Goal: Information Seeking & Learning: Learn about a topic

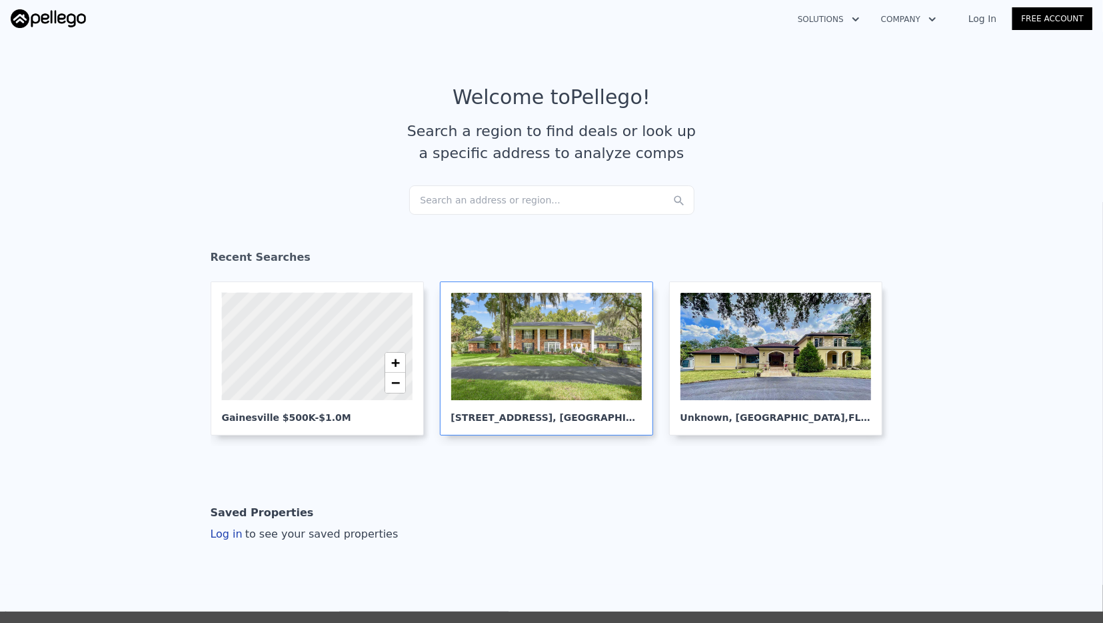
click at [537, 351] on div at bounding box center [546, 346] width 191 height 107
click at [852, 21] on button "Solutions" at bounding box center [828, 19] width 83 height 24
click at [868, 81] on link "Buyer Solutions" at bounding box center [861, 75] width 149 height 24
click at [518, 202] on div "Search an address or region..." at bounding box center [551, 199] width 285 height 29
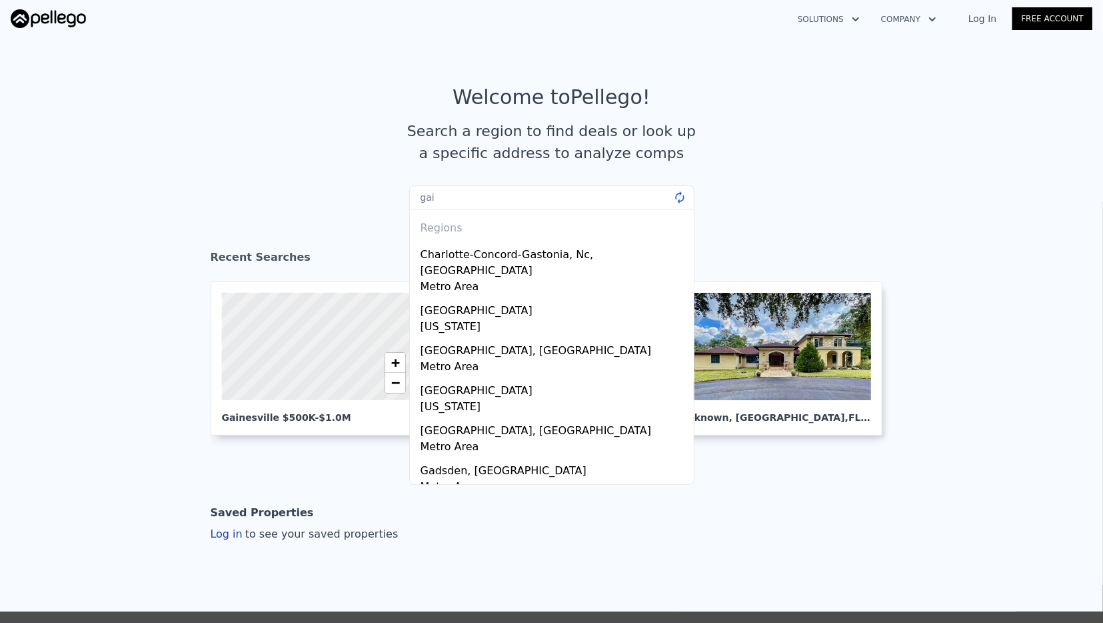
type input "gain"
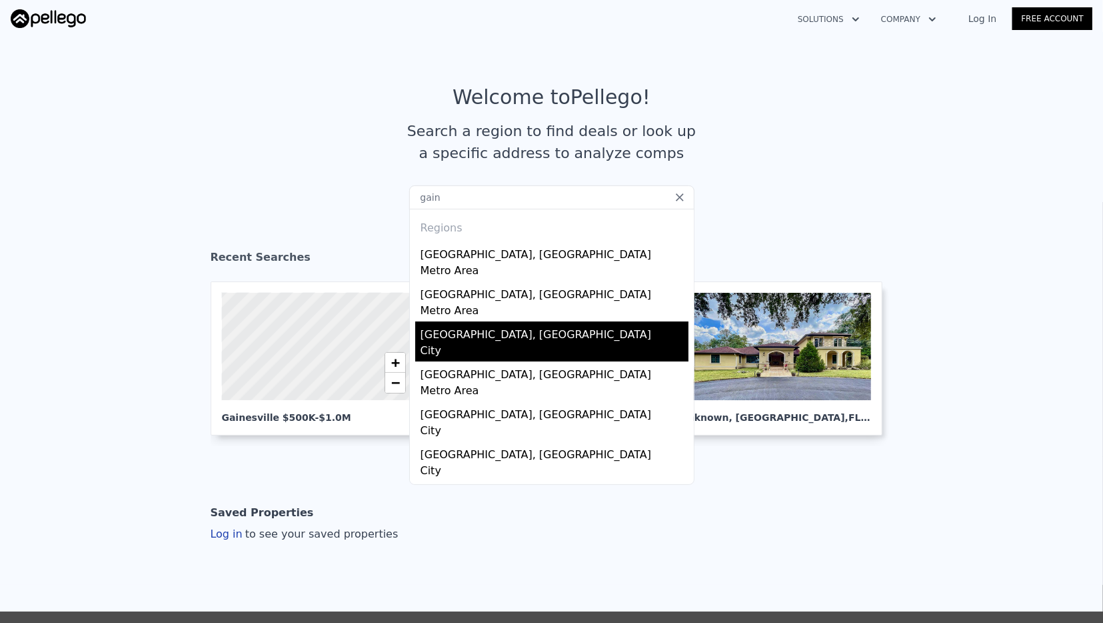
scroll to position [12, 0]
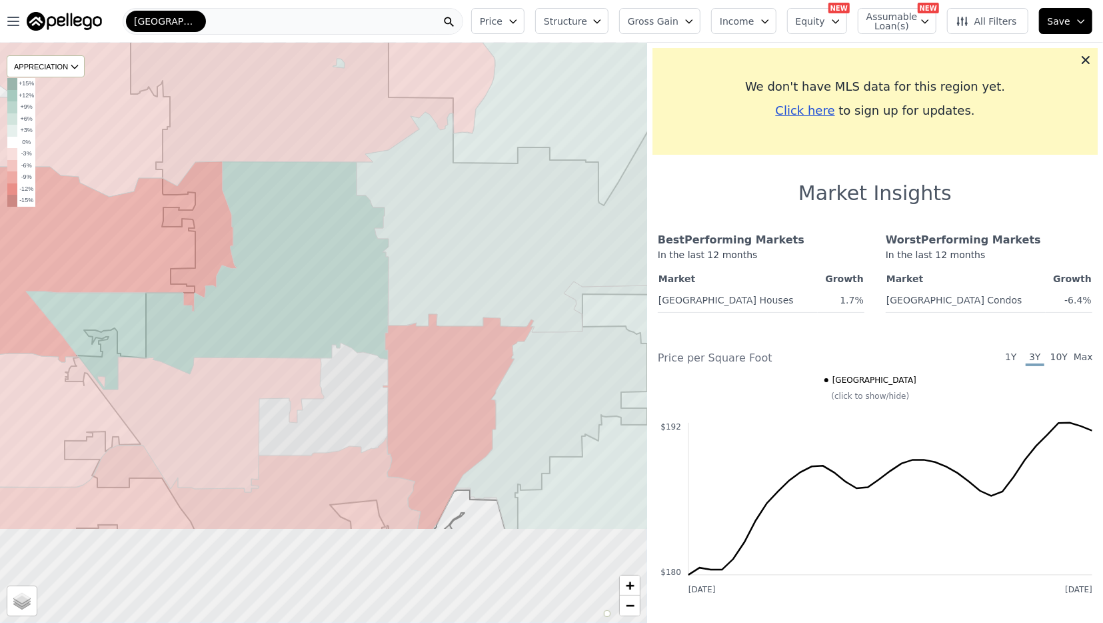
drag, startPoint x: 390, startPoint y: 550, endPoint x: 355, endPoint y: 397, distance: 156.5
click at [355, 397] on icon at bounding box center [372, 180] width 614 height 699
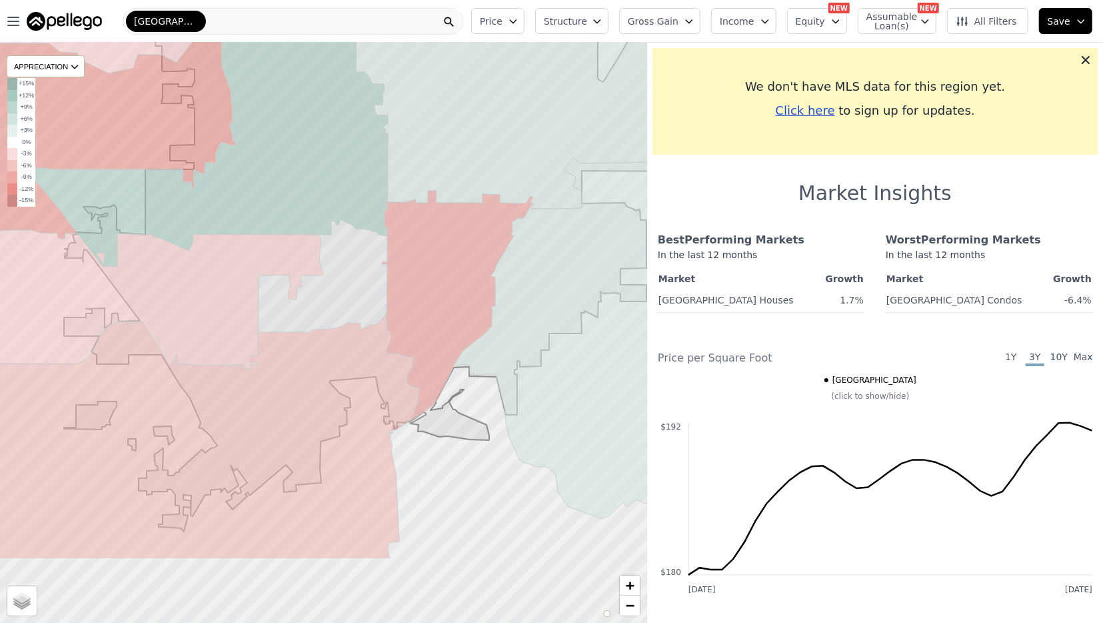
drag, startPoint x: 363, startPoint y: 426, endPoint x: 362, endPoint y: 305, distance: 121.3
click at [362, 305] on icon at bounding box center [388, 196] width 649 height 671
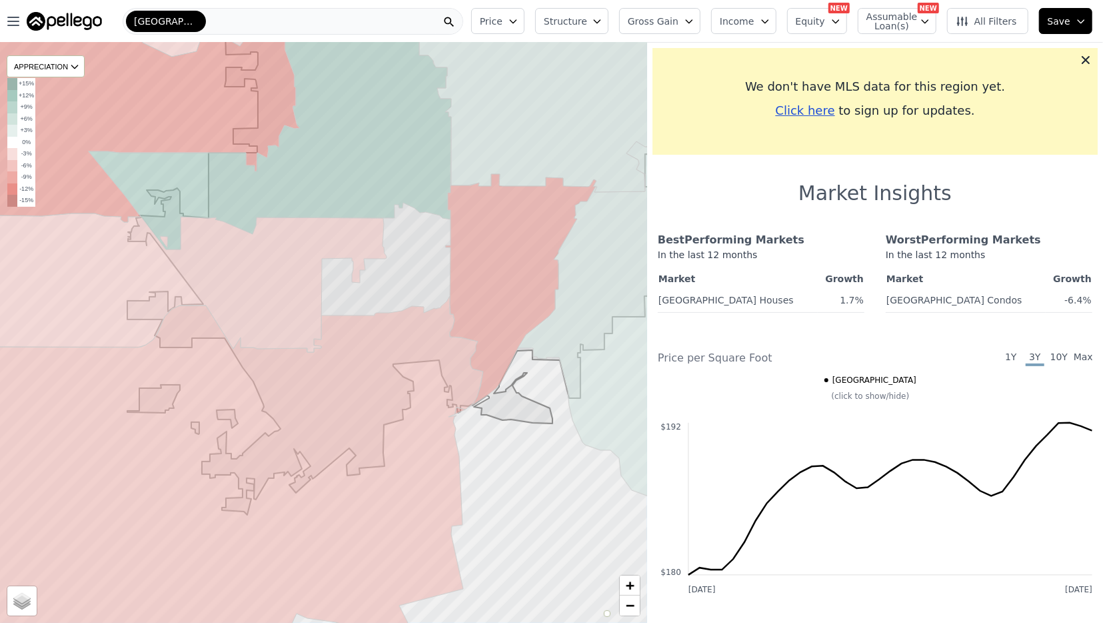
drag, startPoint x: 464, startPoint y: 541, endPoint x: 527, endPoint y: 524, distance: 65.6
click at [527, 524] on div at bounding box center [323, 333] width 776 height 696
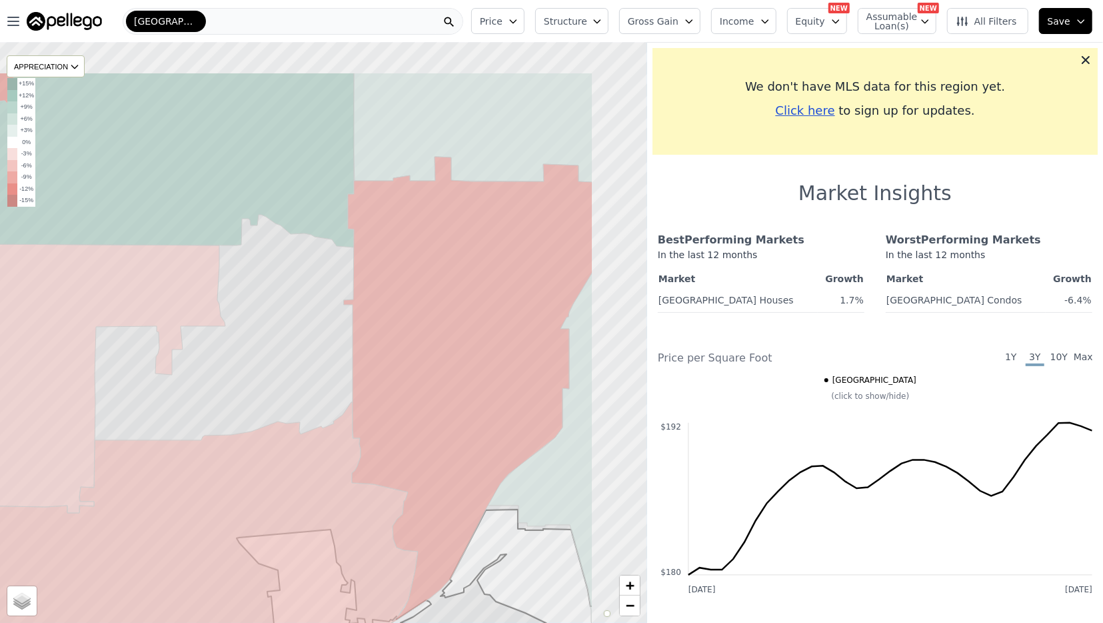
drag, startPoint x: 419, startPoint y: 236, endPoint x: 264, endPoint y: 339, distance: 186.5
click at [264, 339] on icon at bounding box center [203, 421] width 779 height 699
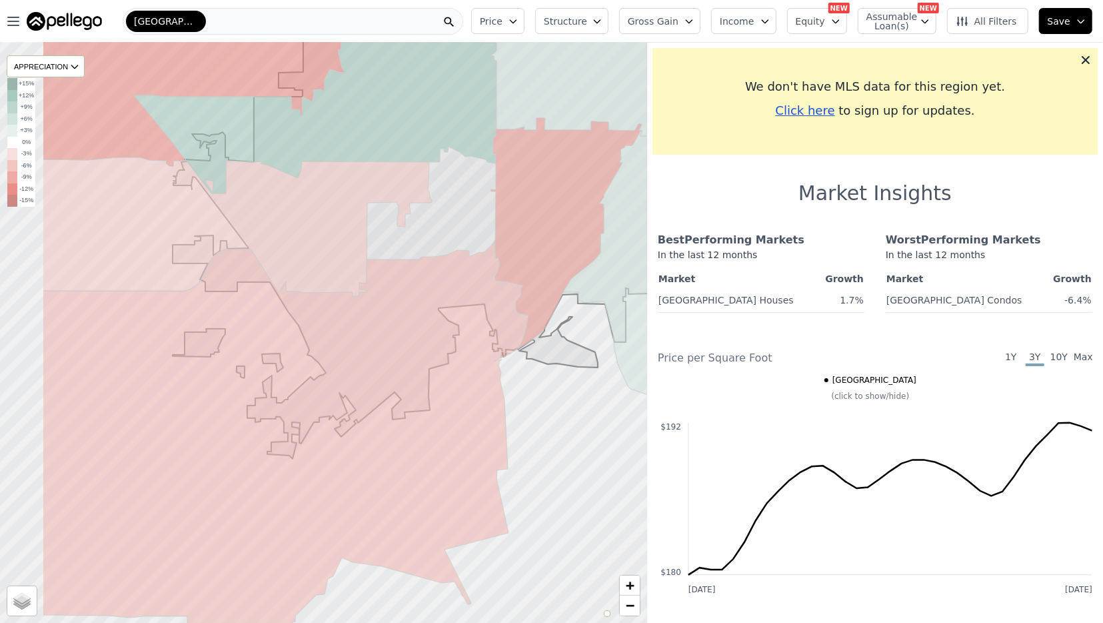
drag, startPoint x: 327, startPoint y: 266, endPoint x: 435, endPoint y: 225, distance: 115.4
click at [435, 225] on icon at bounding box center [497, 201] width 649 height 516
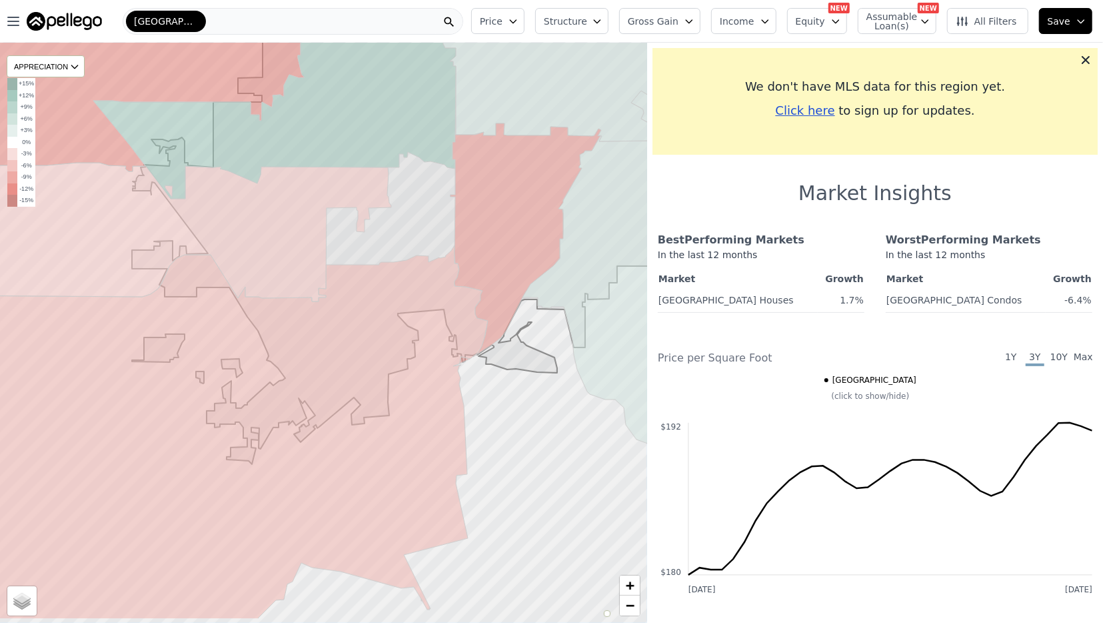
drag, startPoint x: 454, startPoint y: 277, endPoint x: 372, endPoint y: 209, distance: 106.1
click at [372, 209] on icon at bounding box center [400, 192] width 537 height 543
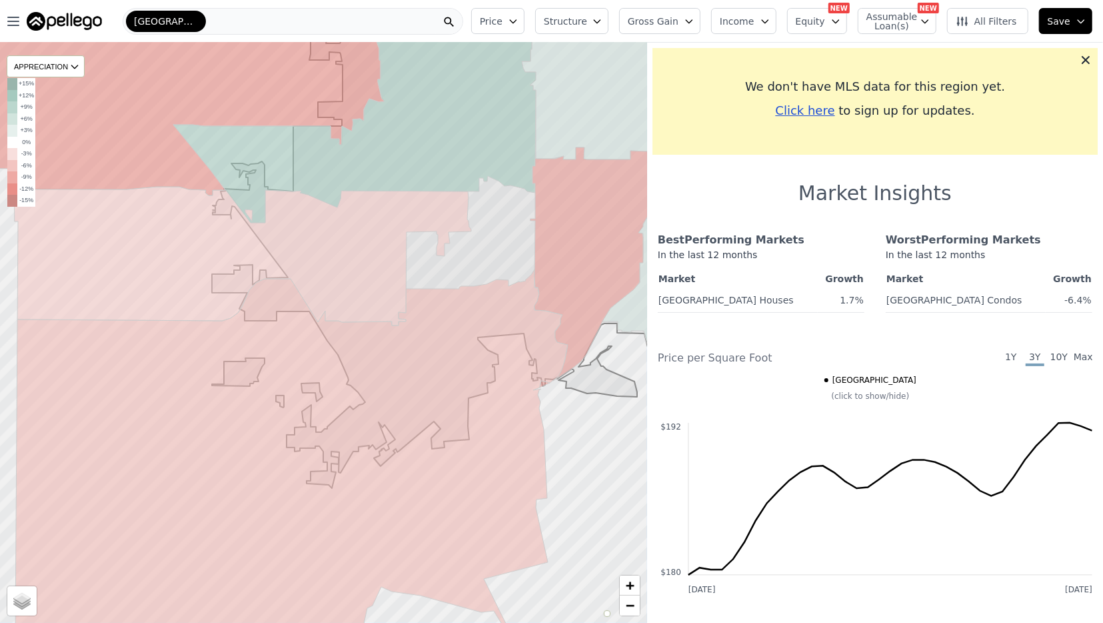
drag, startPoint x: 453, startPoint y: 310, endPoint x: 476, endPoint y: 253, distance: 61.6
click at [476, 253] on icon at bounding box center [472, 210] width 521 height 555
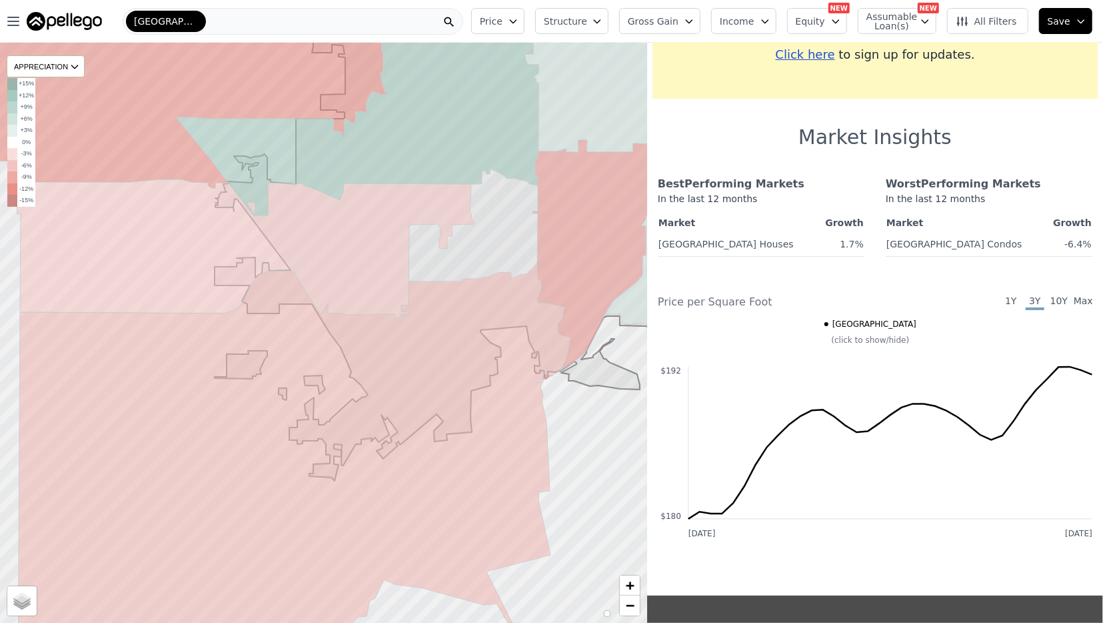
scroll to position [52, 0]
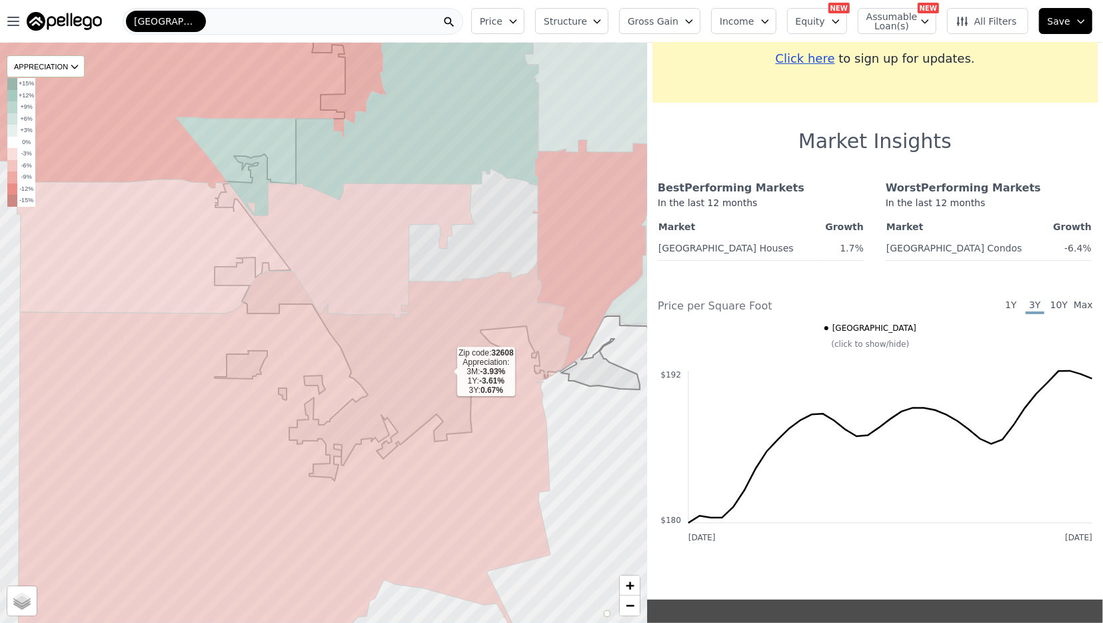
click at [447, 371] on icon at bounding box center [294, 471] width 553 height 419
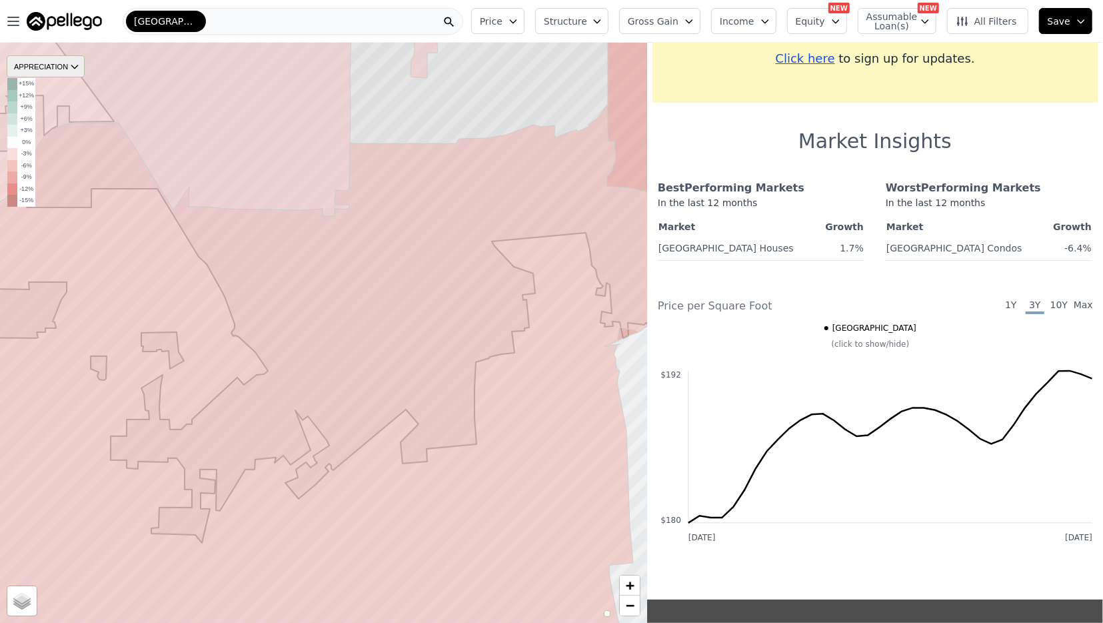
click at [65, 57] on div "APPRECIATION" at bounding box center [46, 66] width 78 height 22
click at [71, 66] on div "APPRECIATION" at bounding box center [46, 66] width 78 height 22
click at [69, 66] on div "APPRECIATION" at bounding box center [46, 66] width 78 height 22
click at [60, 122] on div "3Y" at bounding box center [56, 126] width 40 height 19
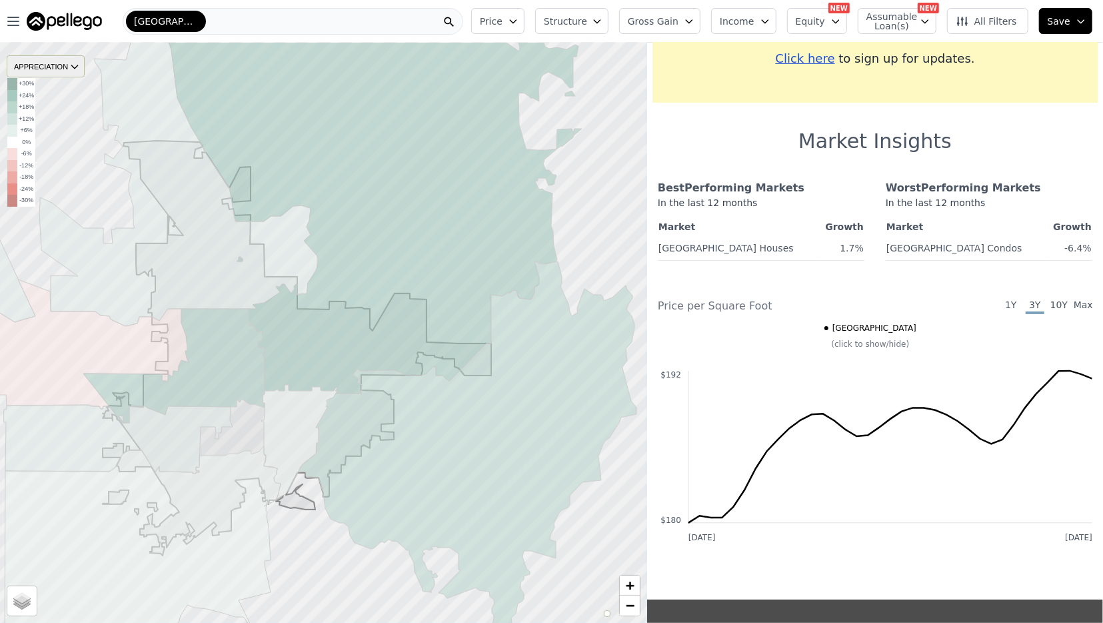
click at [45, 63] on div "APPRECIATION" at bounding box center [46, 66] width 78 height 22
click at [57, 110] on div "1Y" at bounding box center [56, 106] width 40 height 19
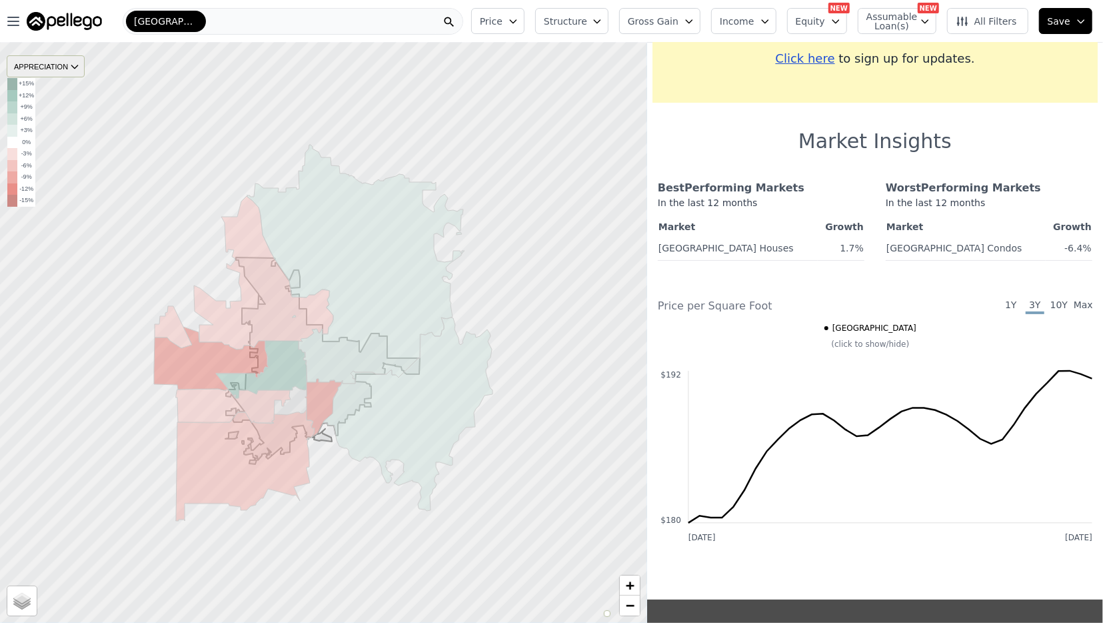
click at [55, 62] on div "APPRECIATION" at bounding box center [46, 66] width 78 height 22
click at [54, 89] on div "3M" at bounding box center [56, 87] width 40 height 19
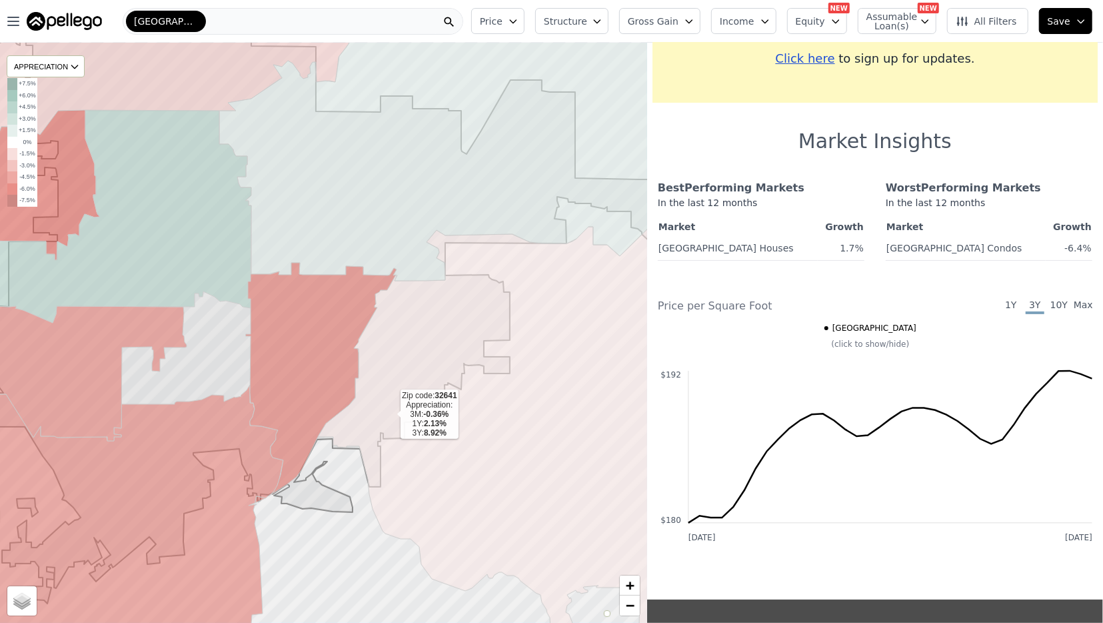
drag, startPoint x: 359, startPoint y: 473, endPoint x: 405, endPoint y: 395, distance: 90.0
click at [405, 395] on icon at bounding box center [529, 353] width 423 height 549
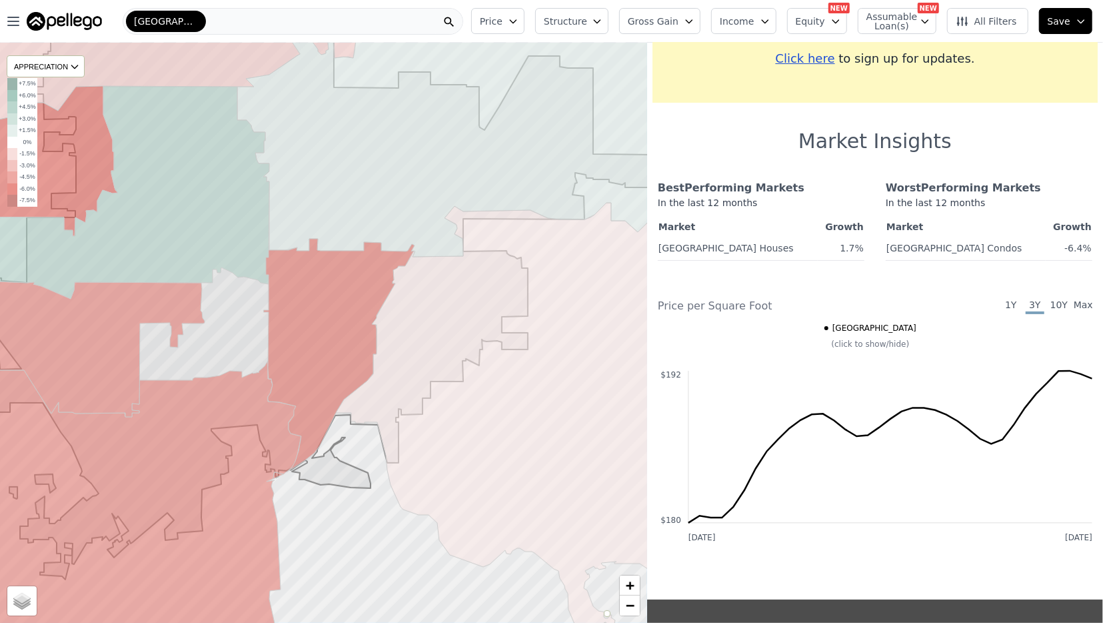
scroll to position [0, 0]
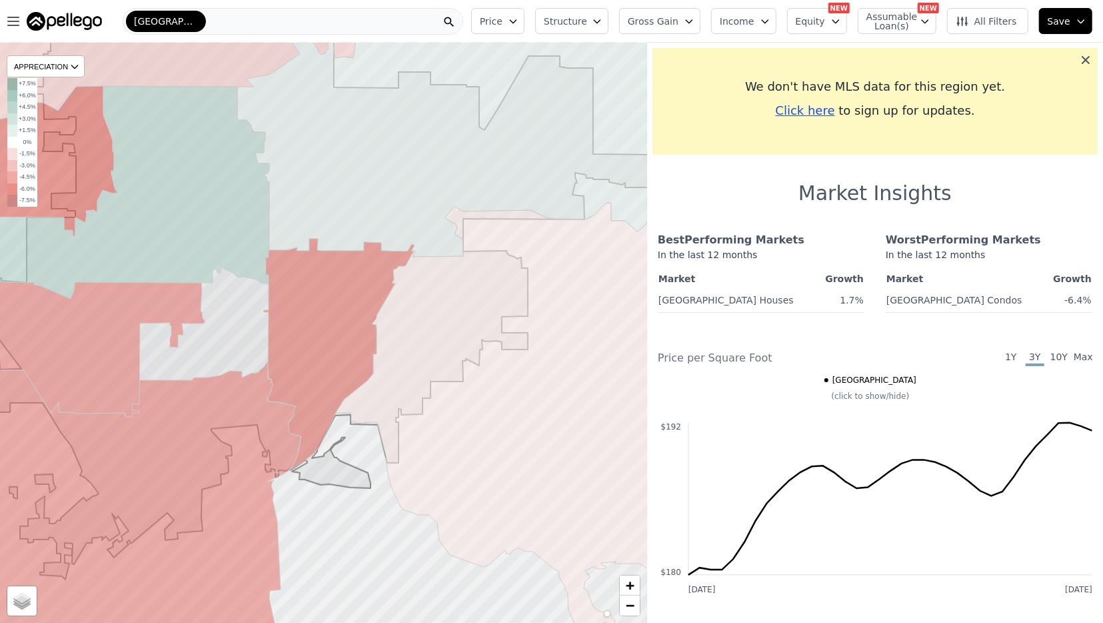
click at [1082, 63] on icon at bounding box center [1085, 59] width 13 height 13
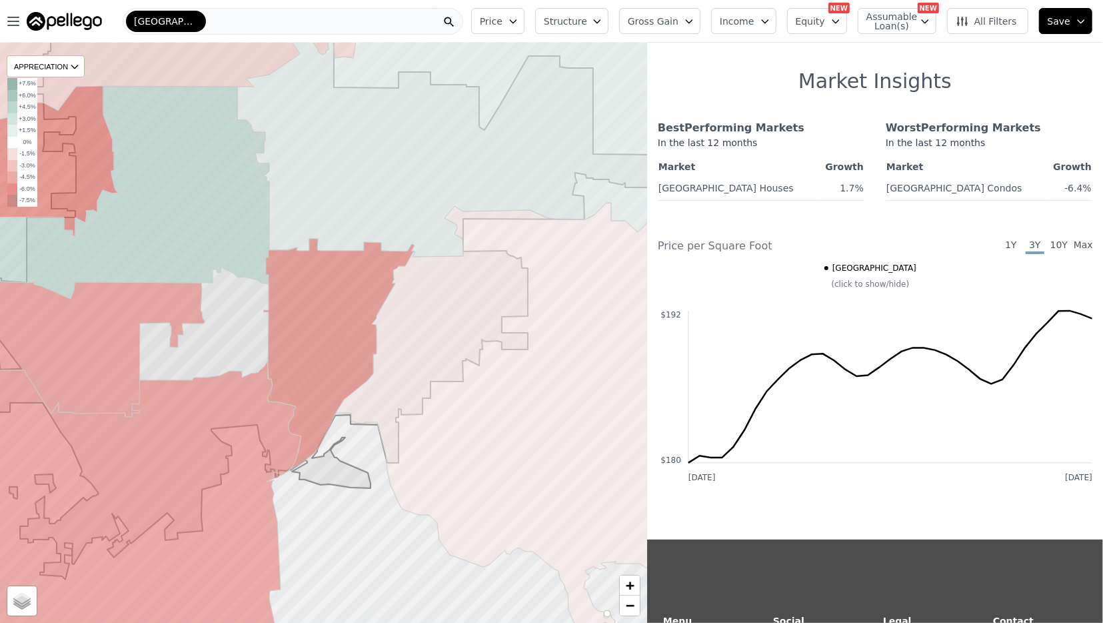
click at [413, 25] on div "Gainesville" at bounding box center [293, 21] width 341 height 27
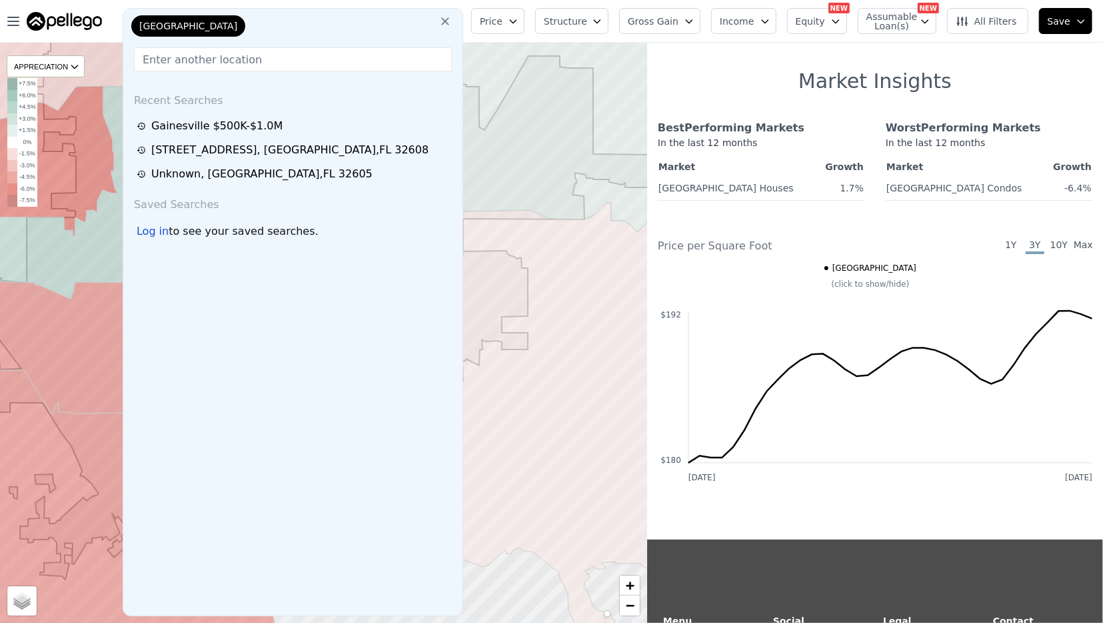
click at [457, 16] on button at bounding box center [445, 20] width 24 height 27
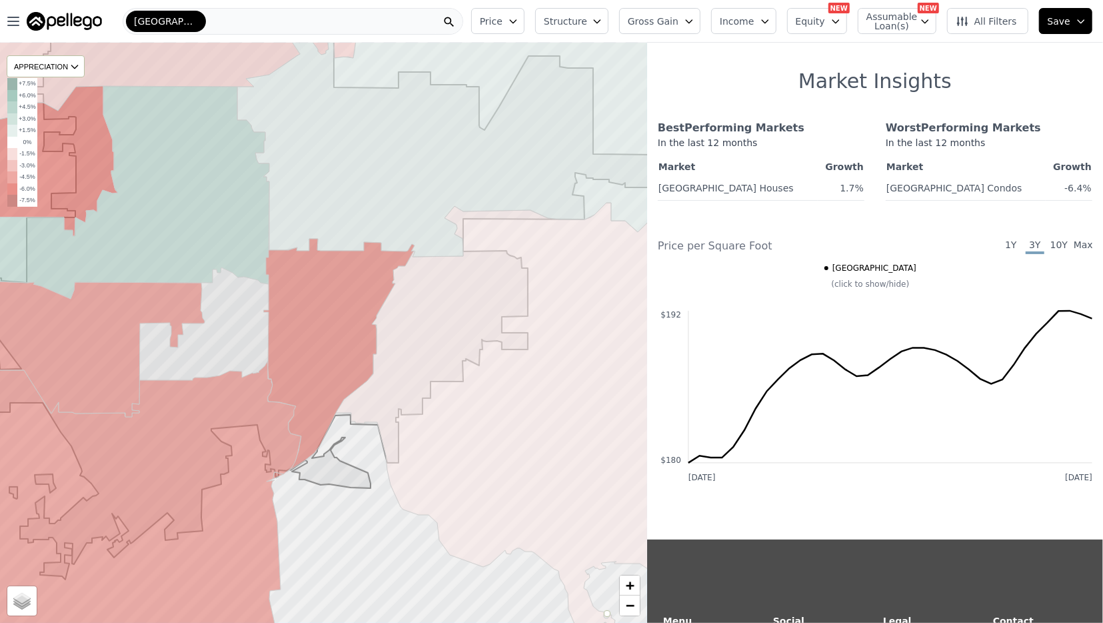
click at [503, 23] on span "Price" at bounding box center [491, 21] width 23 height 13
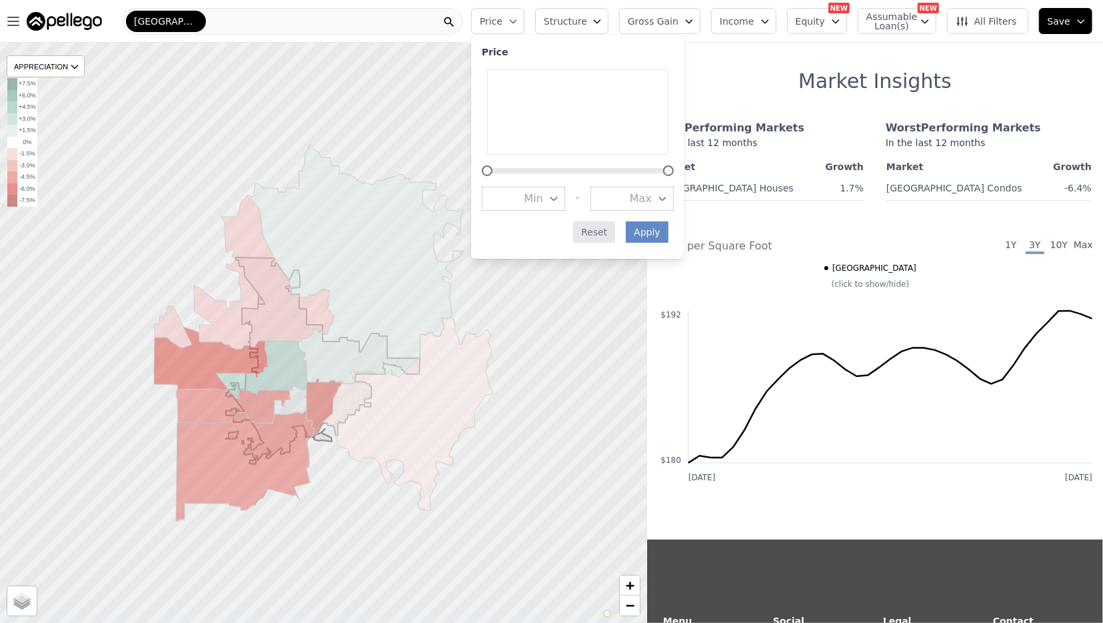
click at [615, 235] on button "Reset" at bounding box center [594, 231] width 42 height 21
click at [73, 59] on div "APPRECIATION" at bounding box center [46, 66] width 78 height 22
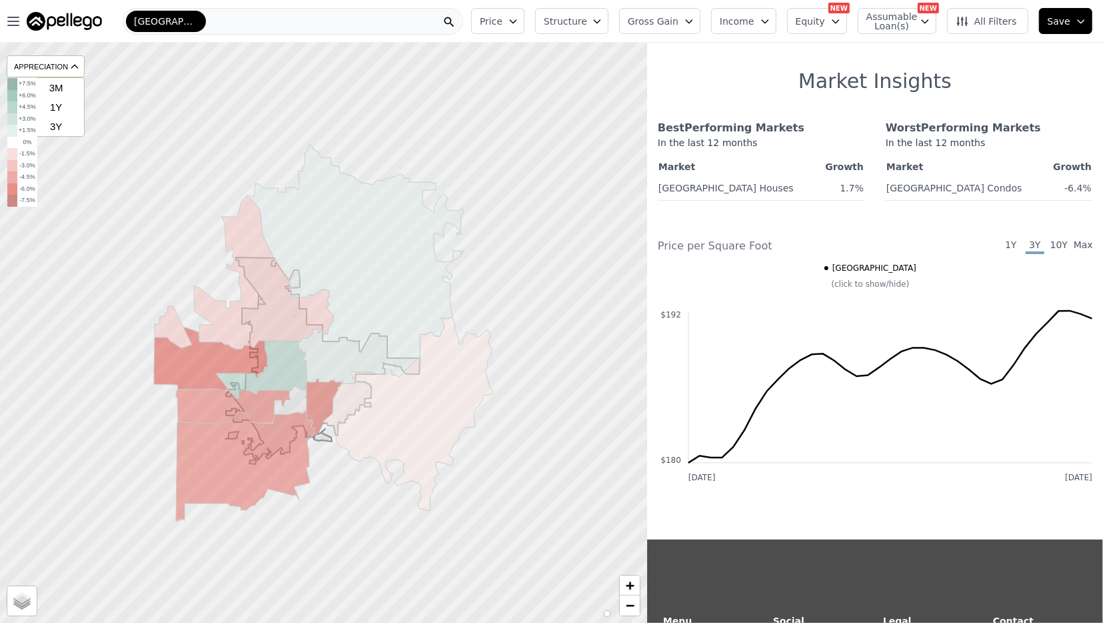
click at [141, 23] on span "Gainesville" at bounding box center [166, 21] width 64 height 13
click at [3, 23] on div "Open main menu Gainesville" at bounding box center [233, 21] width 466 height 27
click at [19, 23] on icon "button" at bounding box center [13, 21] width 16 height 16
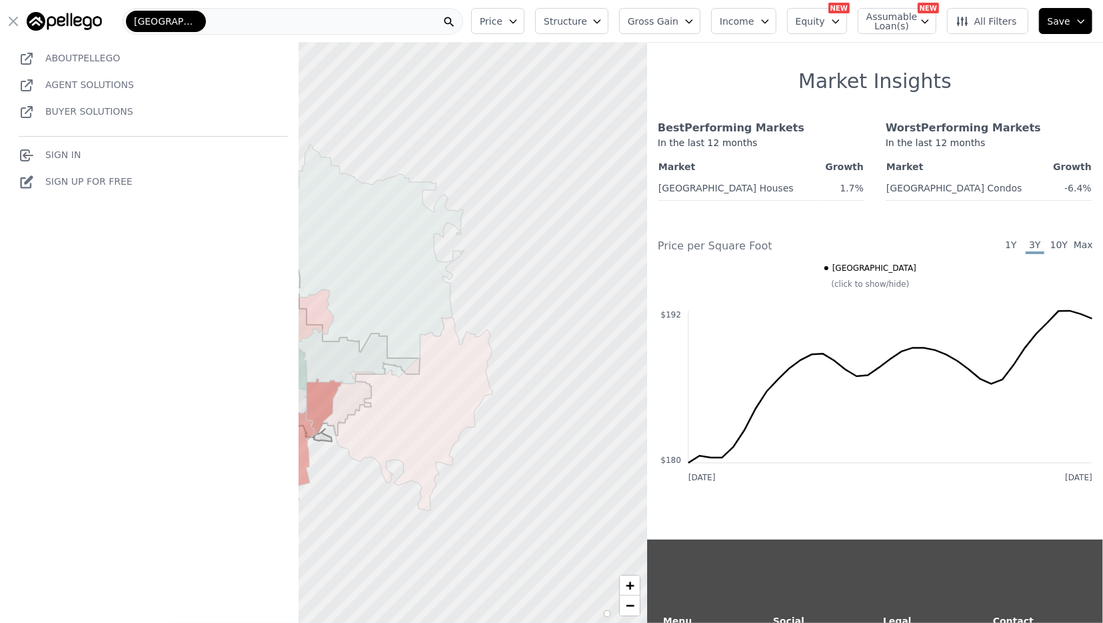
click at [413, 33] on div "Gainesville" at bounding box center [293, 21] width 341 height 27
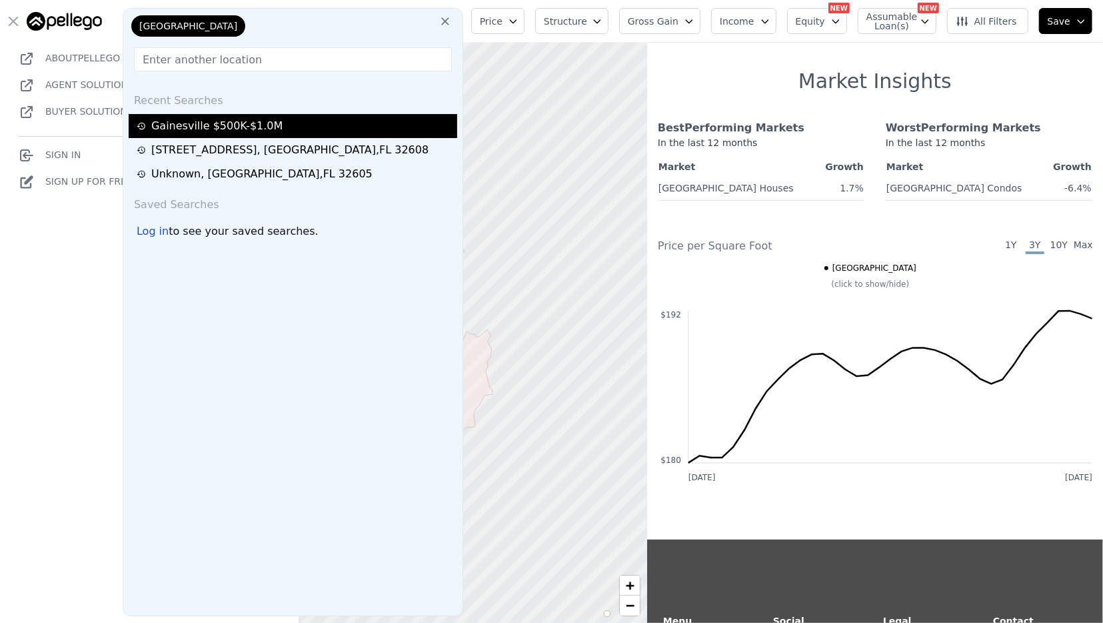
click at [267, 117] on div "Gainesville $500K-$1.0M" at bounding box center [293, 126] width 329 height 24
click at [183, 127] on div "Gainesville $500K-$1.0M" at bounding box center [295, 126] width 317 height 16
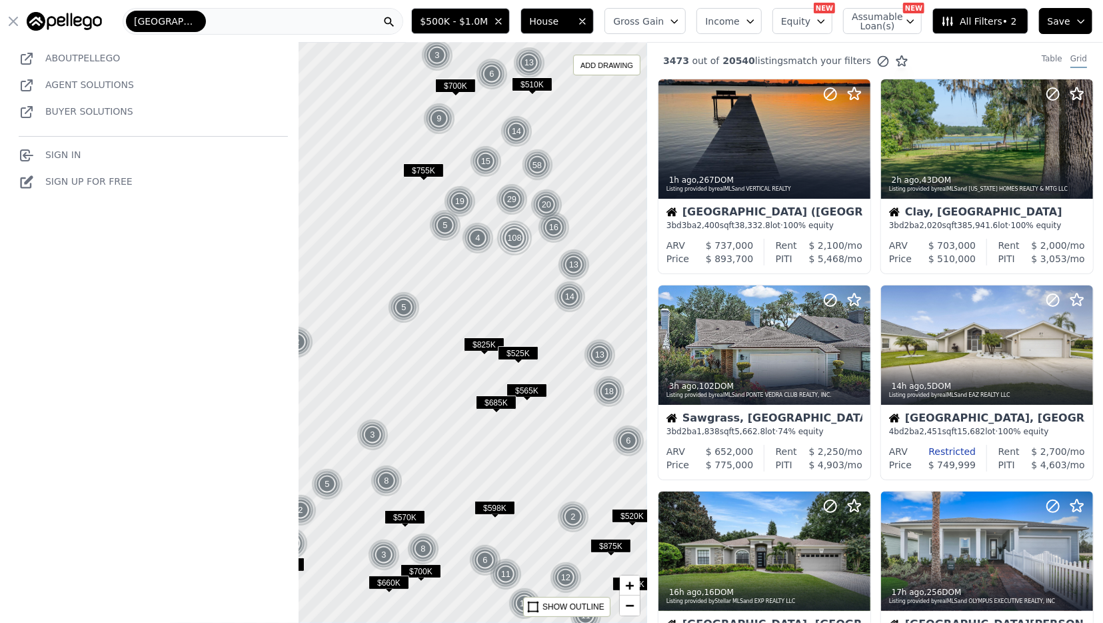
click at [13, 24] on icon "button" at bounding box center [13, 21] width 16 height 16
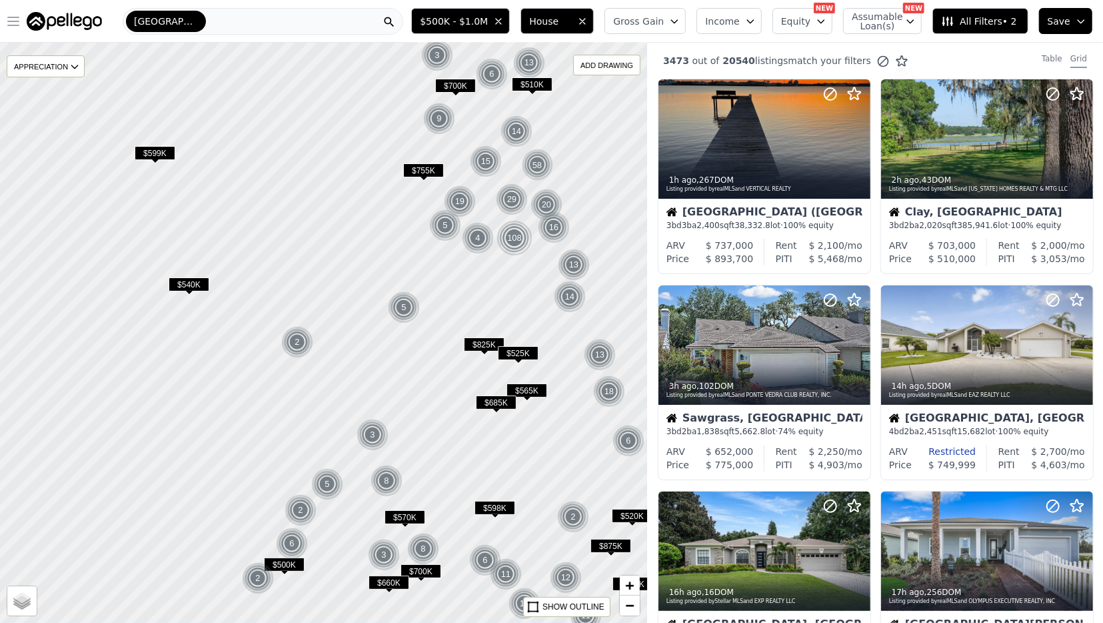
click at [277, 21] on div "Gainesville" at bounding box center [263, 21] width 281 height 27
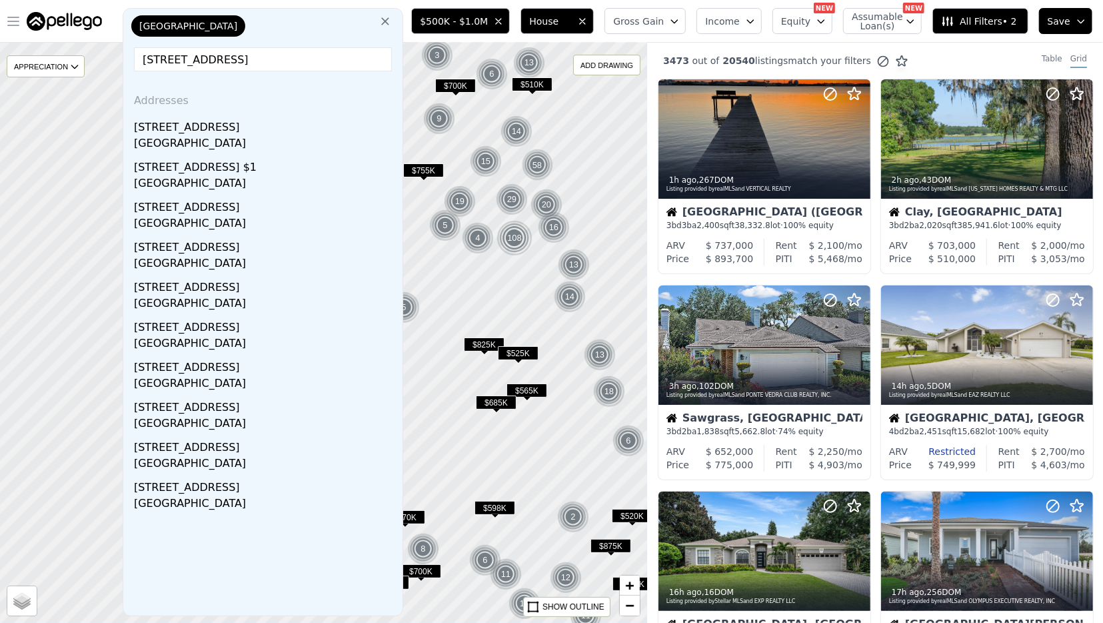
drag, startPoint x: 359, startPoint y: 59, endPoint x: 236, endPoint y: 57, distance: 123.3
click at [236, 57] on input "6520 SW 35th Way, Gainesville, FL 32608" at bounding box center [263, 59] width 258 height 24
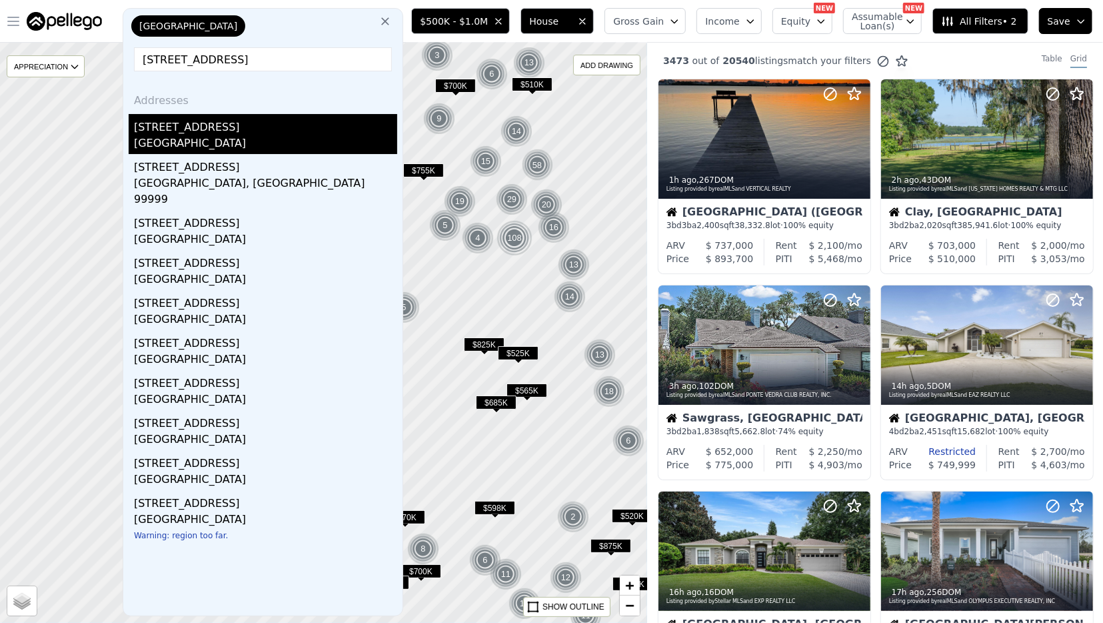
type input "6520 SW 35th Way gainesville"
click at [307, 145] on div "Alachua County, FL 32608" at bounding box center [265, 144] width 263 height 19
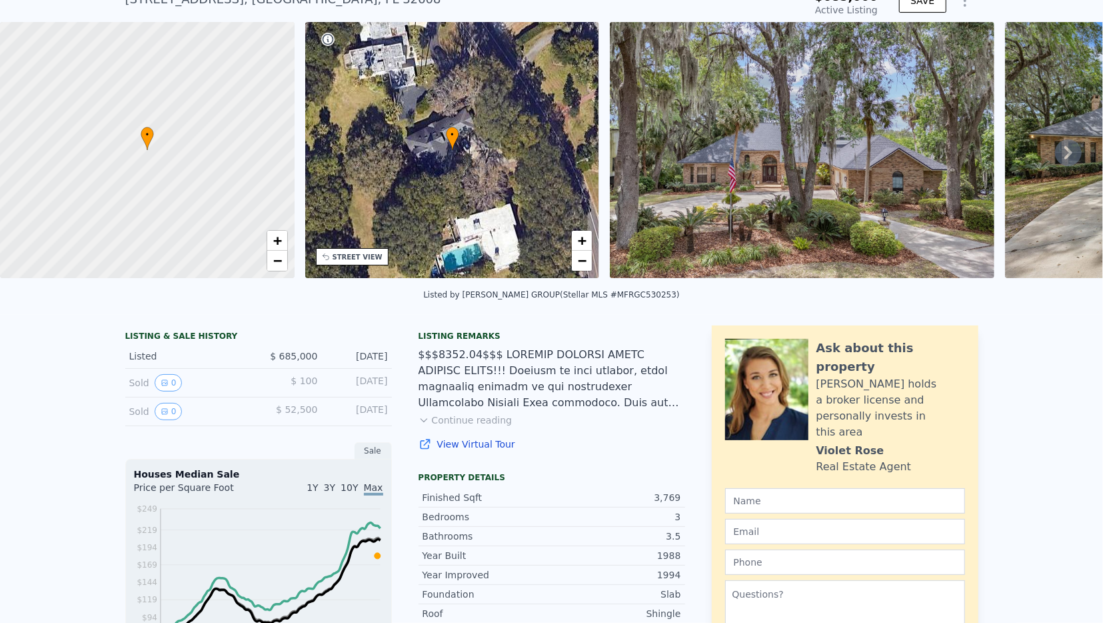
scroll to position [341, 0]
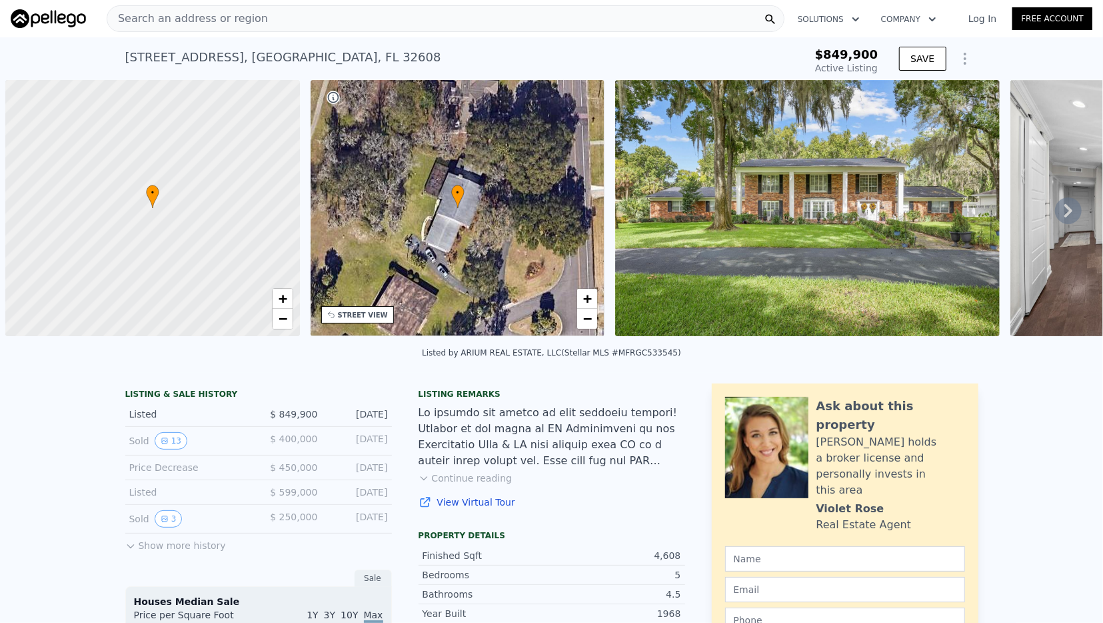
scroll to position [0, 5]
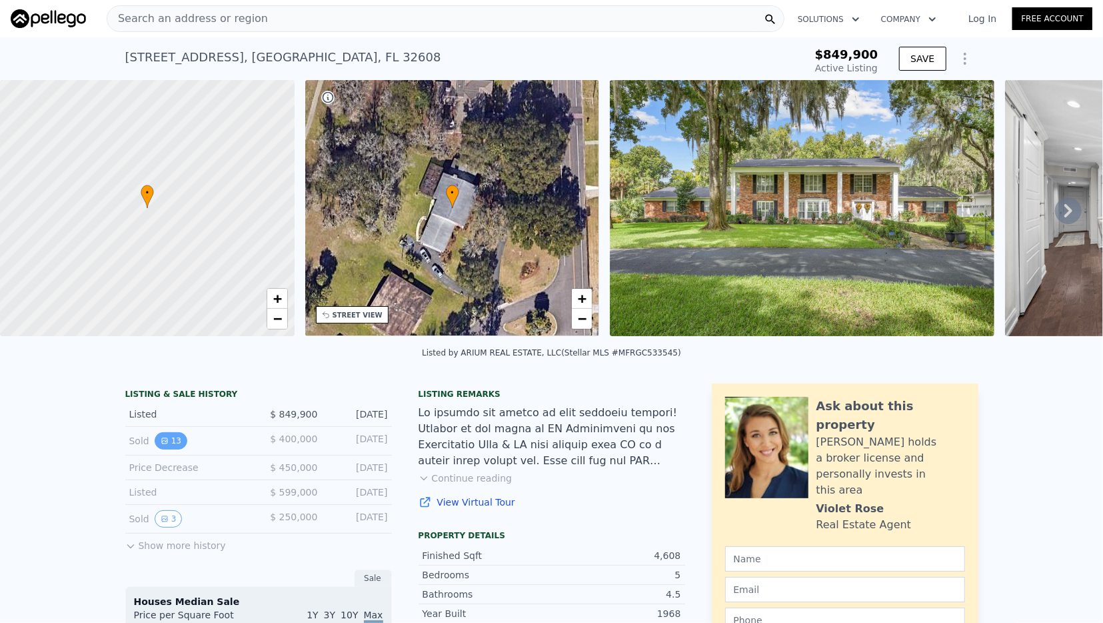
click at [161, 437] on icon "View historical data" at bounding box center [165, 441] width 8 height 8
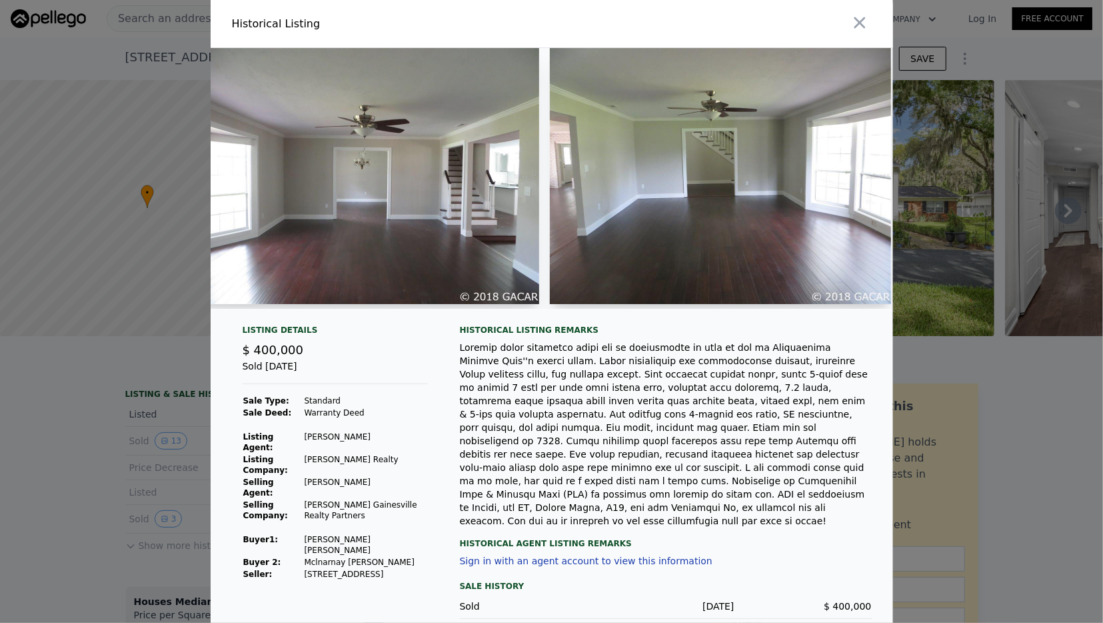
scroll to position [0, 599]
click at [1017, 419] on div at bounding box center [551, 311] width 1103 height 623
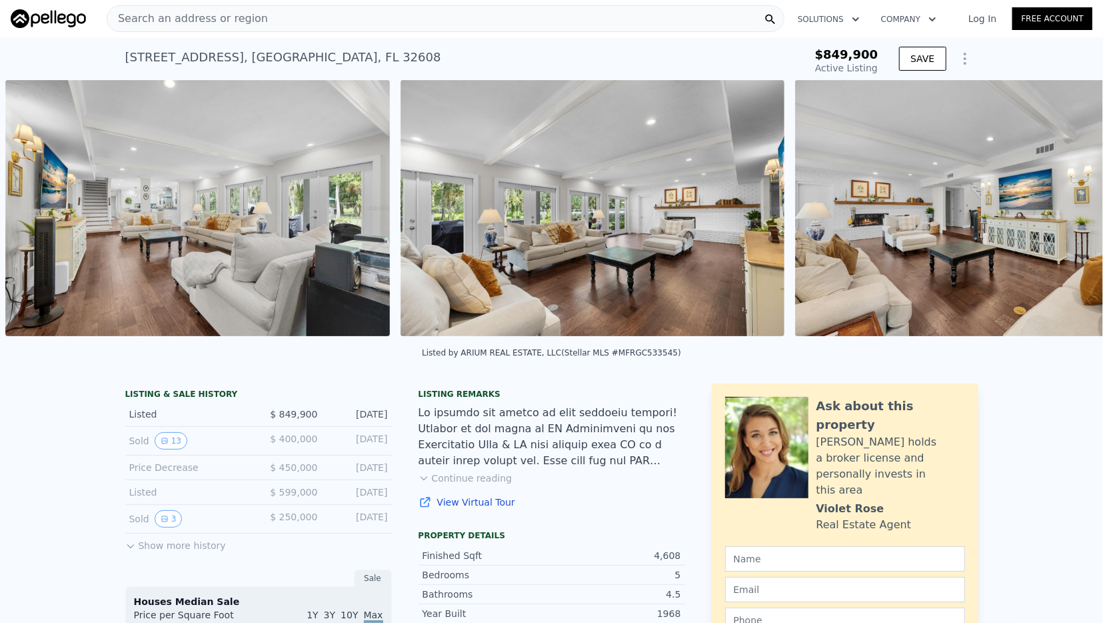
scroll to position [0, 1794]
click at [159, 543] on button "Show more history" at bounding box center [175, 542] width 101 height 19
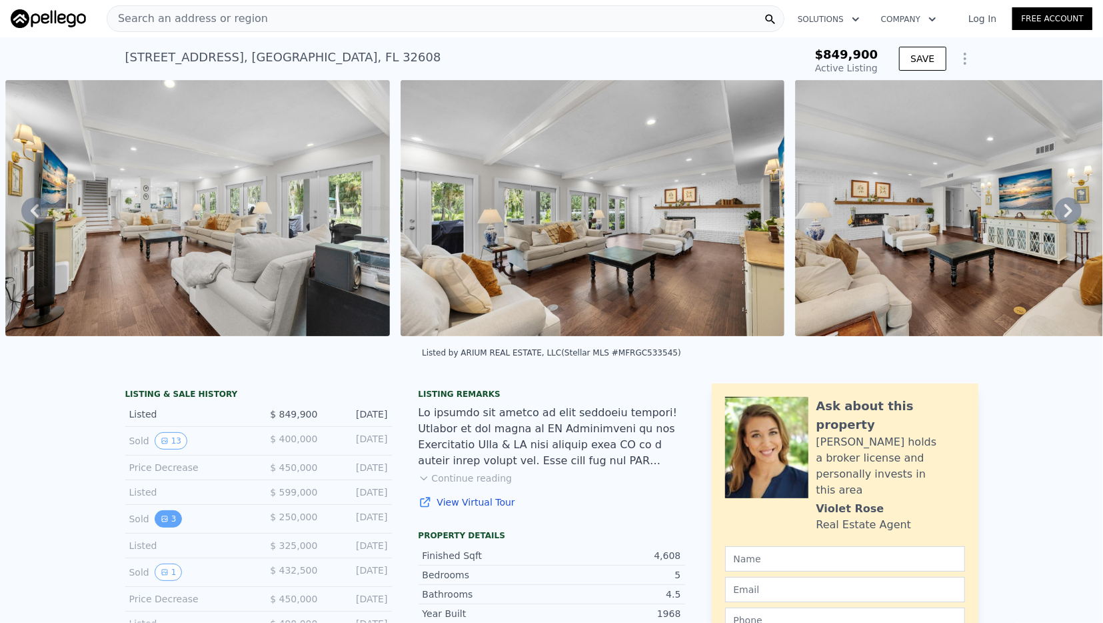
click at [163, 515] on icon "View historical data" at bounding box center [165, 519] width 8 height 8
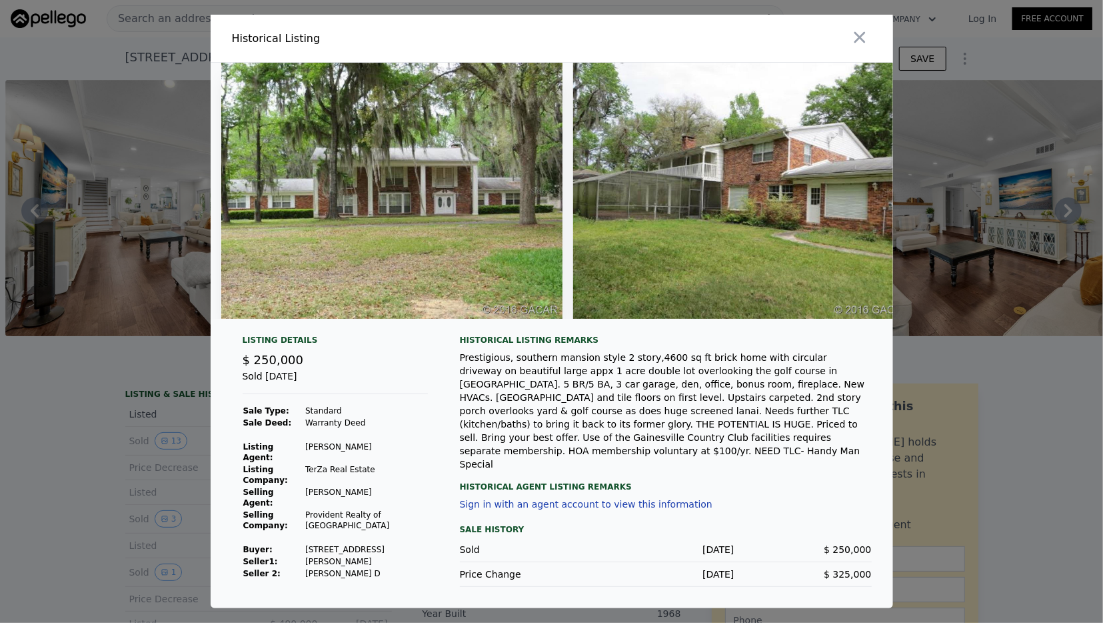
click at [79, 484] on div at bounding box center [551, 311] width 1103 height 623
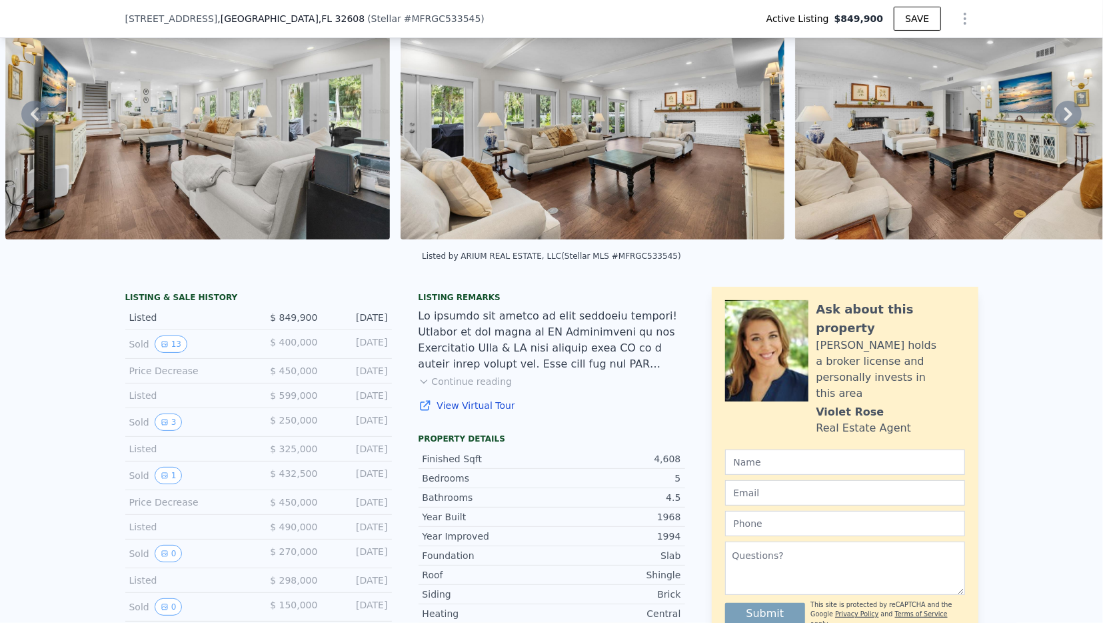
scroll to position [214, 0]
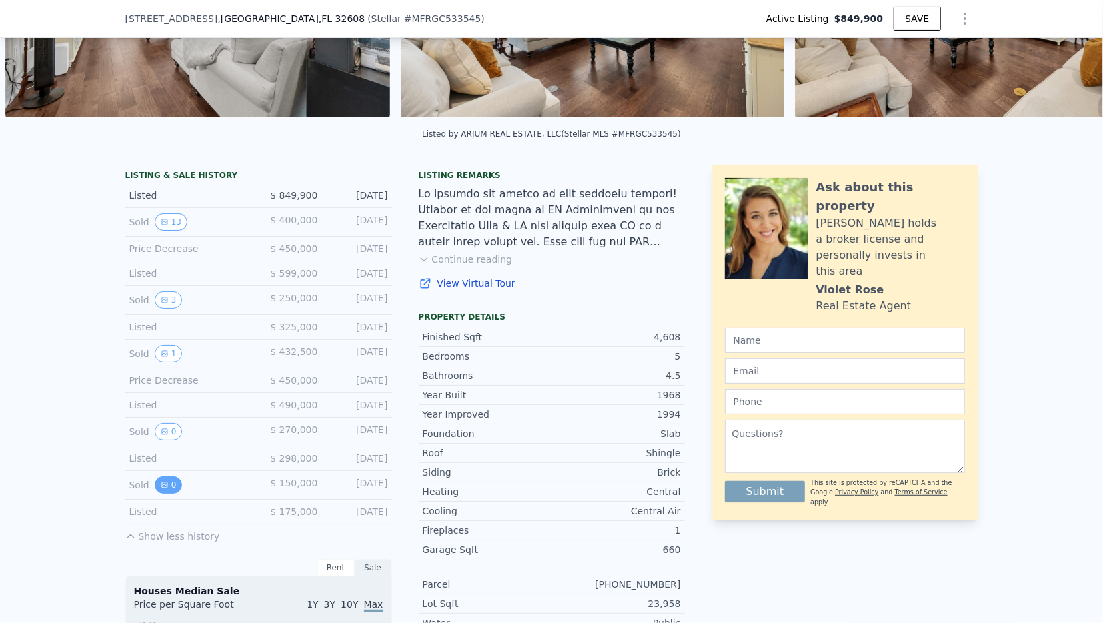
click at [173, 486] on button "0" at bounding box center [169, 484] width 28 height 17
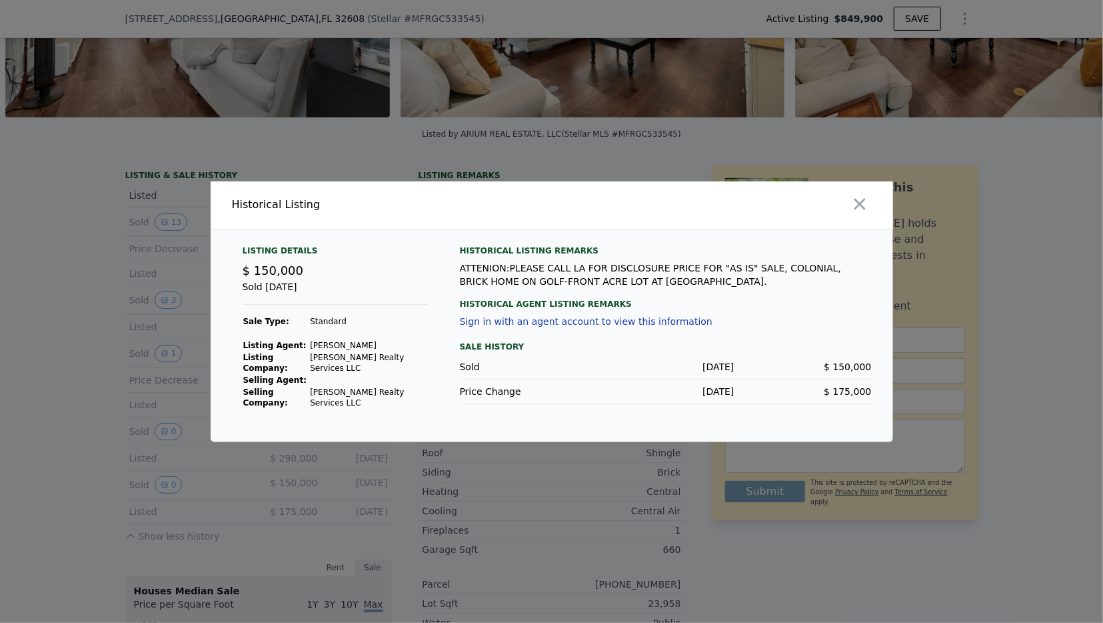
click at [95, 421] on div at bounding box center [551, 311] width 1103 height 623
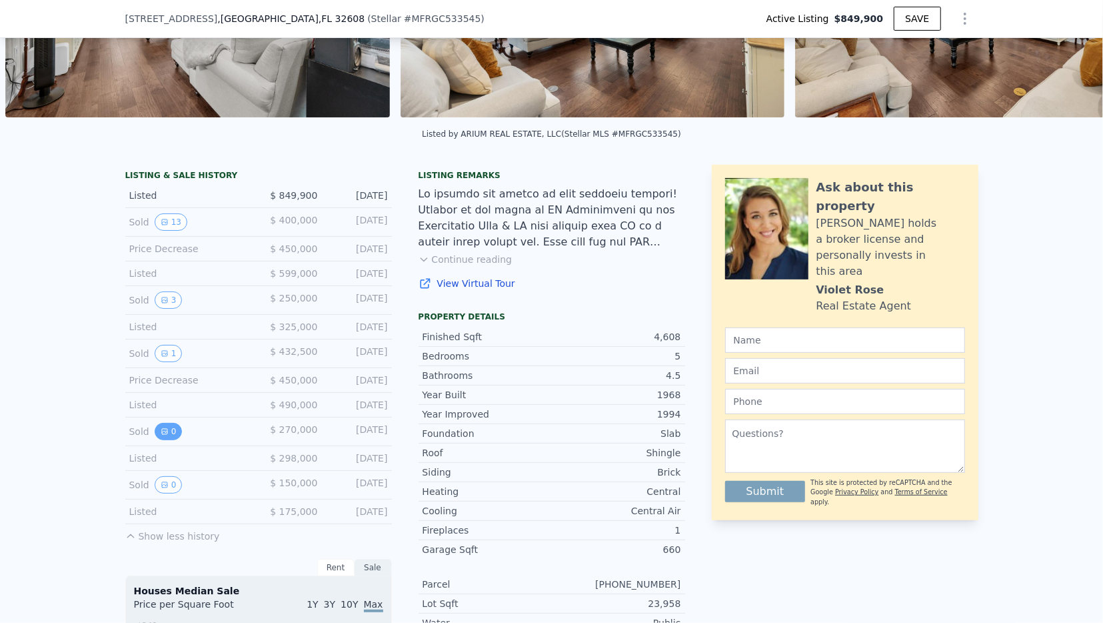
click at [164, 429] on icon "View historical data" at bounding box center [165, 431] width 8 height 8
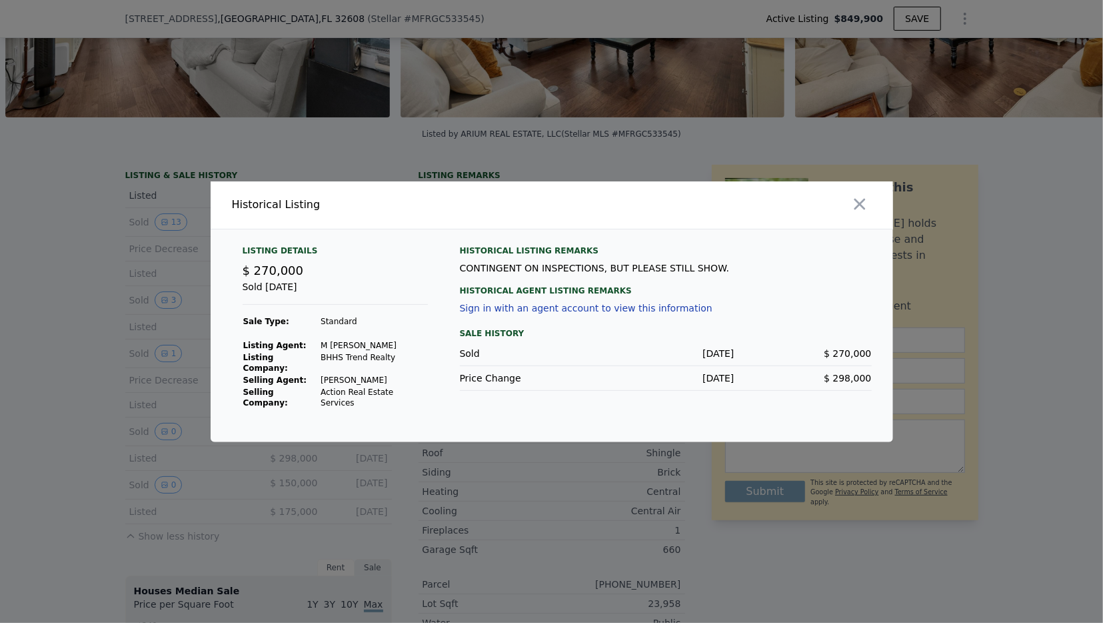
click at [78, 402] on div at bounding box center [551, 311] width 1103 height 623
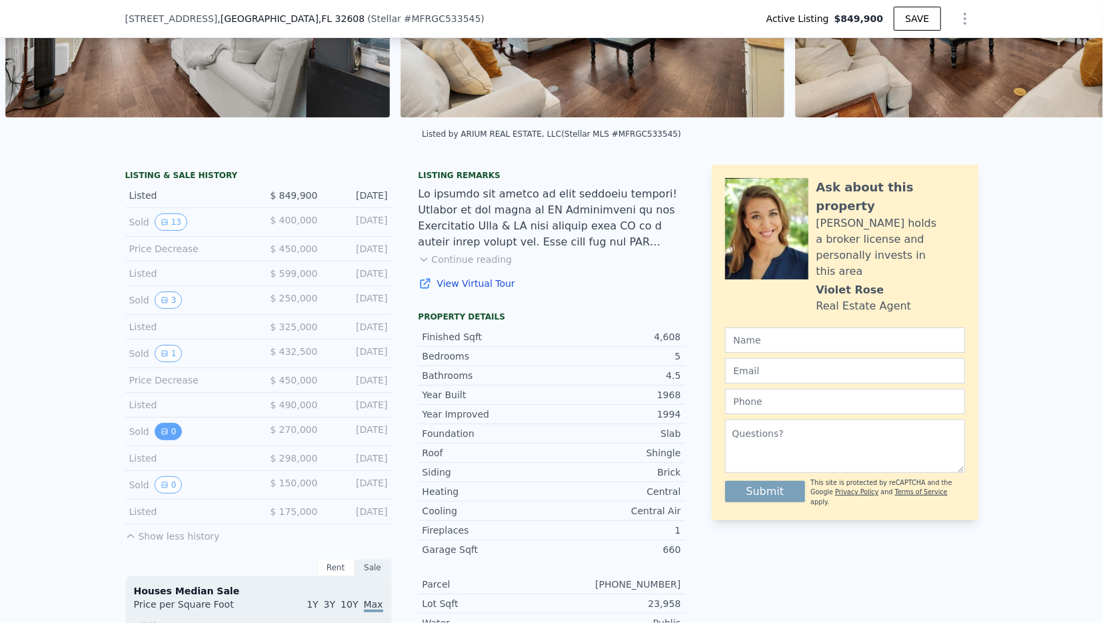
click at [165, 427] on icon "View historical data" at bounding box center [165, 431] width 8 height 8
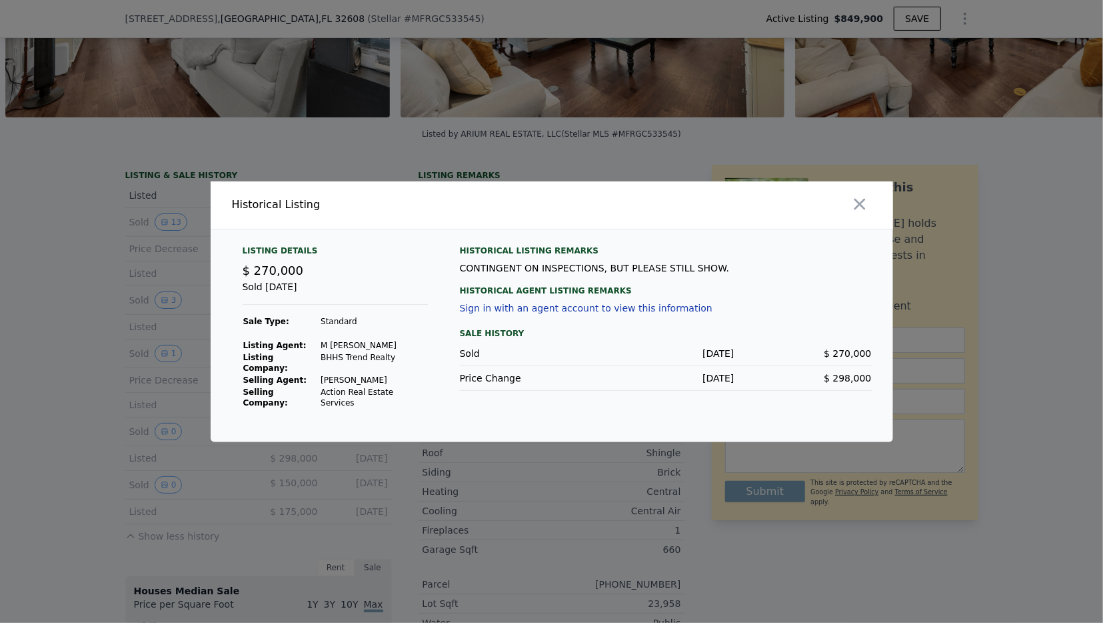
click at [92, 393] on div at bounding box center [551, 311] width 1103 height 623
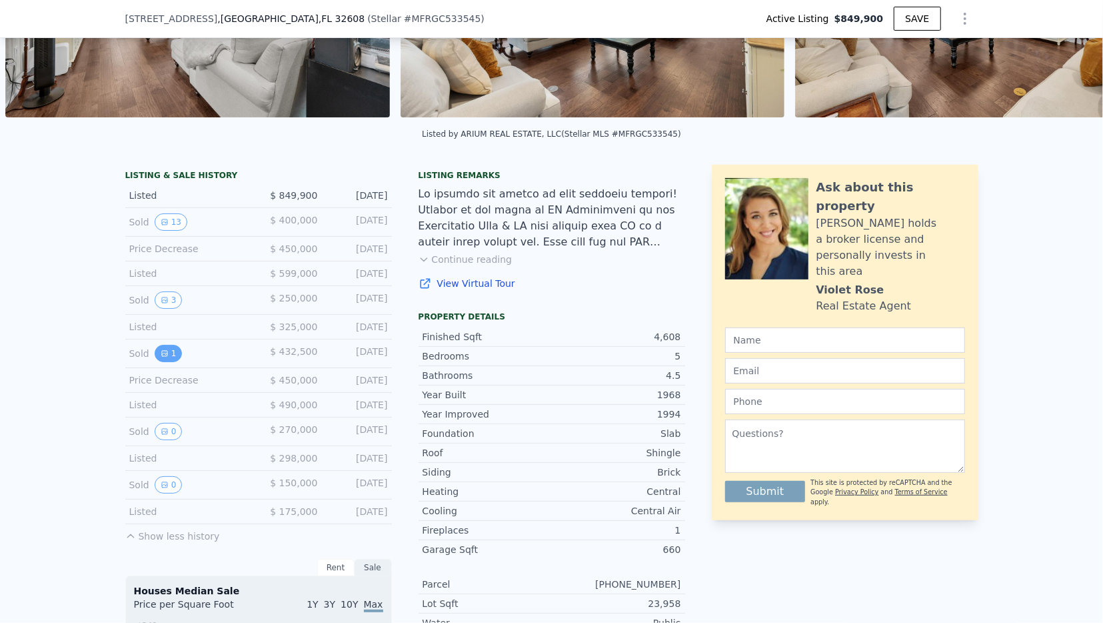
click at [163, 349] on icon "View historical data" at bounding box center [165, 353] width 8 height 8
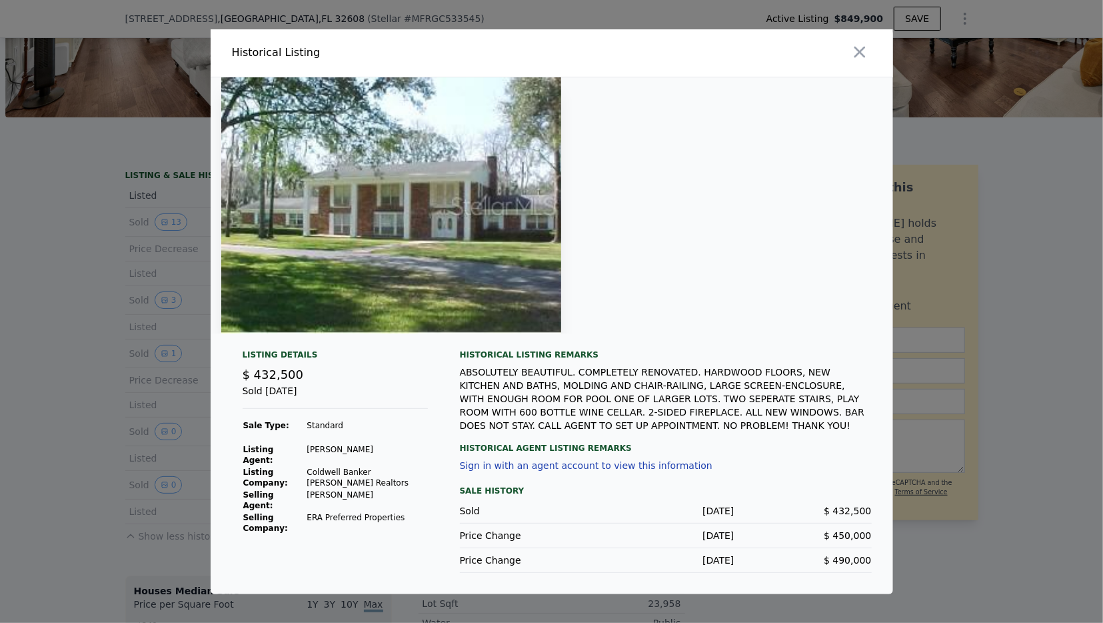
click at [86, 355] on div at bounding box center [551, 311] width 1103 height 623
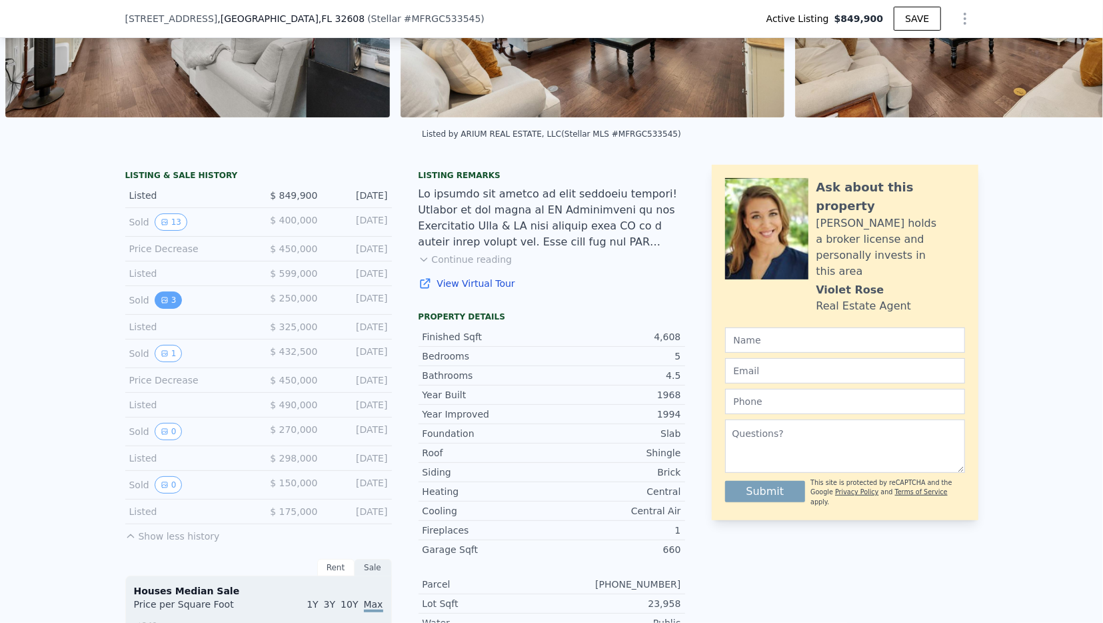
click at [166, 299] on icon "View historical data" at bounding box center [165, 300] width 8 height 8
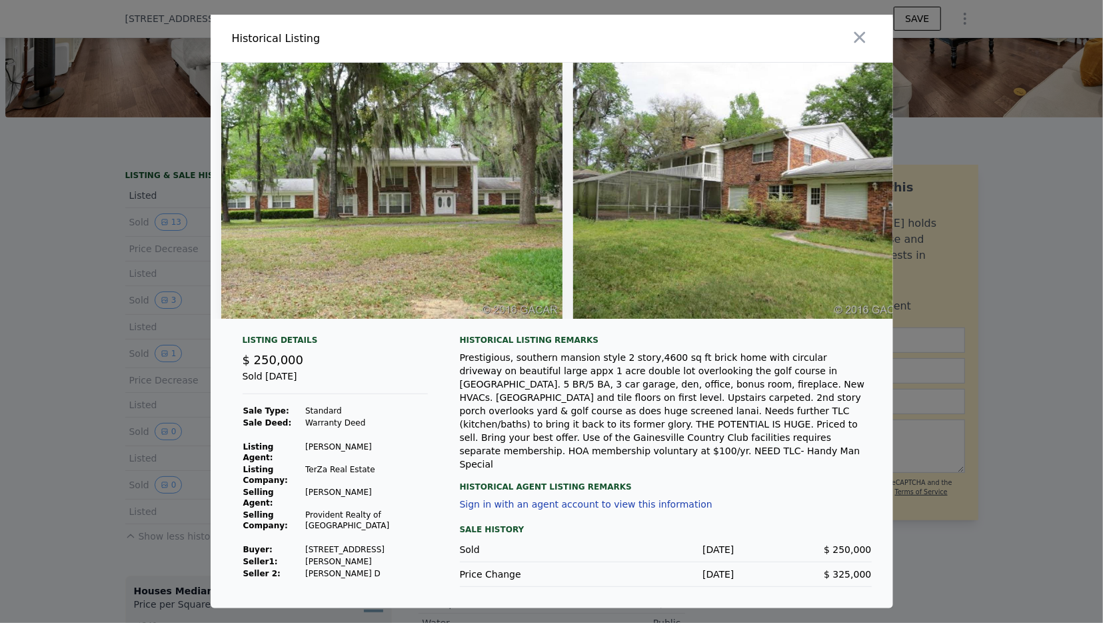
click at [977, 475] on div at bounding box center [551, 311] width 1103 height 623
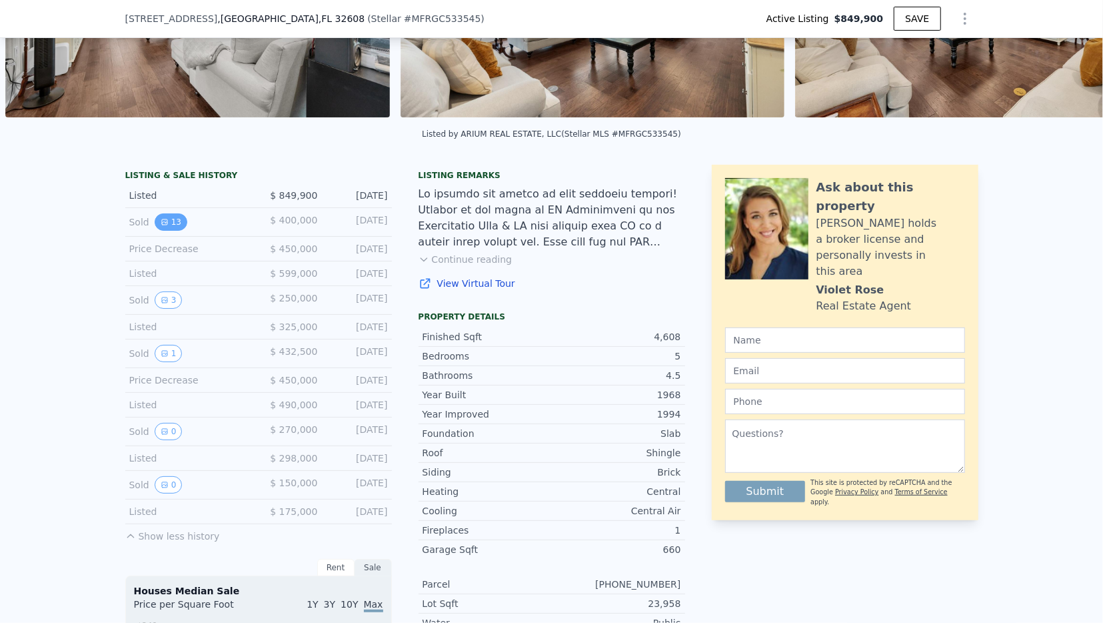
click at [169, 219] on button "13" at bounding box center [171, 221] width 33 height 17
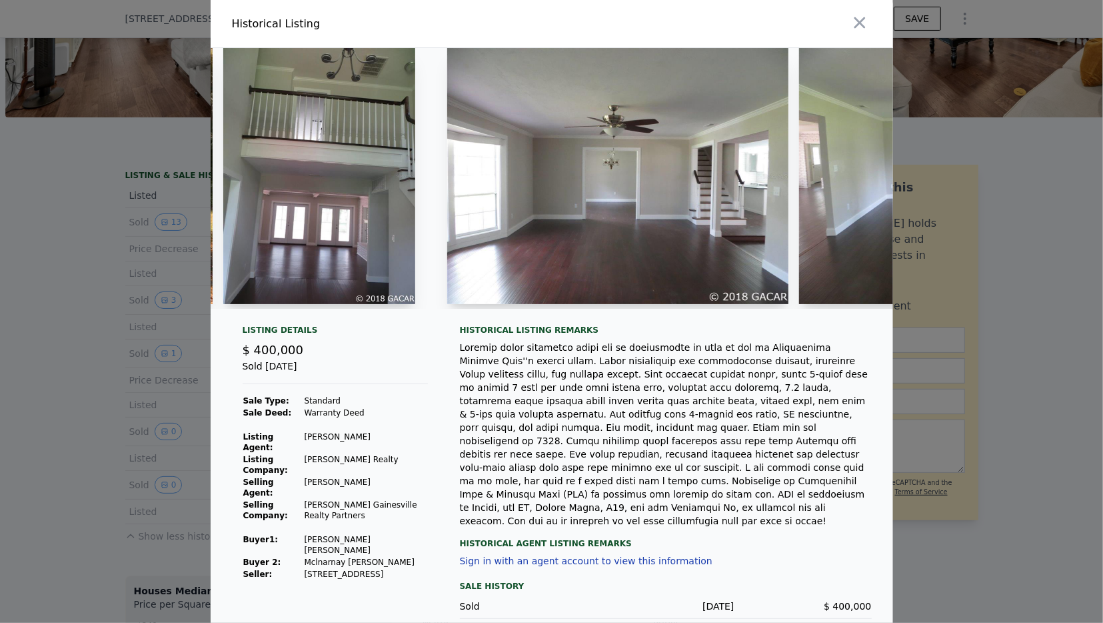
scroll to position [0, 353]
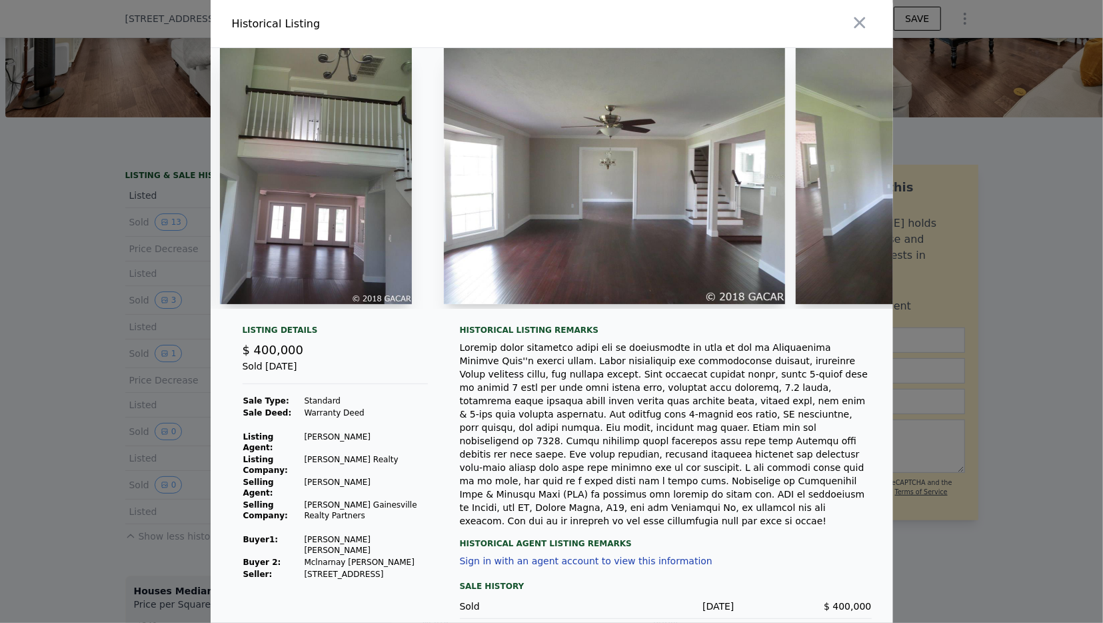
click at [166, 359] on div at bounding box center [551, 311] width 1103 height 623
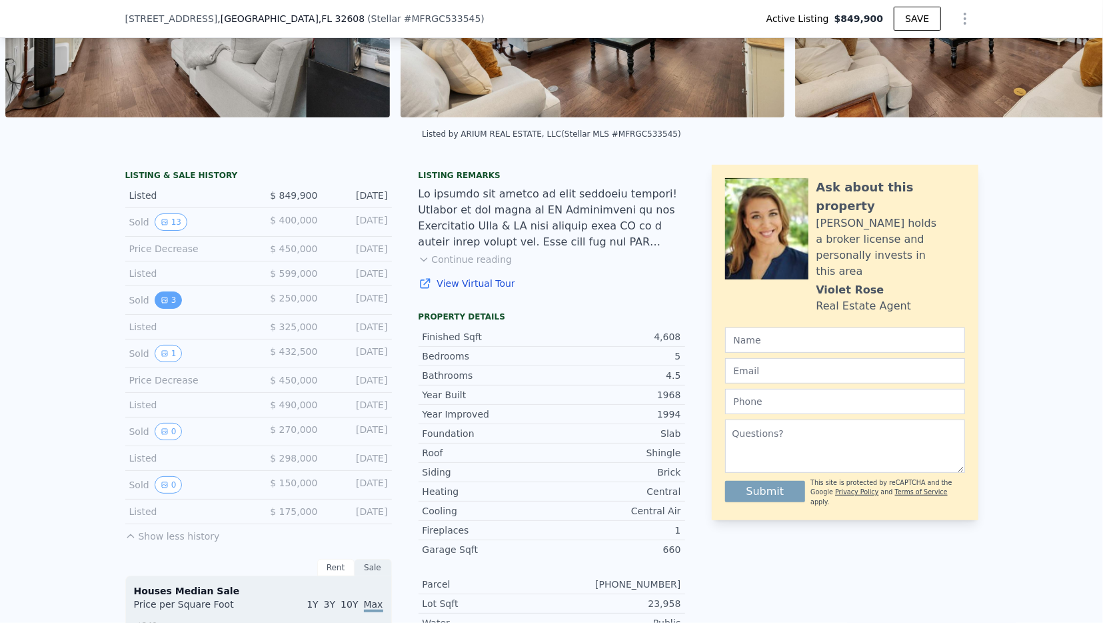
click at [162, 297] on icon "View historical data" at bounding box center [164, 299] width 5 height 5
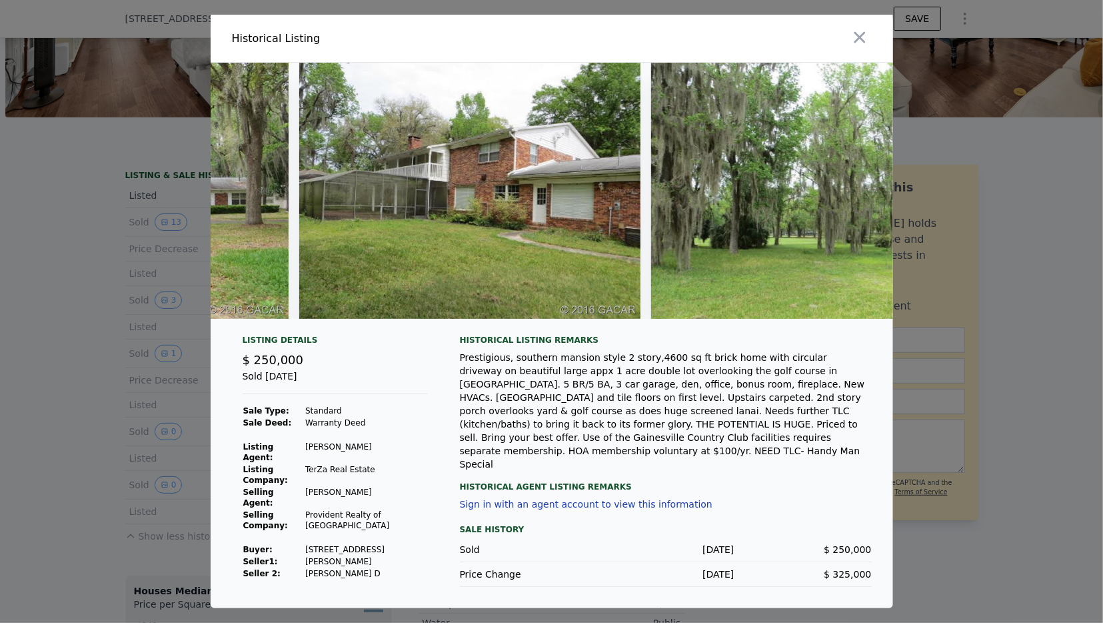
scroll to position [0, 395]
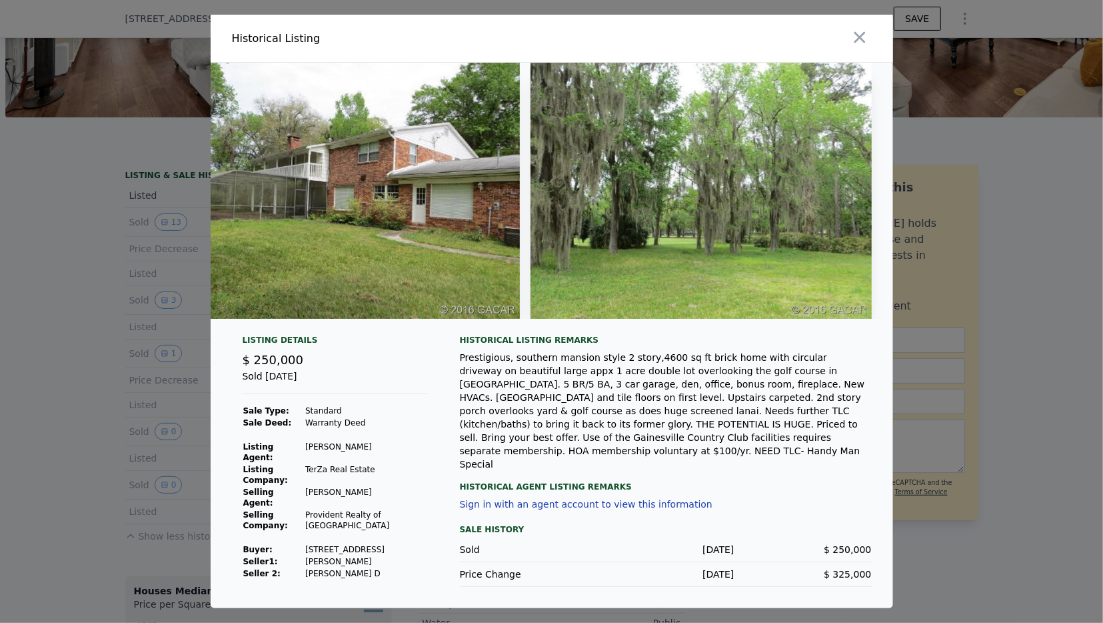
click at [33, 347] on div at bounding box center [551, 311] width 1103 height 623
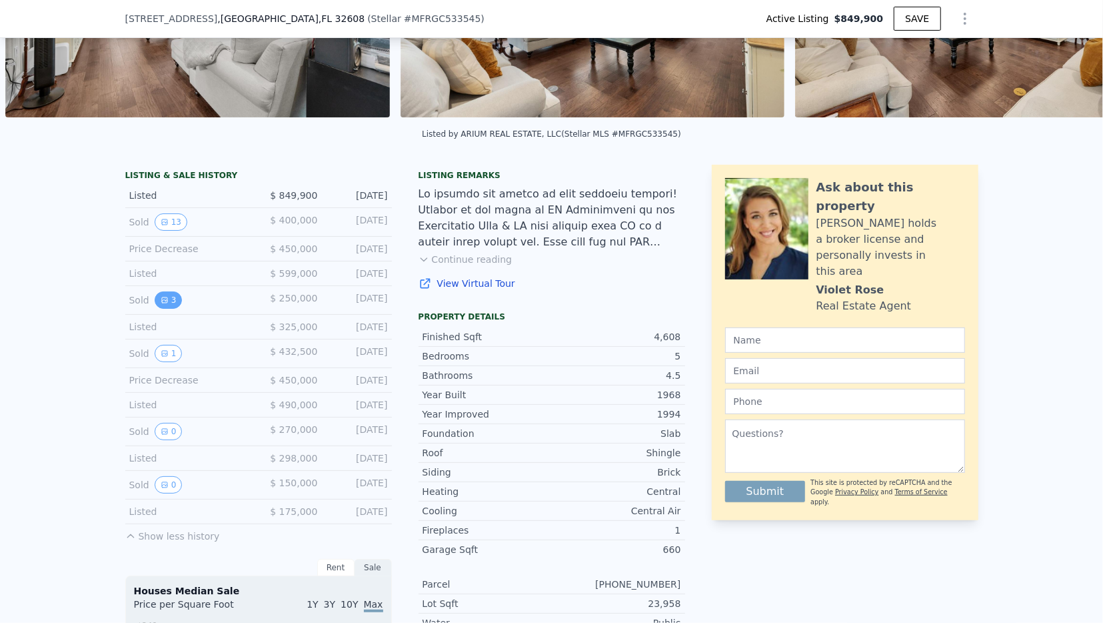
click at [165, 300] on icon "View historical data" at bounding box center [165, 300] width 8 height 8
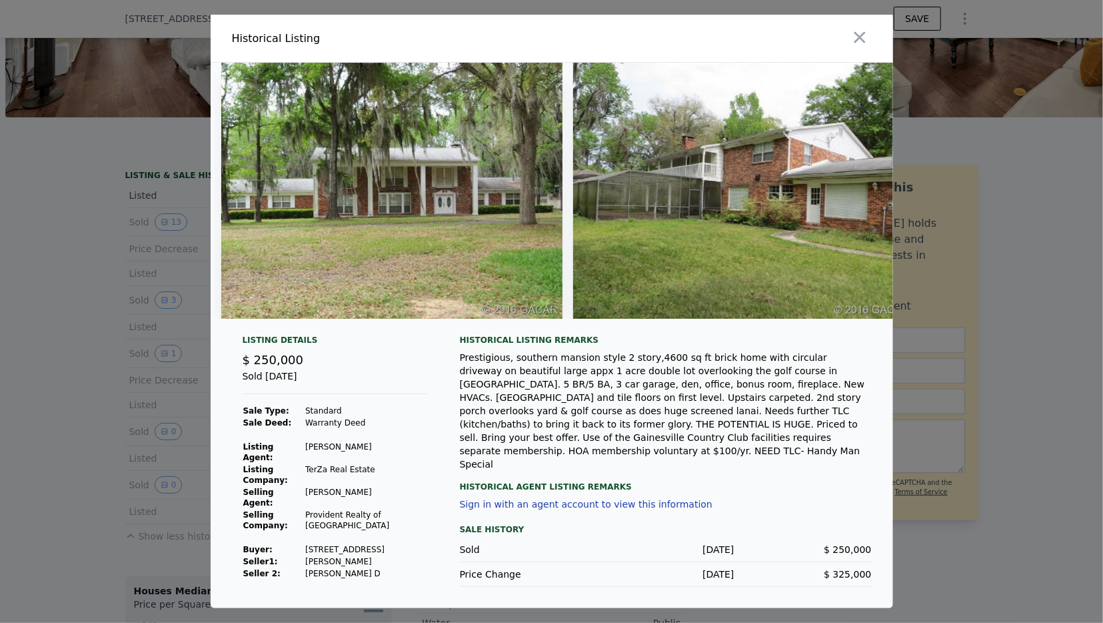
click at [1023, 373] on div at bounding box center [551, 311] width 1103 height 623
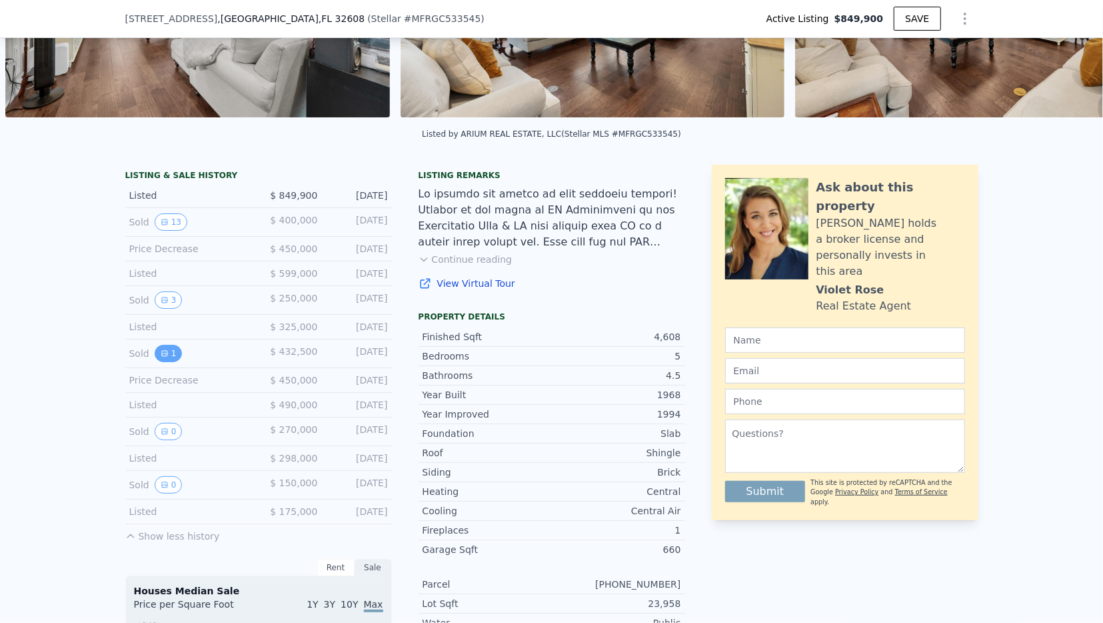
click at [173, 353] on button "1" at bounding box center [169, 353] width 28 height 17
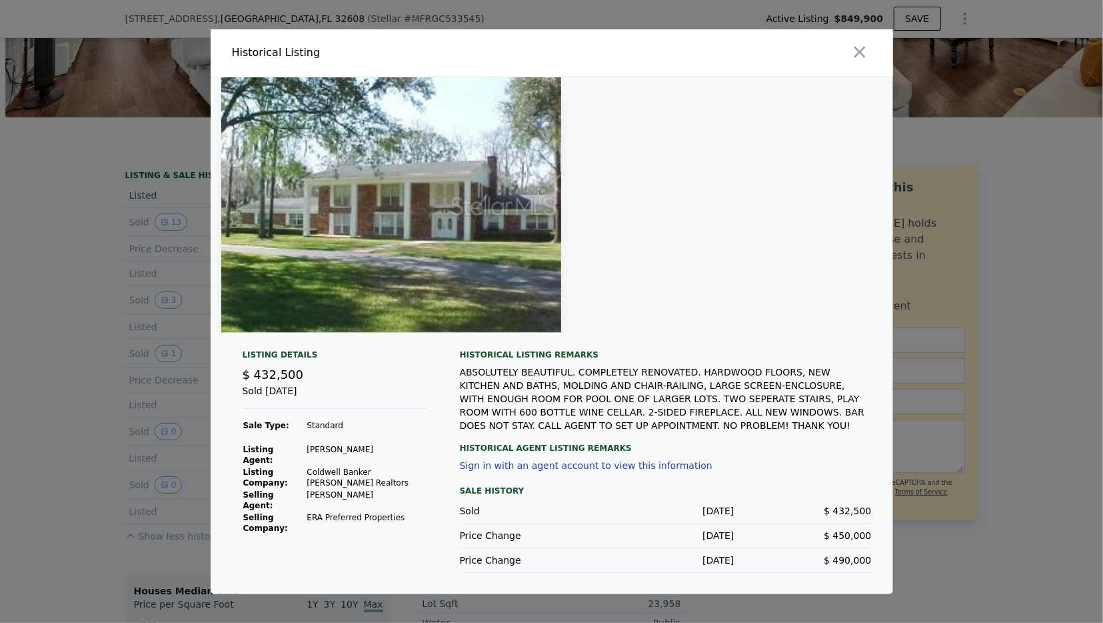
click at [546, 376] on div "ABSOLUTELY BEAUTIFUL. COMPLETELY RENOVATED. HARDWOOD FLOORS, NEW KITCHEN AND BA…" at bounding box center [666, 398] width 412 height 67
click at [1076, 391] on div at bounding box center [551, 311] width 1103 height 623
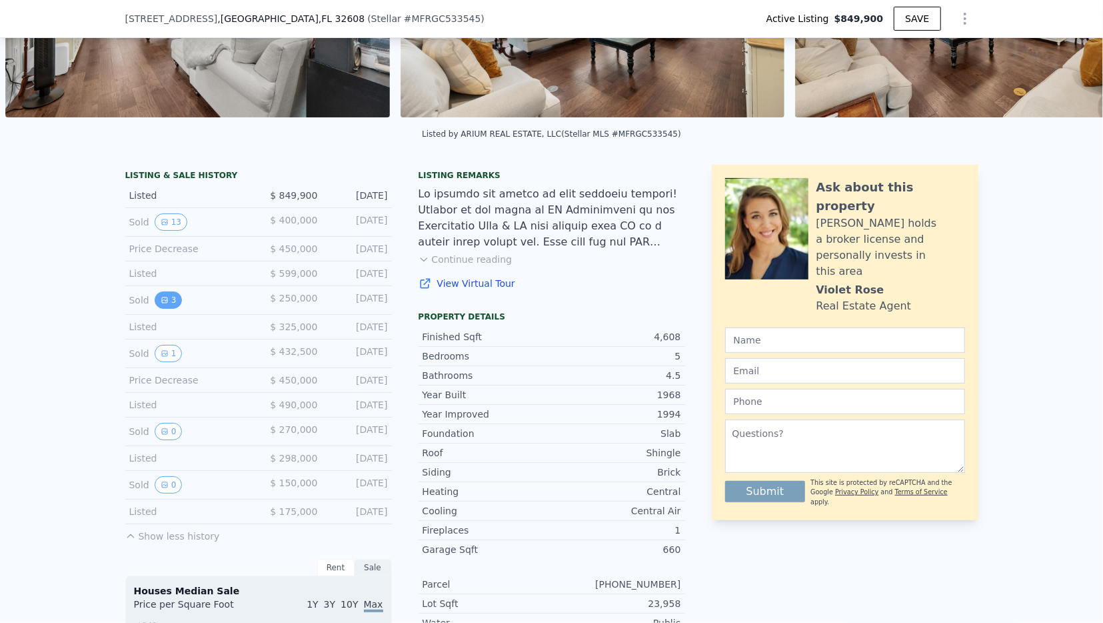
click at [161, 296] on icon "View historical data" at bounding box center [165, 300] width 8 height 8
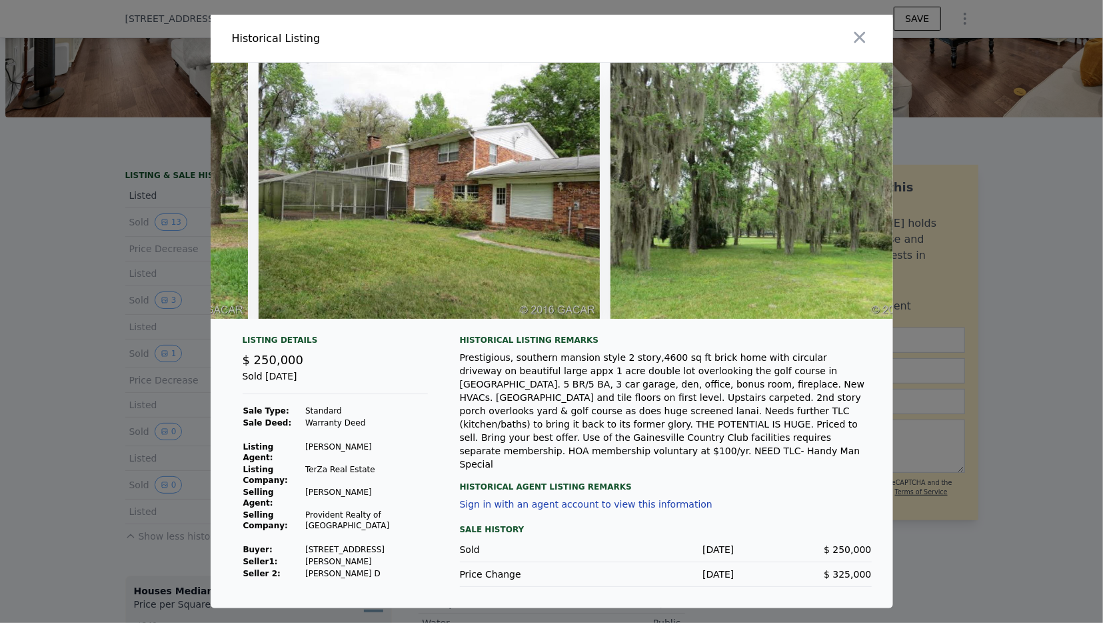
scroll to position [0, 317]
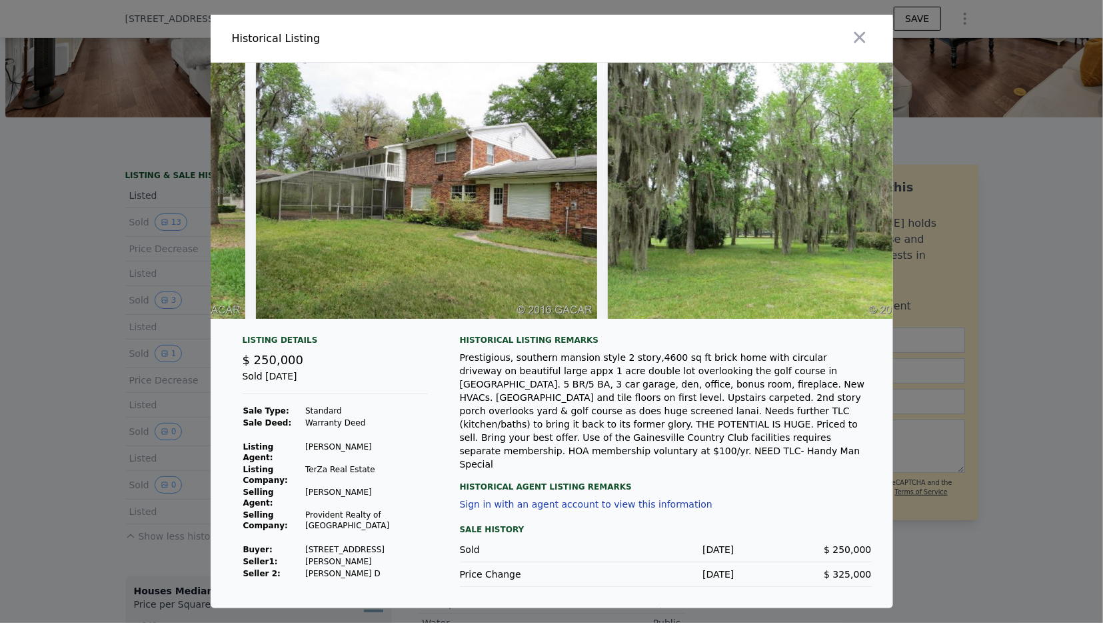
click at [17, 374] on div at bounding box center [551, 311] width 1103 height 623
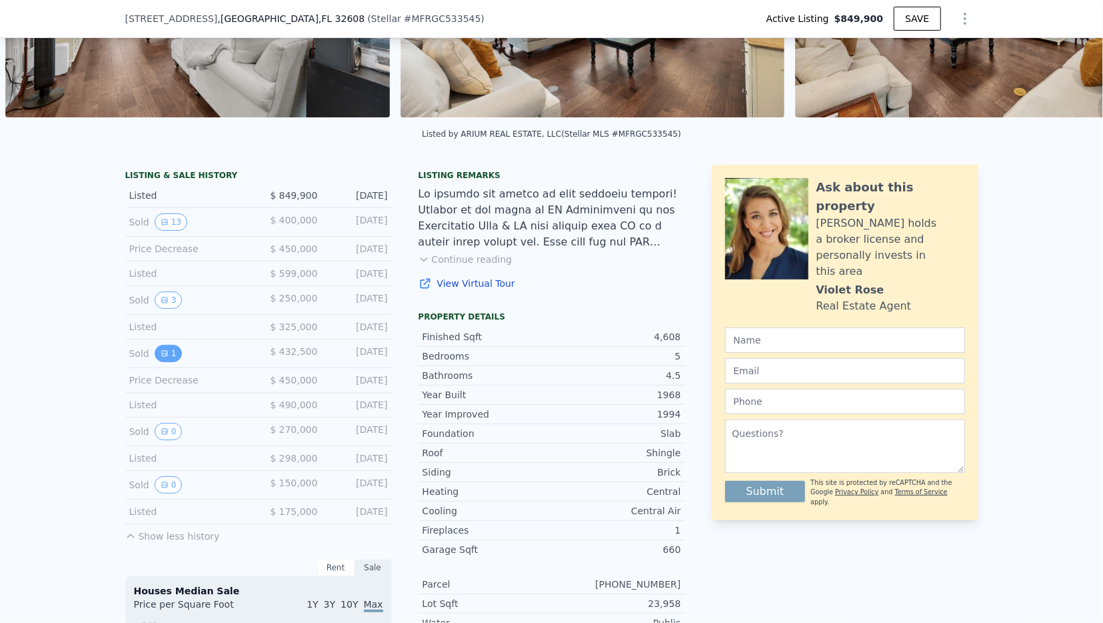
click at [165, 351] on icon "View historical data" at bounding box center [165, 353] width 8 height 8
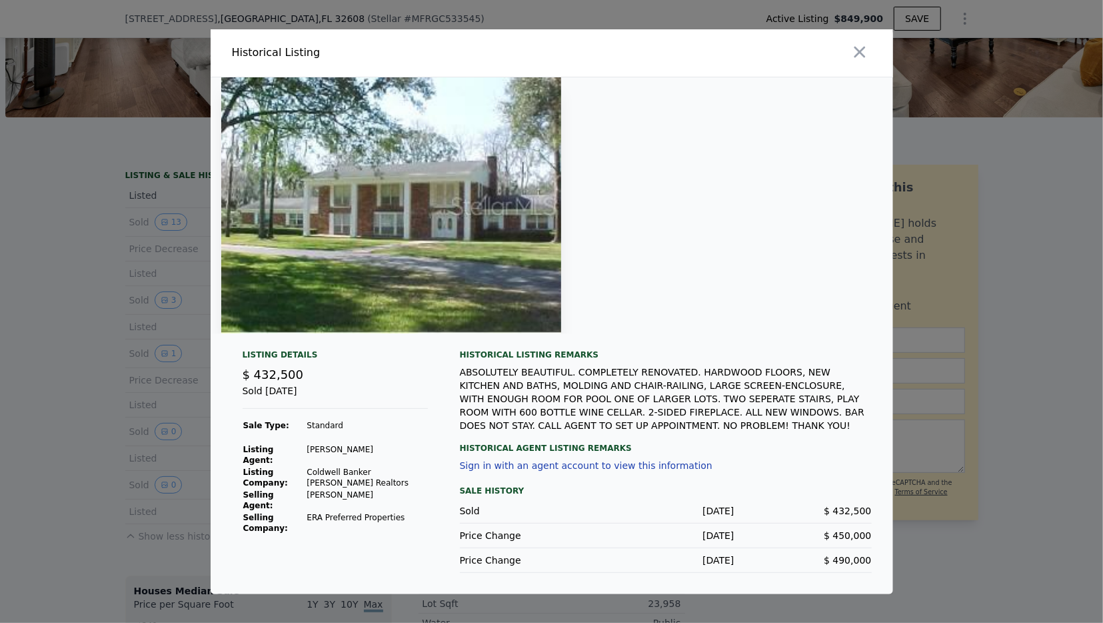
click at [34, 424] on div at bounding box center [551, 311] width 1103 height 623
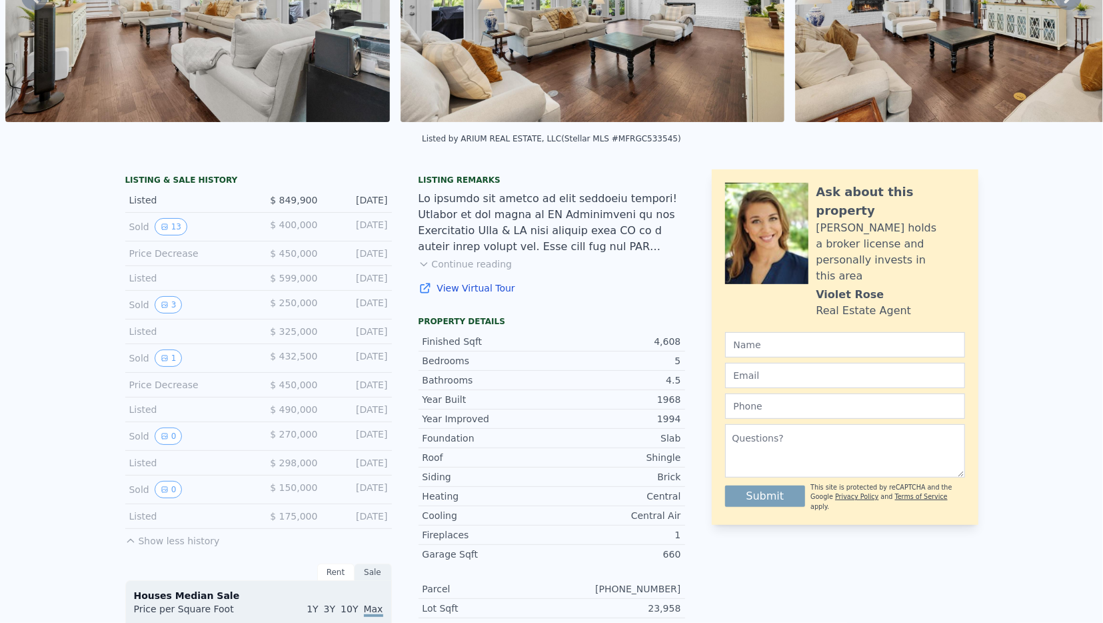
scroll to position [5, 0]
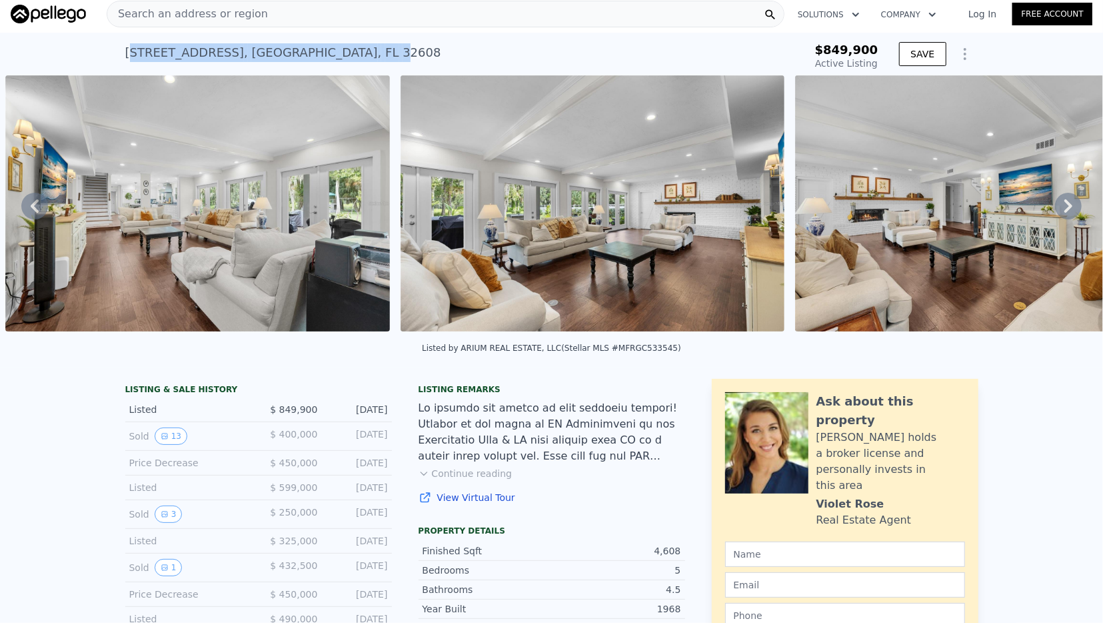
drag, startPoint x: 129, startPoint y: 59, endPoint x: 338, endPoint y: 65, distance: 209.4
click at [338, 62] on div "3510 SW 63rd Ln , Alachua County , FL 32608" at bounding box center [283, 52] width 316 height 19
click at [355, 58] on div "3510 SW 63rd Ln , Alachua County , FL 32608" at bounding box center [283, 52] width 316 height 19
drag, startPoint x: 359, startPoint y: 57, endPoint x: 107, endPoint y: 59, distance: 251.9
click at [125, 59] on div "3510 SW 63rd Ln , Alachua County , FL 32608 Active at $849,900" at bounding box center [439, 56] width 629 height 37
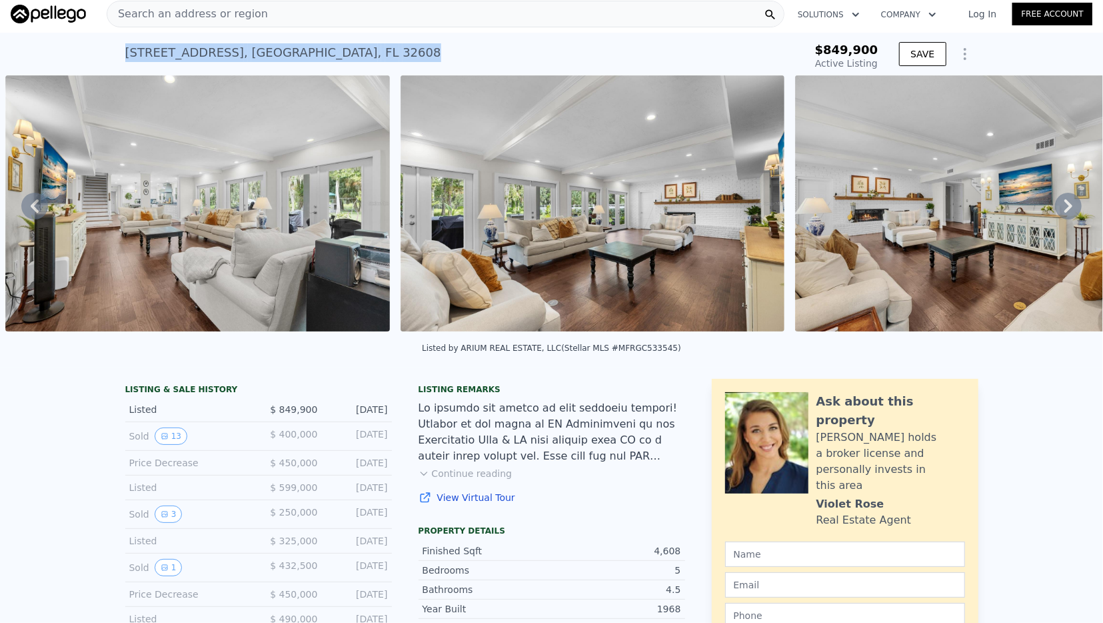
copy div "3510 SW 63rd Ln , Alachua County , FL 32608"
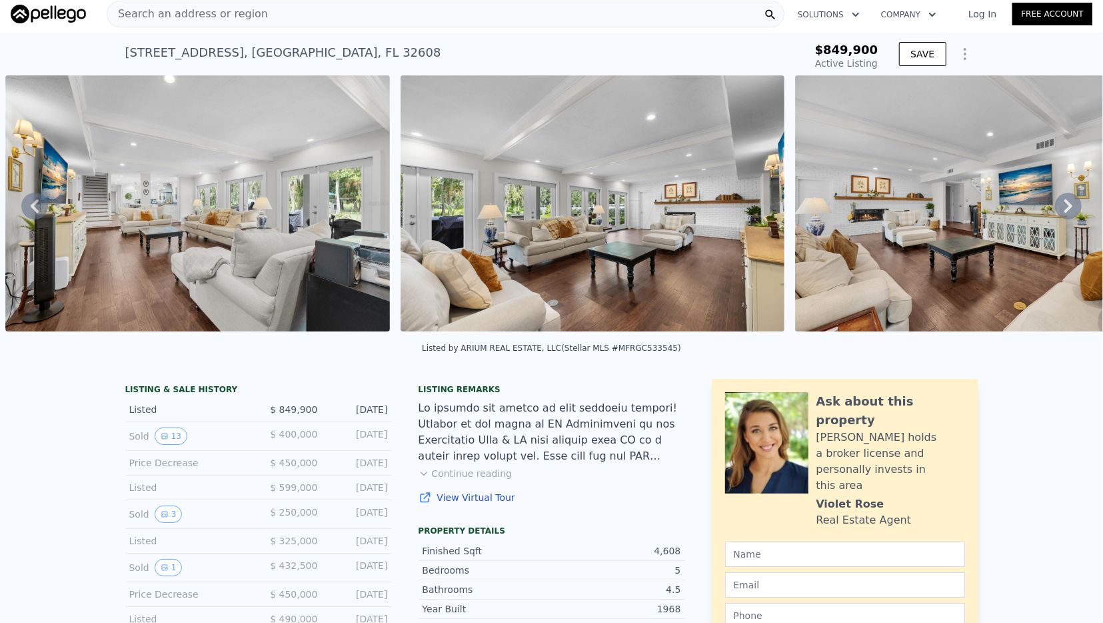
click at [543, 389] on div "Listing remarks" at bounding box center [552, 389] width 267 height 11
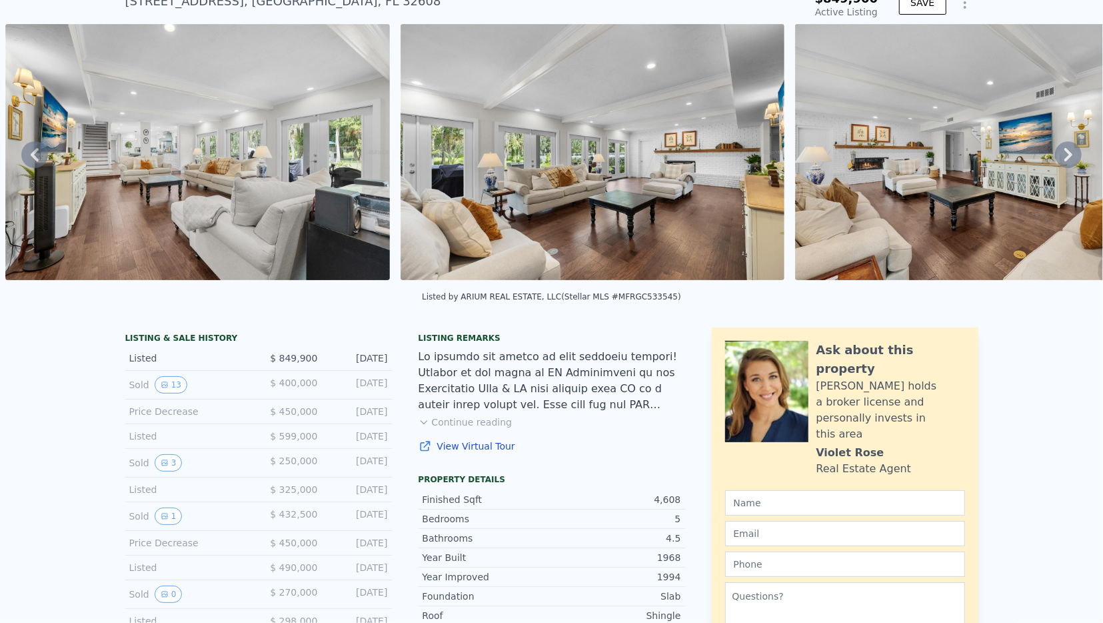
click at [170, 346] on div "Listed $ 849,900 Sep 1, 2025" at bounding box center [258, 358] width 267 height 25
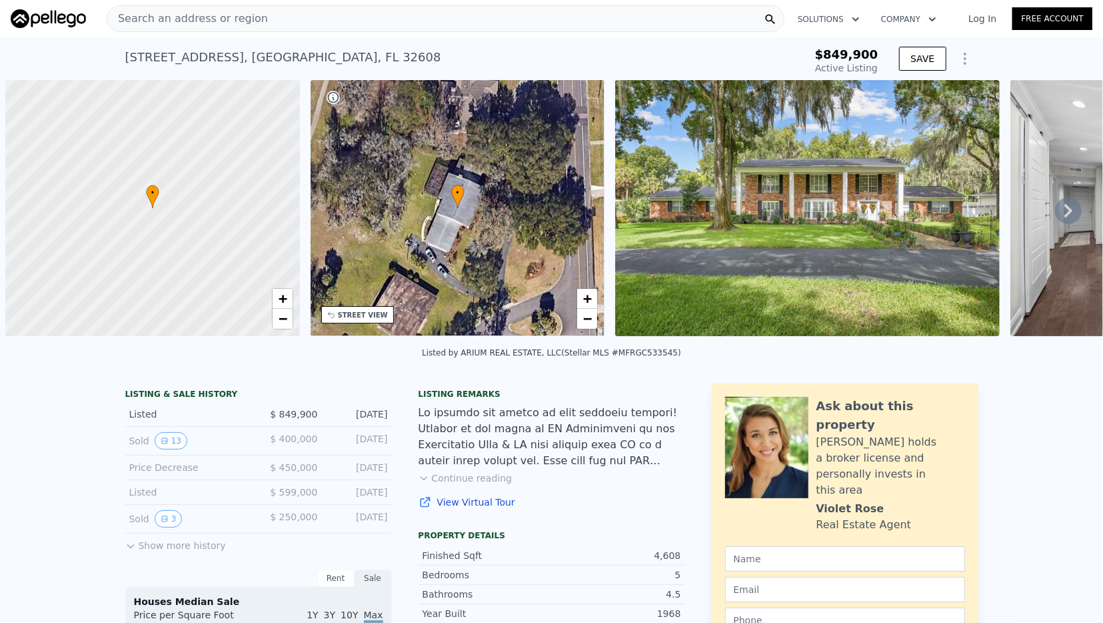
scroll to position [56, 0]
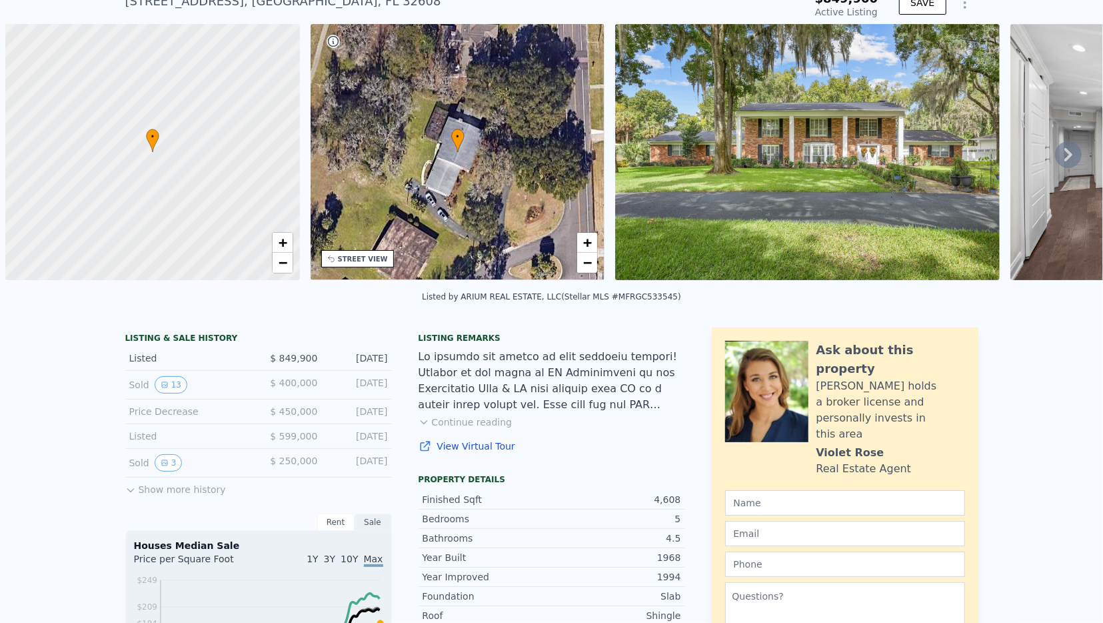
click at [543, 197] on div "• + −" at bounding box center [458, 152] width 295 height 256
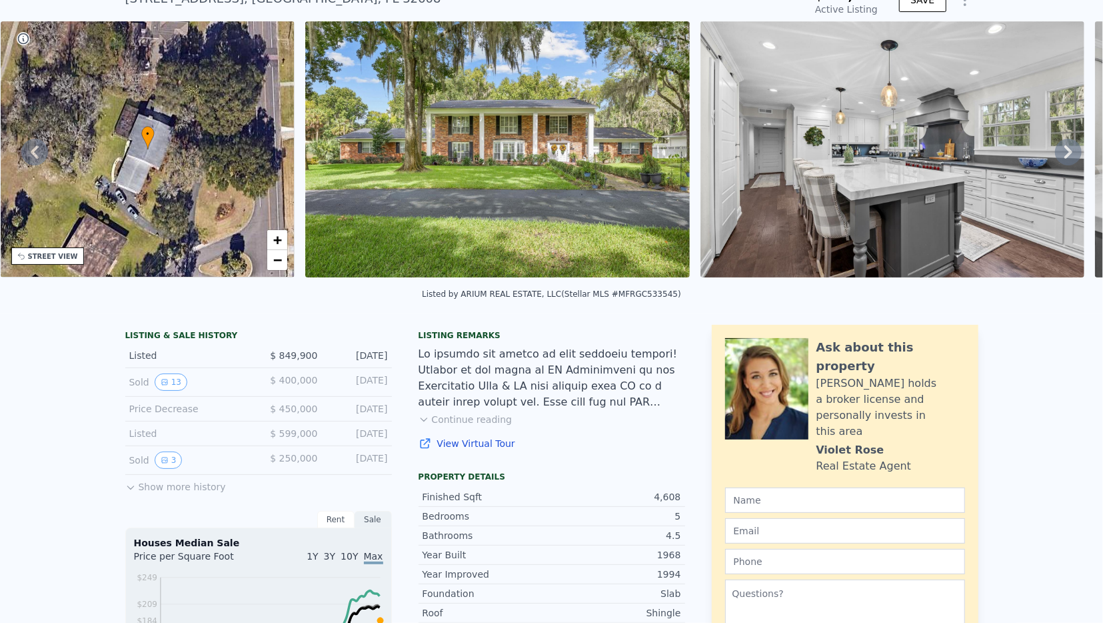
scroll to position [59, 0]
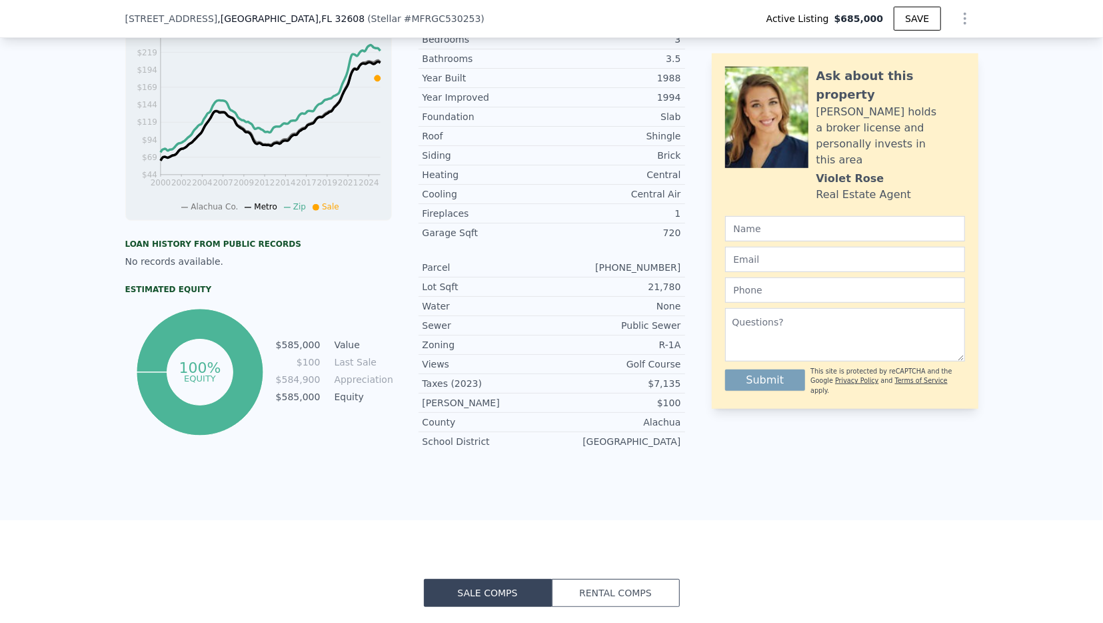
scroll to position [532, 0]
click at [378, 397] on td "Equity" at bounding box center [362, 395] width 60 height 15
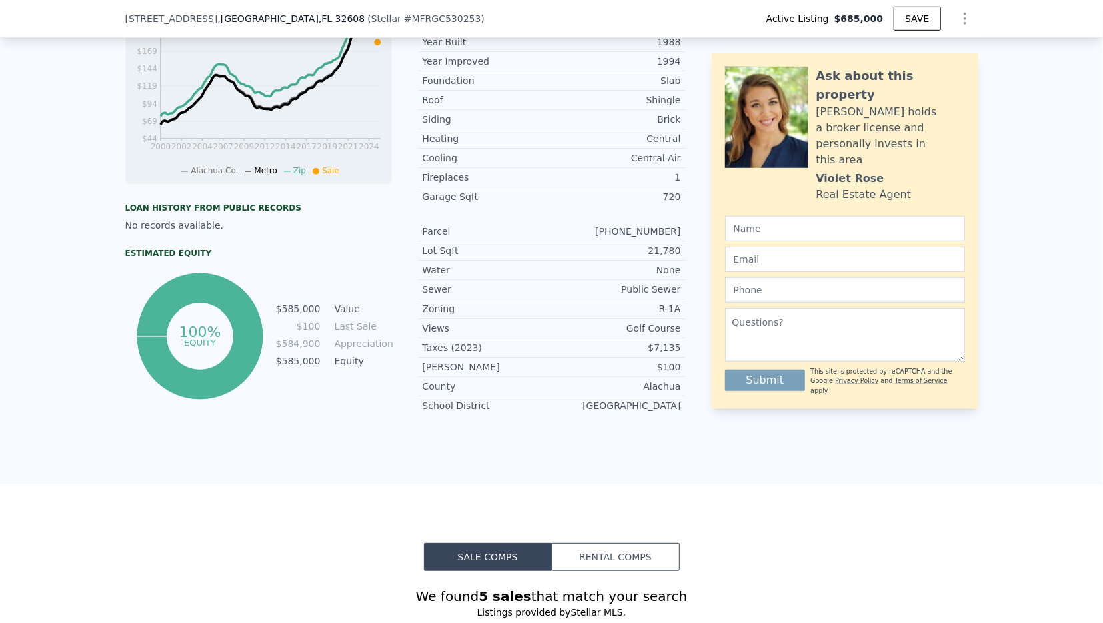
scroll to position [570, 0]
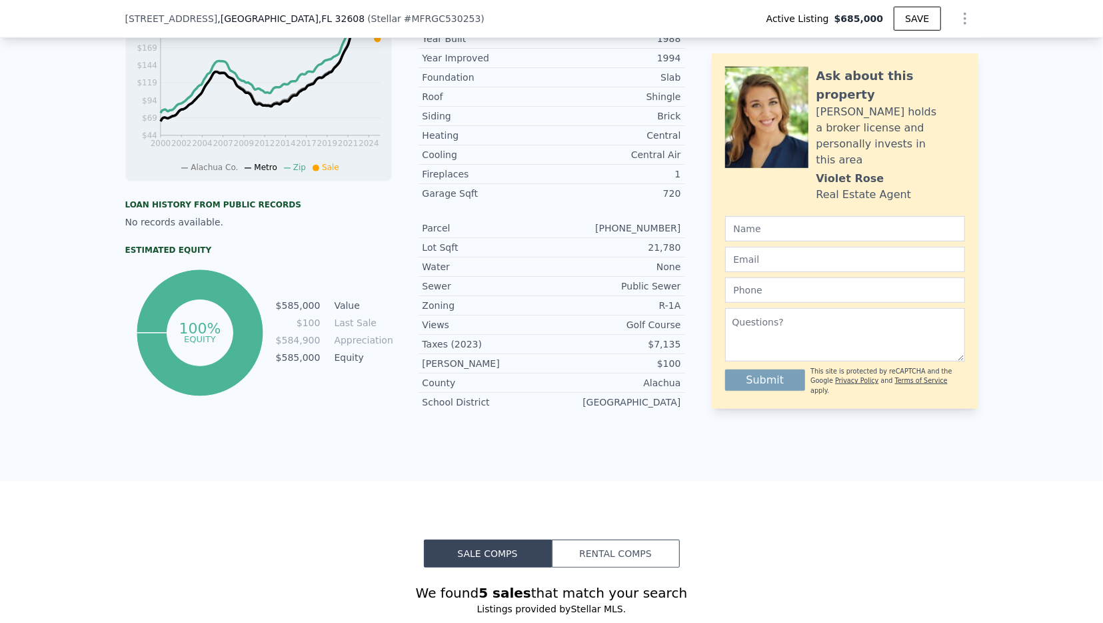
click at [339, 416] on div "LISTING & SALE HISTORY Listed $ 685,000 Apr 22, 2025 Sold 0 $ 100 Dec 29, 1994 …" at bounding box center [551, 139] width 1103 height 683
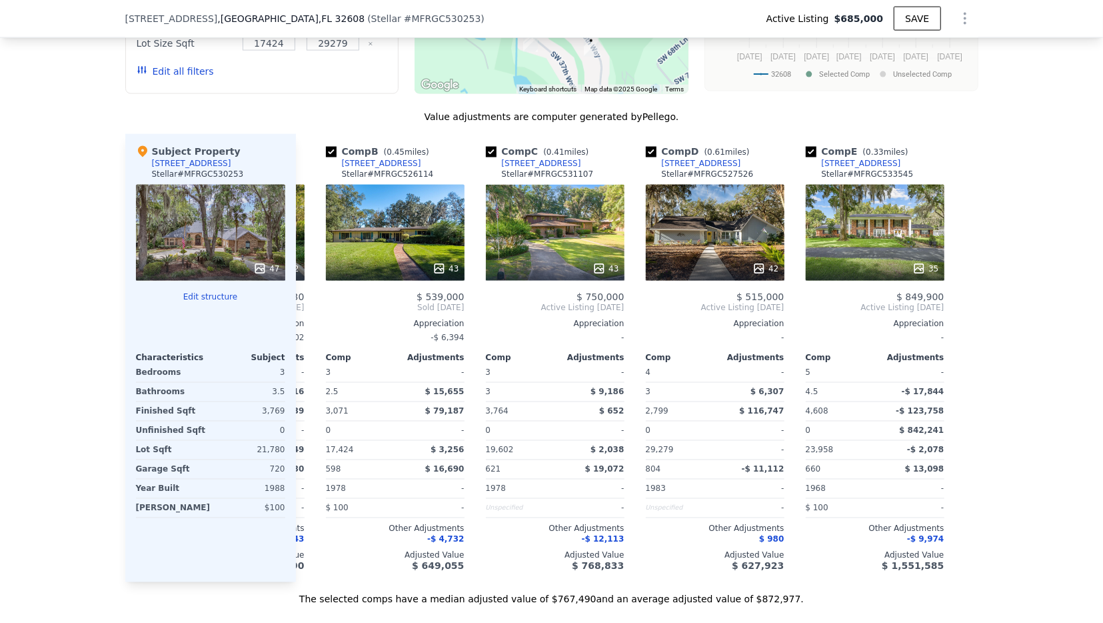
scroll to position [0, 149]
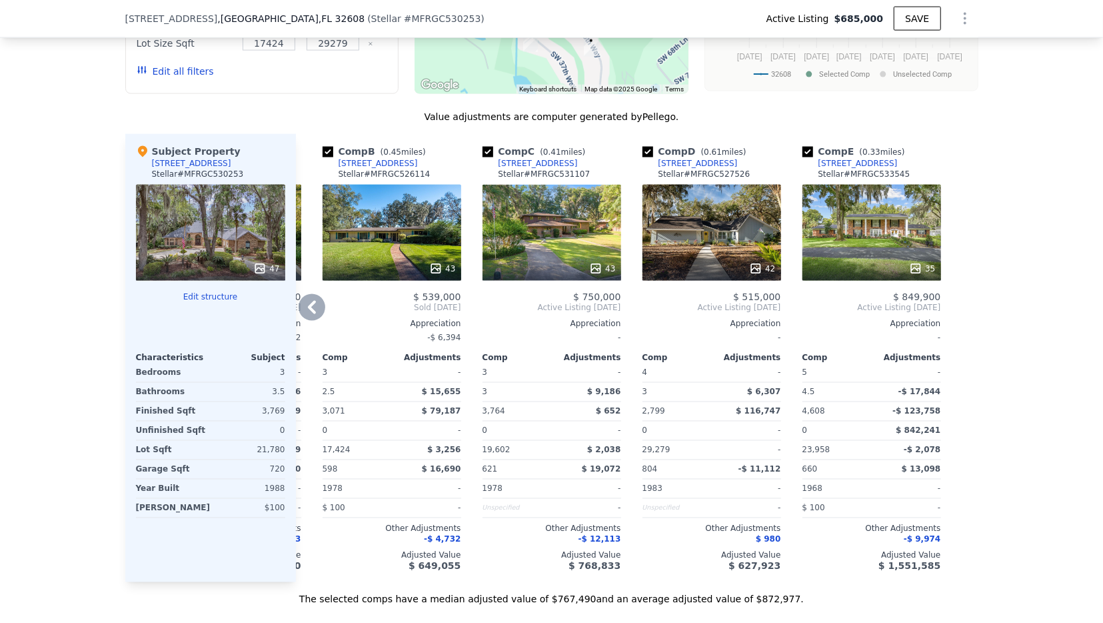
click at [924, 426] on span "$ 842,241" at bounding box center [918, 430] width 45 height 9
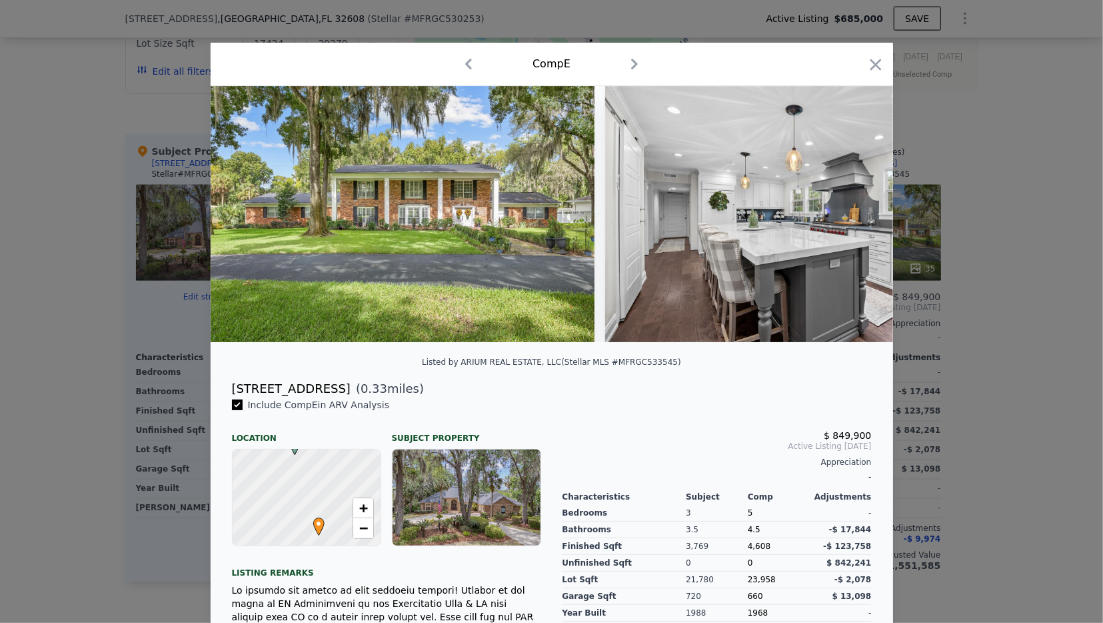
scroll to position [114, 0]
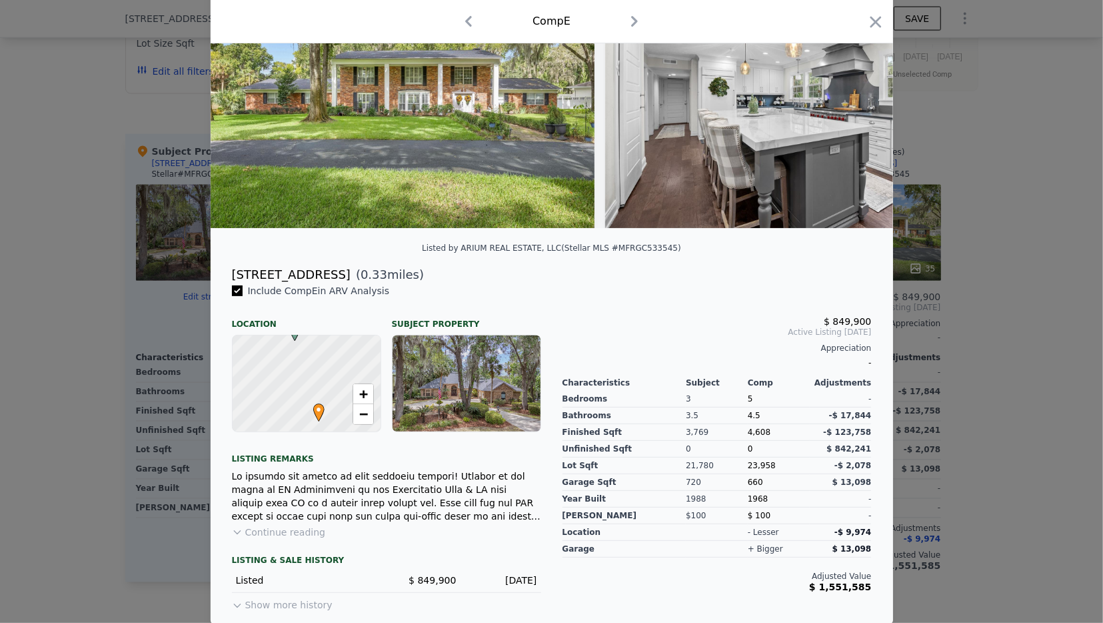
click at [597, 447] on div "Unfinished Sqft" at bounding box center [625, 449] width 124 height 17
click at [274, 600] on button "Show more history" at bounding box center [282, 602] width 101 height 19
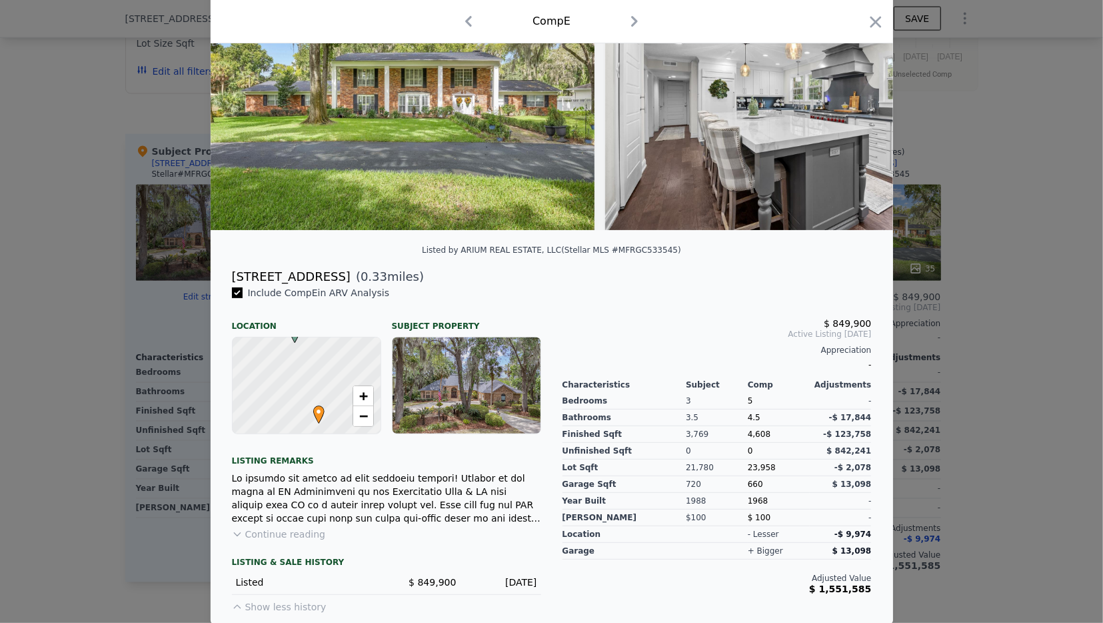
click at [1028, 427] on div at bounding box center [551, 311] width 1103 height 623
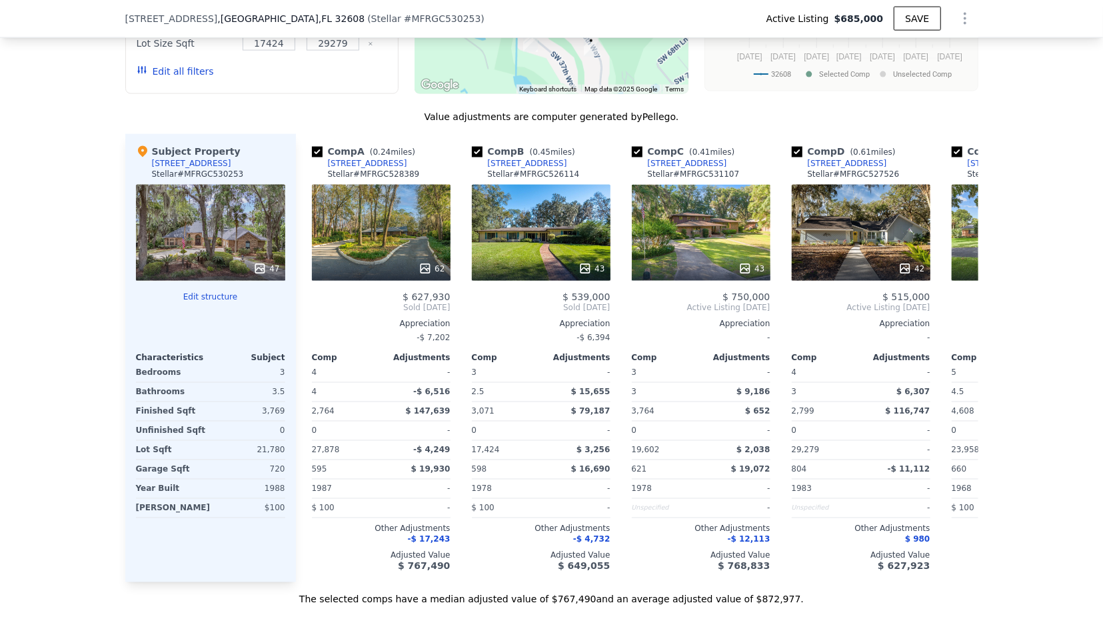
click at [1072, 450] on div "We found 5 sales that match your search Listings provided by Stellar MLS . Filt…" at bounding box center [551, 214] width 1103 height 784
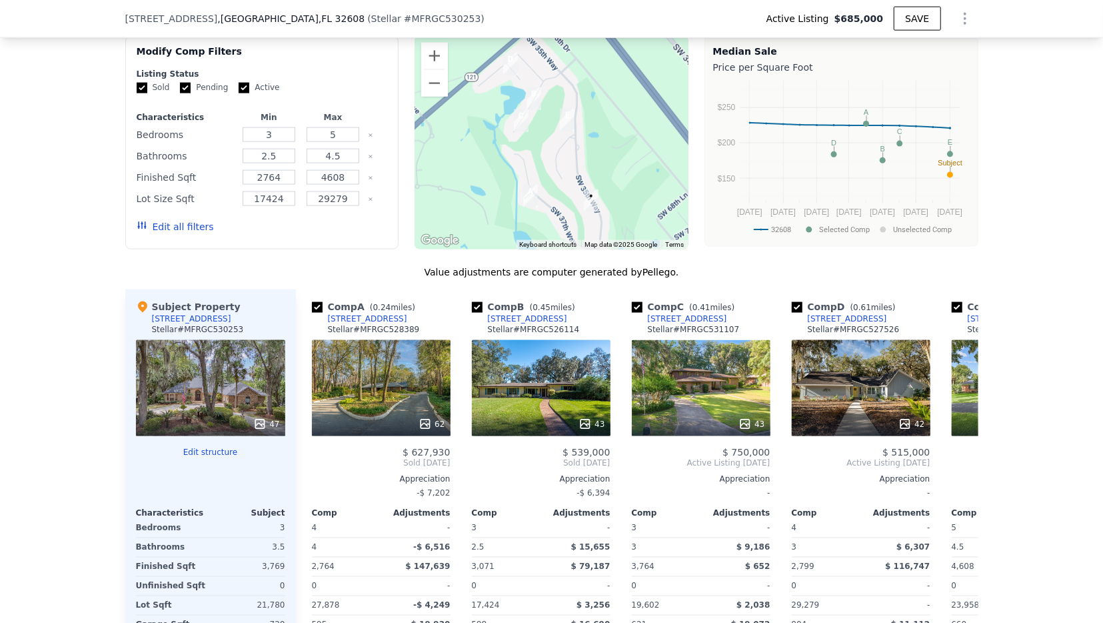
scroll to position [1158, 0]
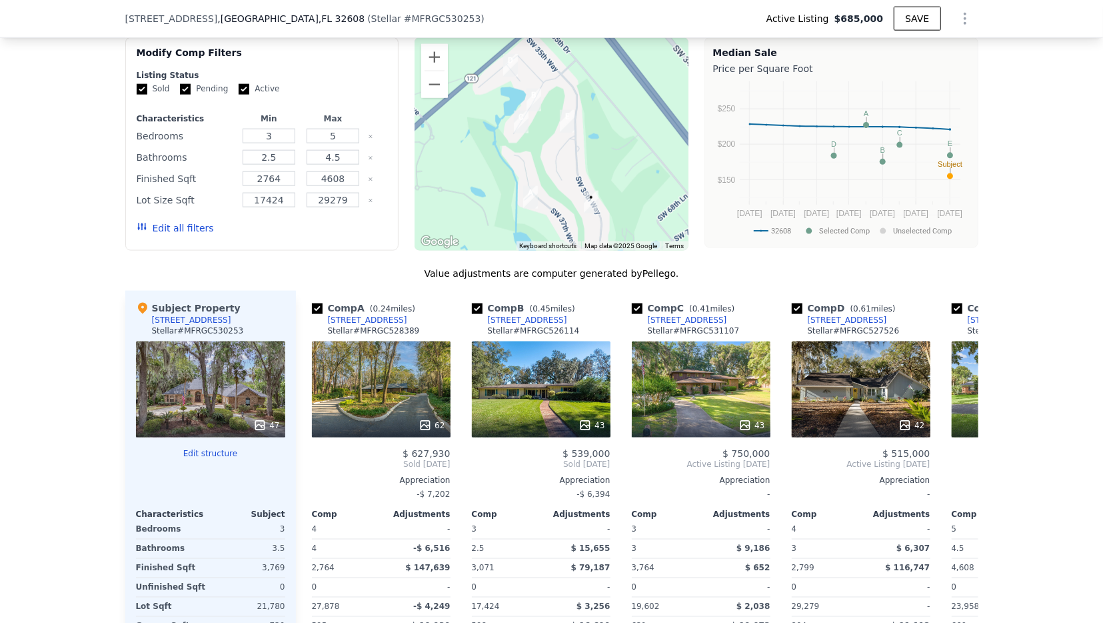
click at [163, 225] on button "Edit all filters" at bounding box center [175, 227] width 77 height 13
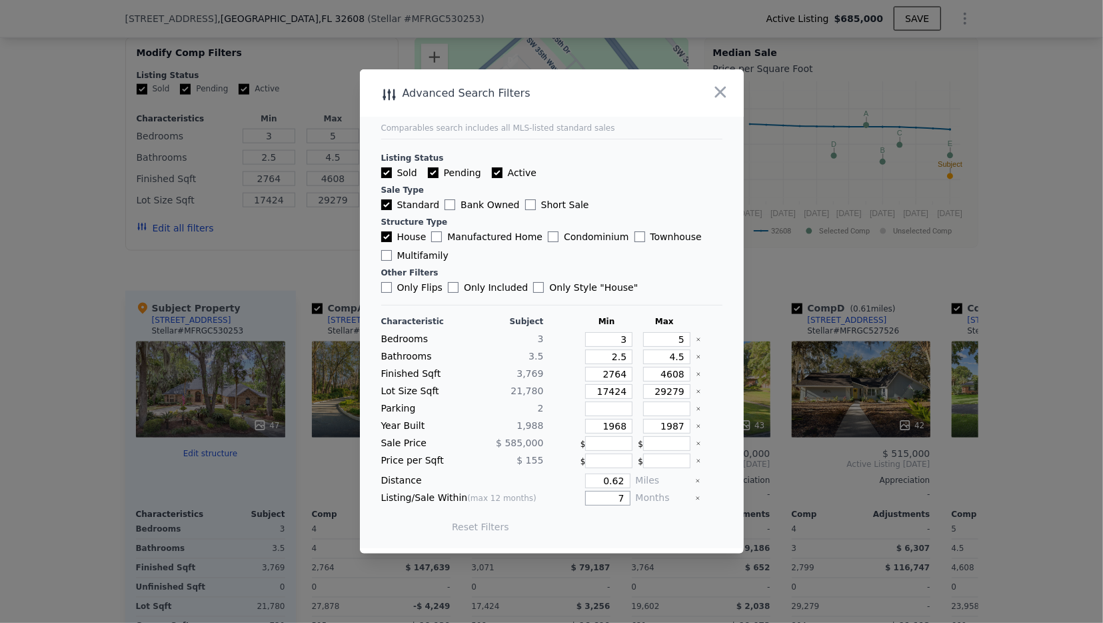
drag, startPoint x: 613, startPoint y: 500, endPoint x: 698, endPoint y: 507, distance: 85.6
click at [630, 505] on input "7" at bounding box center [607, 498] width 45 height 15
type input "12"
drag, startPoint x: 609, startPoint y: 483, endPoint x: 686, endPoint y: 485, distance: 77.3
click at [630, 485] on input "0.62" at bounding box center [607, 480] width 45 height 15
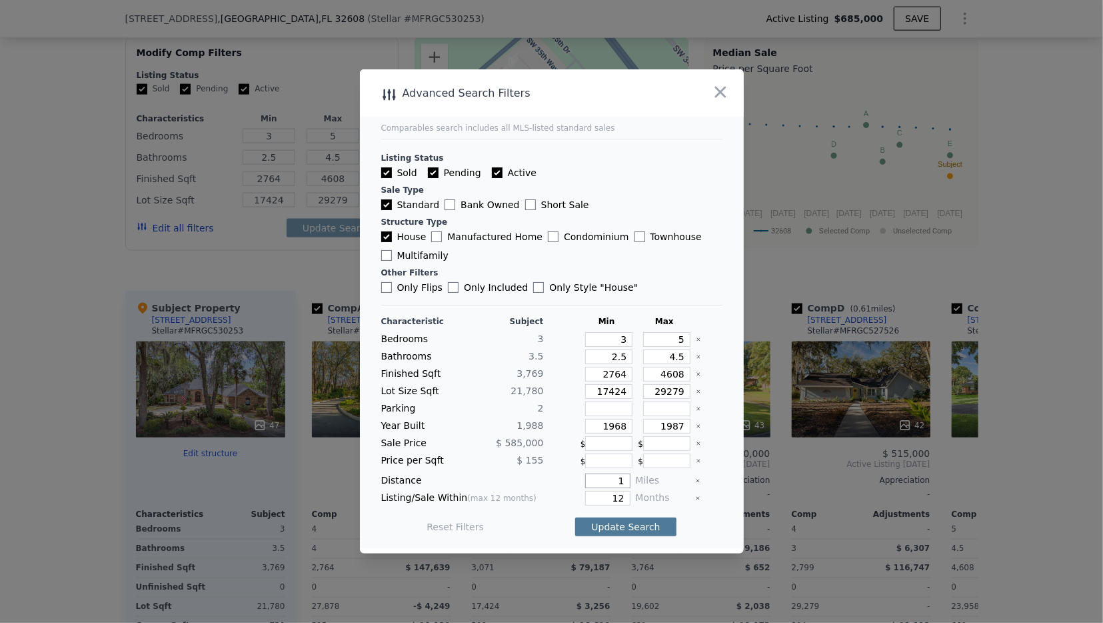
type input "1"
click at [622, 529] on button "Update Search" at bounding box center [625, 526] width 101 height 19
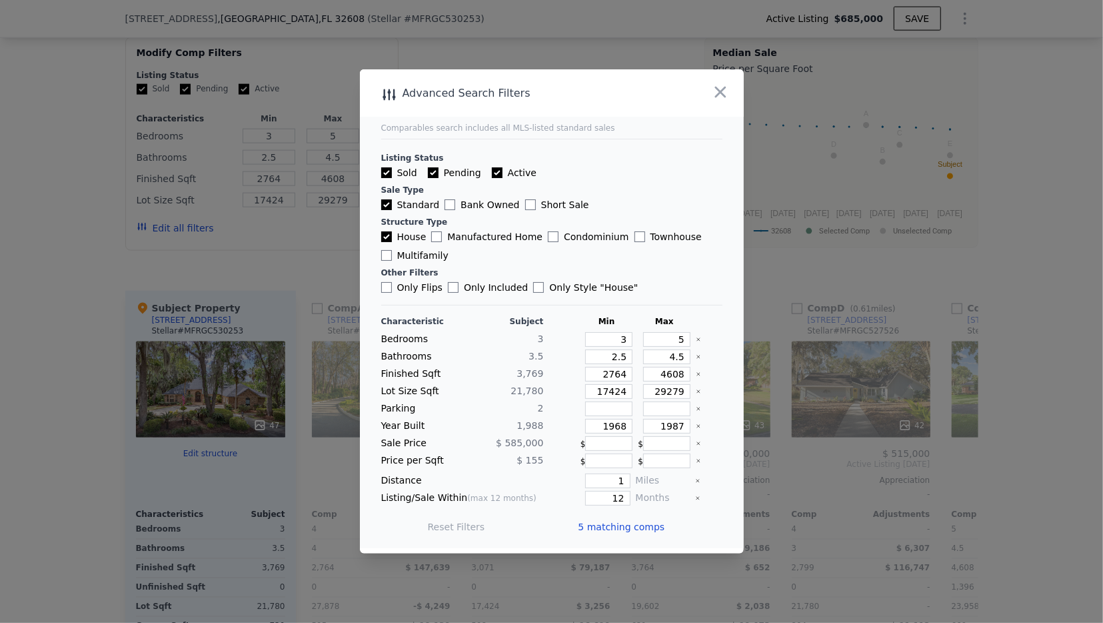
checkbox input "false"
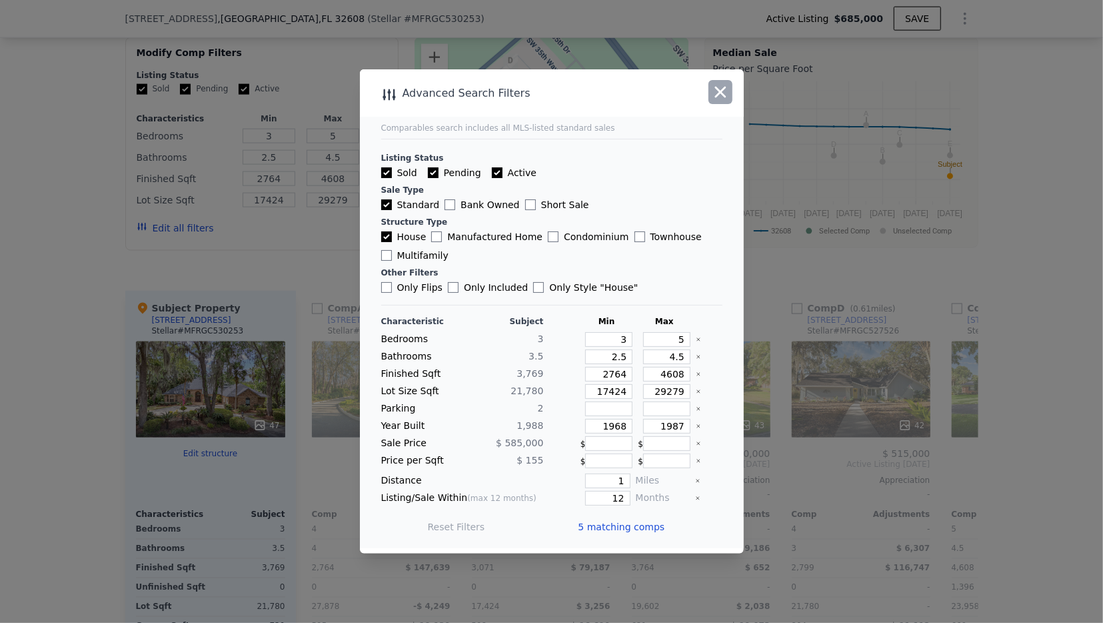
click at [727, 93] on icon "button" at bounding box center [720, 92] width 19 height 19
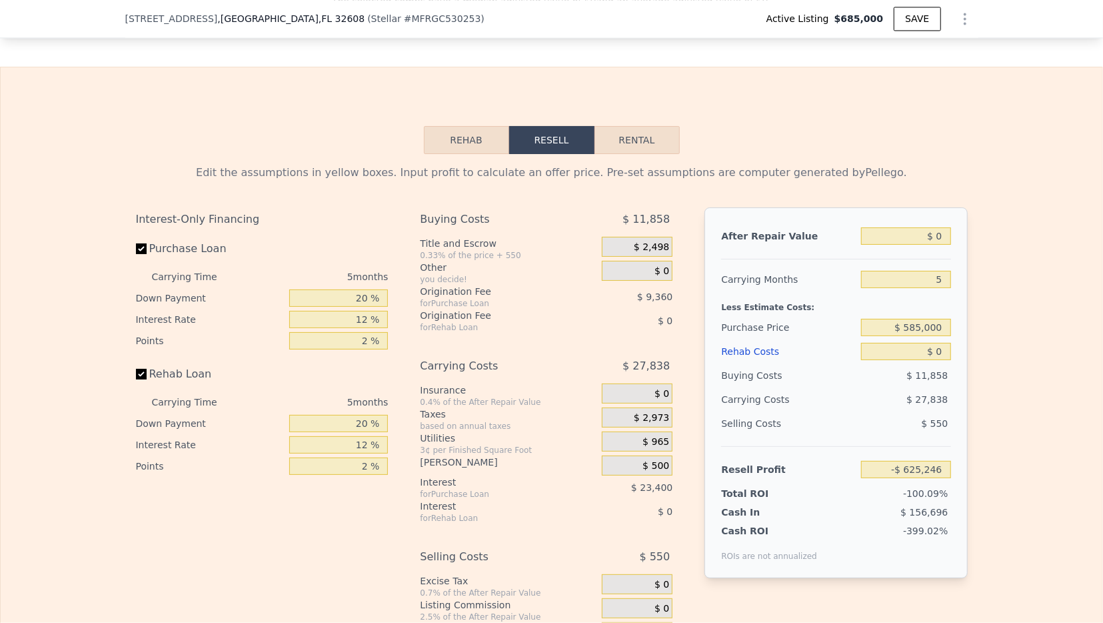
scroll to position [1917, 0]
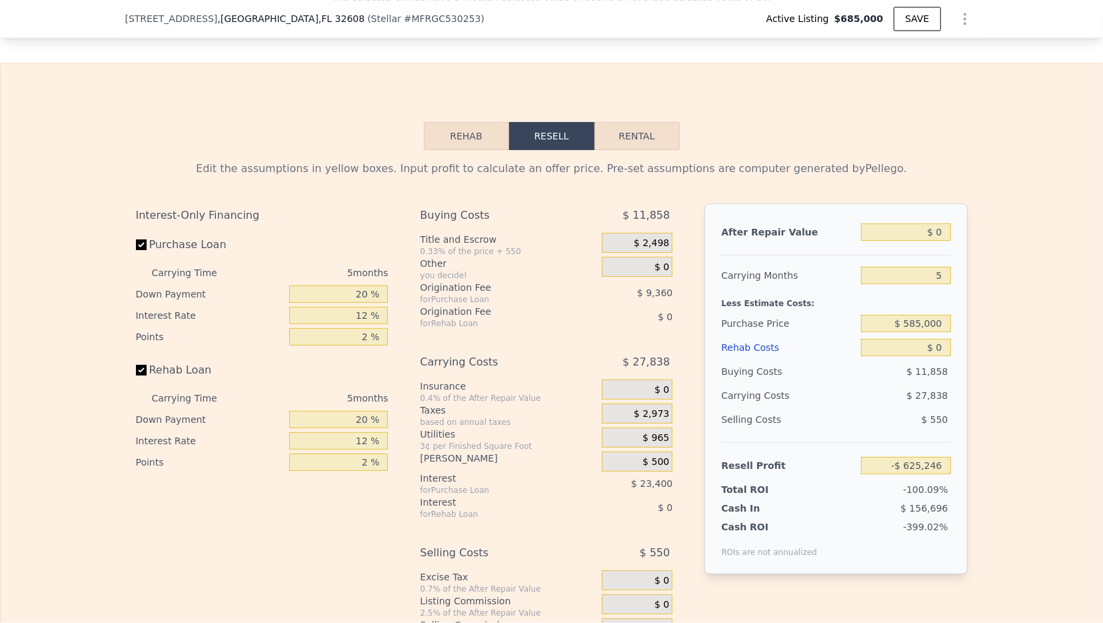
click at [458, 132] on button "Rehab" at bounding box center [466, 136] width 85 height 28
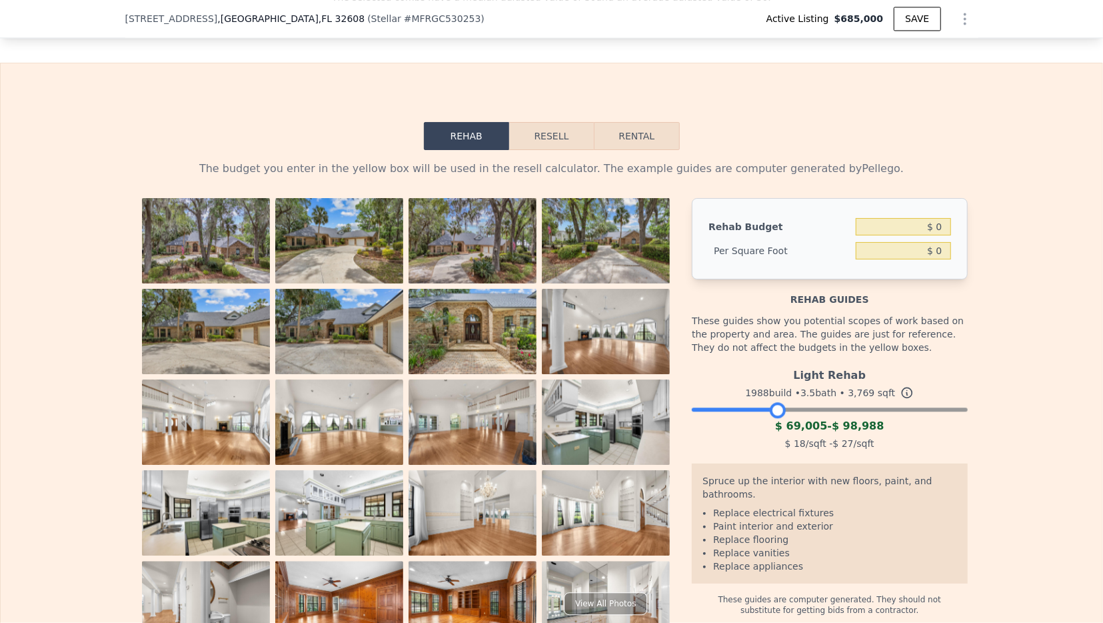
drag, startPoint x: 954, startPoint y: 397, endPoint x: 771, endPoint y: 396, distance: 182.6
click at [771, 402] on div at bounding box center [829, 406] width 275 height 8
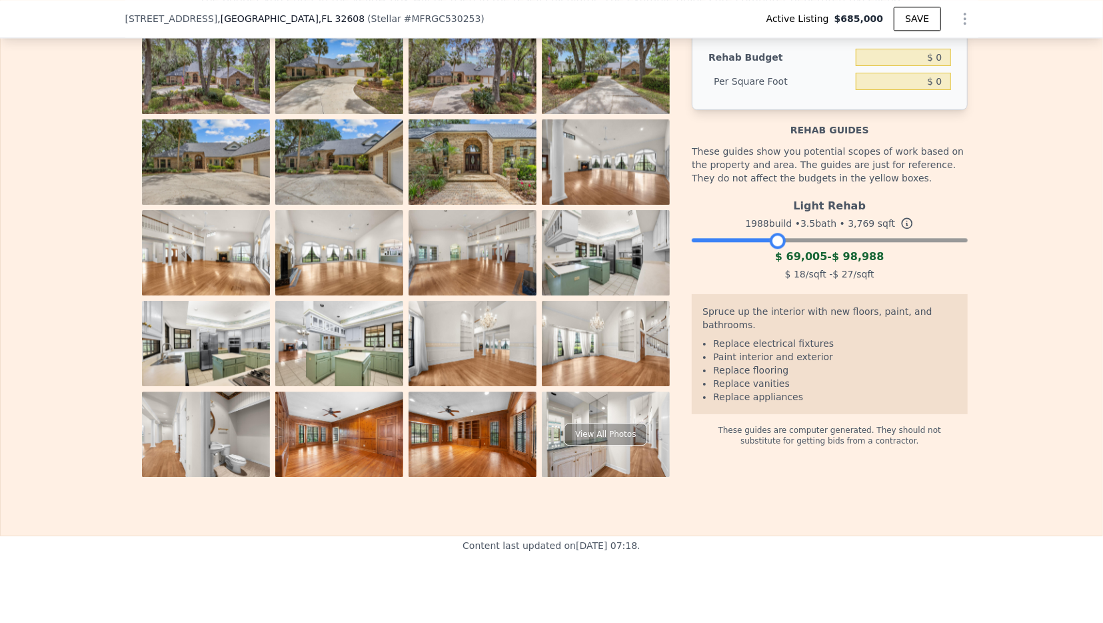
scroll to position [2086, 0]
click at [820, 390] on li "Replace appliances" at bounding box center [834, 396] width 243 height 13
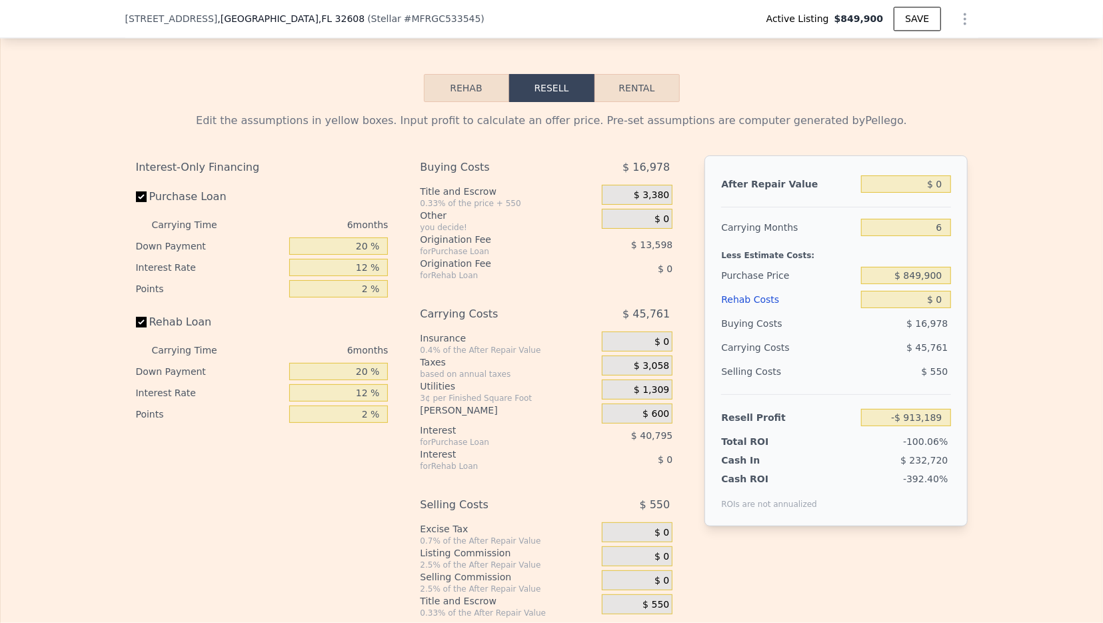
scroll to position [2040, 0]
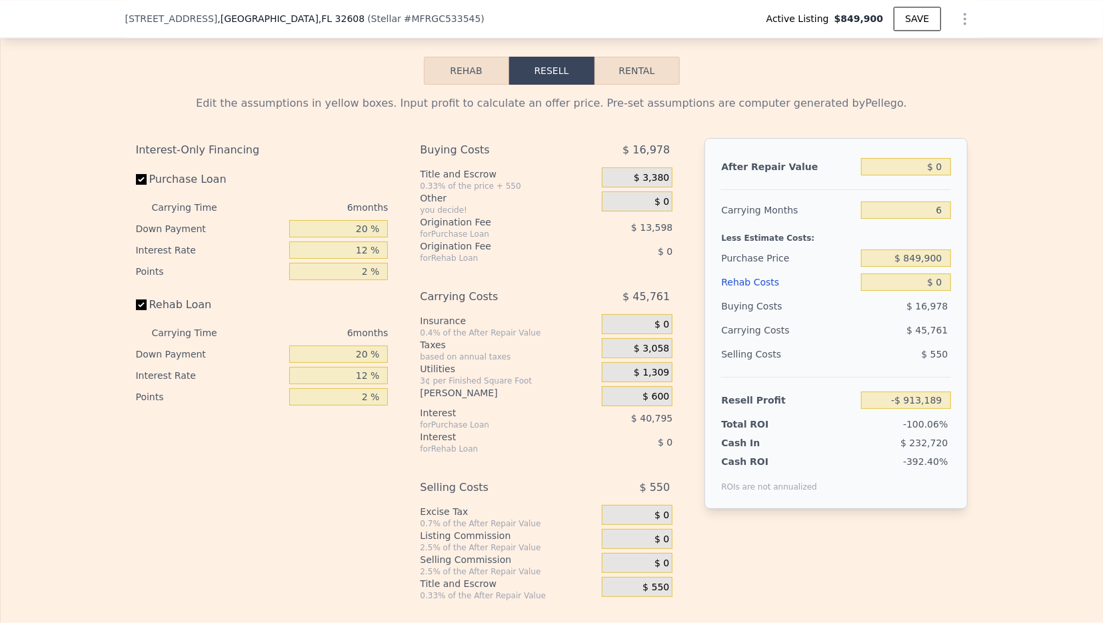
click at [466, 61] on button "Rehab" at bounding box center [466, 71] width 85 height 28
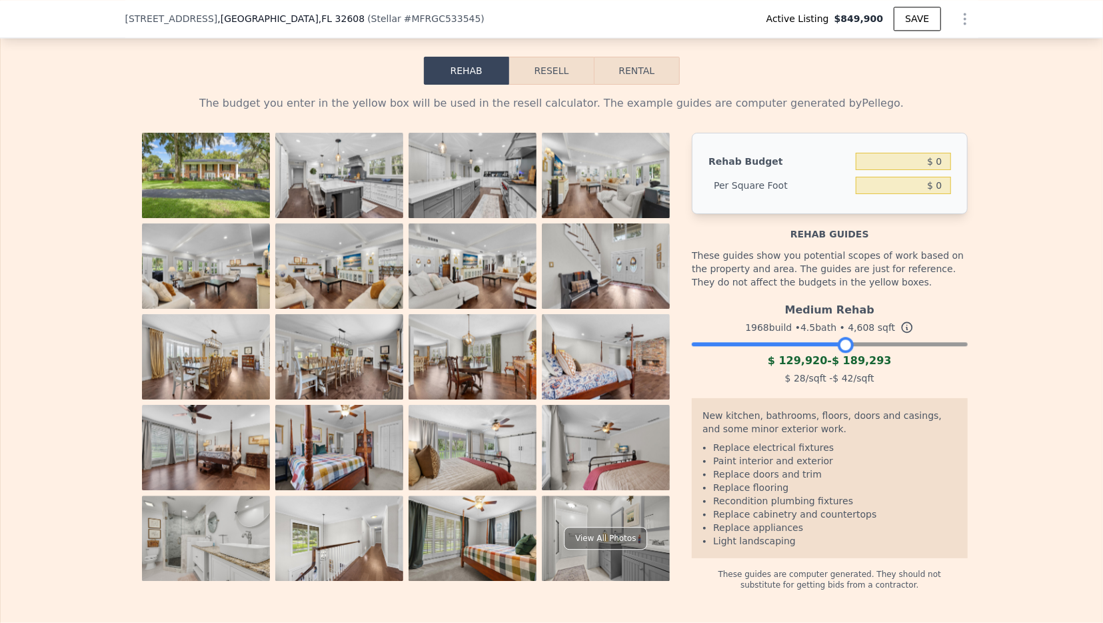
drag, startPoint x: 952, startPoint y: 338, endPoint x: 840, endPoint y: 323, distance: 112.9
click at [840, 323] on div "Medium Rehab 1968 build • 4.5 bath • 4,608 sqft $ 129,920 - $ 189,293 $ 28 /sqf…" at bounding box center [829, 342] width 275 height 91
click at [975, 260] on div "The budget you enter in the yellow box will be used in the resell calculator. T…" at bounding box center [551, 337] width 853 height 505
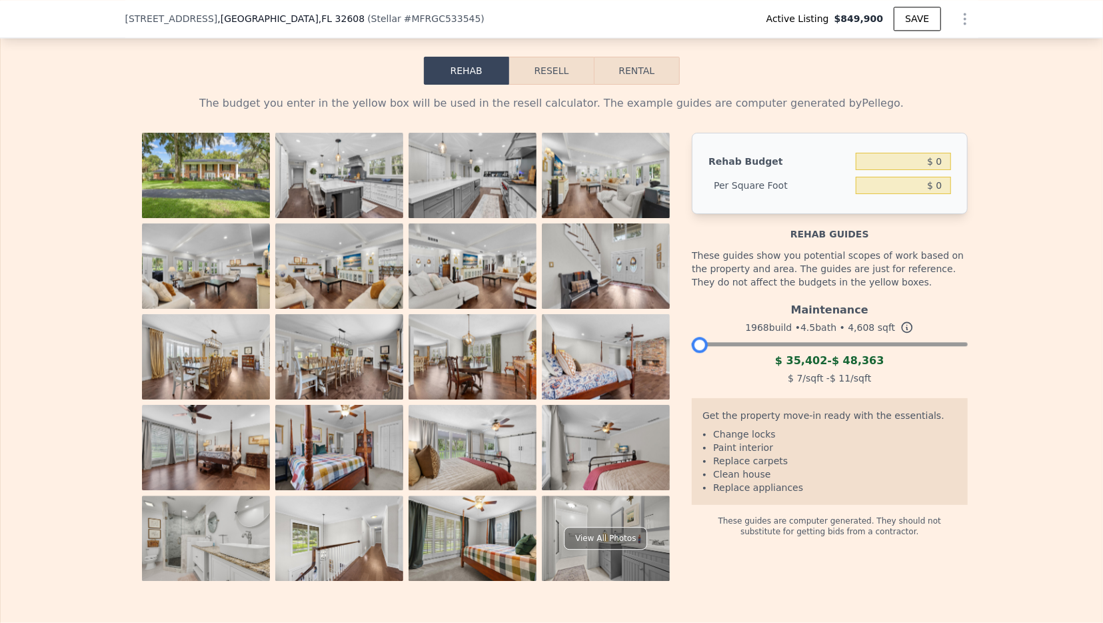
drag, startPoint x: 848, startPoint y: 336, endPoint x: 671, endPoint y: 295, distance: 181.9
click at [671, 295] on div "View All Photos Rehab Budget $ 0 Per Square Foot $ 0 Rehab guides These guides …" at bounding box center [552, 357] width 832 height 448
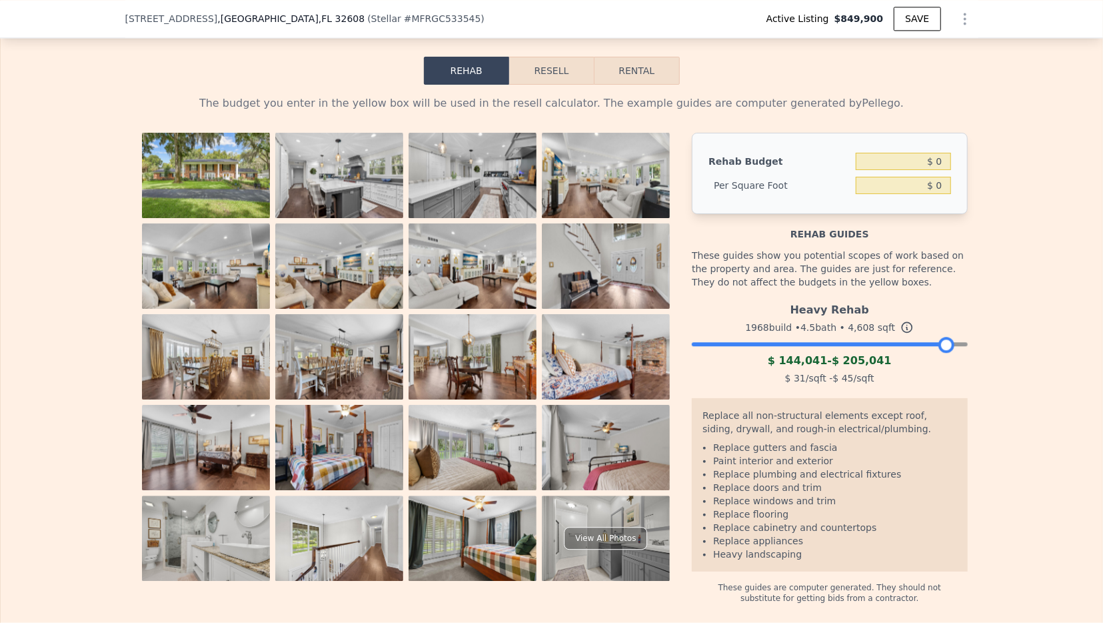
drag, startPoint x: 702, startPoint y: 333, endPoint x: 946, endPoint y: 329, distance: 244.0
click at [946, 329] on div "Heavy Rehab 1968 build • 4.5 bath • 4,608 sqft $ 144,041 - $ 205,041 $ 31 /sqft…" at bounding box center [829, 342] width 275 height 91
drag, startPoint x: 942, startPoint y: 337, endPoint x: 908, endPoint y: 335, distance: 34.0
click at [908, 337] on div at bounding box center [910, 345] width 16 height 16
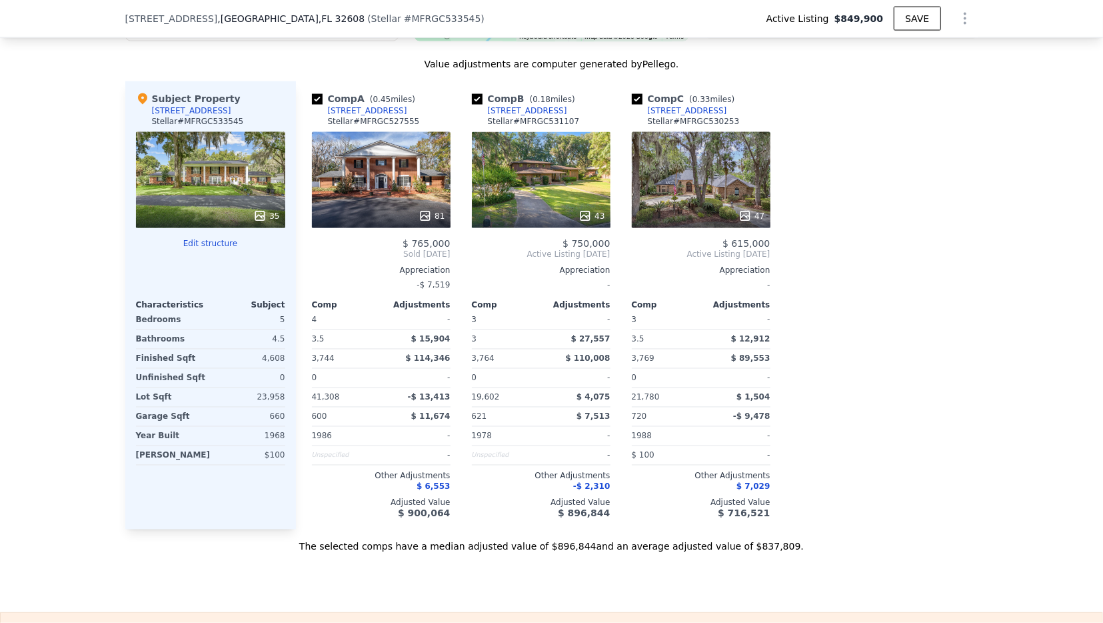
scroll to position [1425, 0]
click at [408, 173] on div "81" at bounding box center [381, 180] width 139 height 96
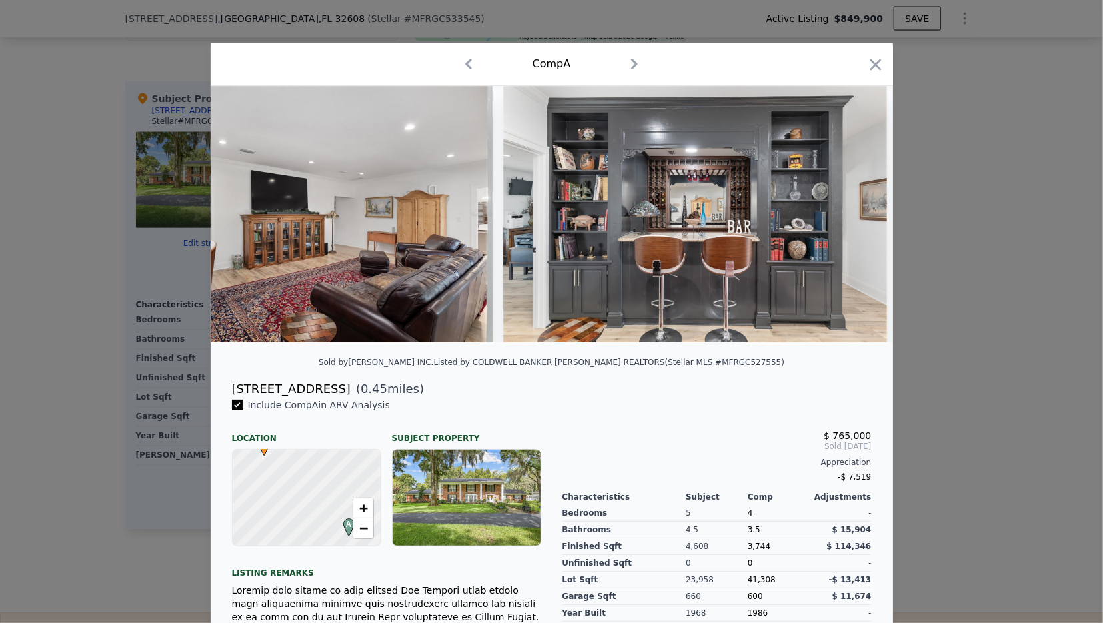
scroll to position [0, 8832]
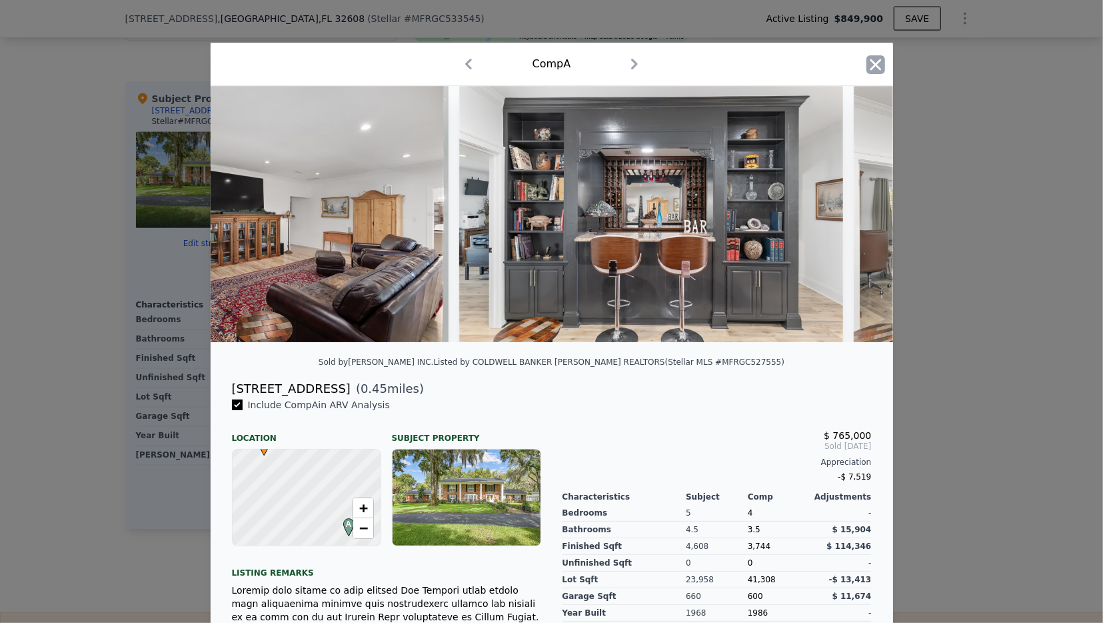
click at [875, 63] on icon "button" at bounding box center [875, 64] width 11 height 11
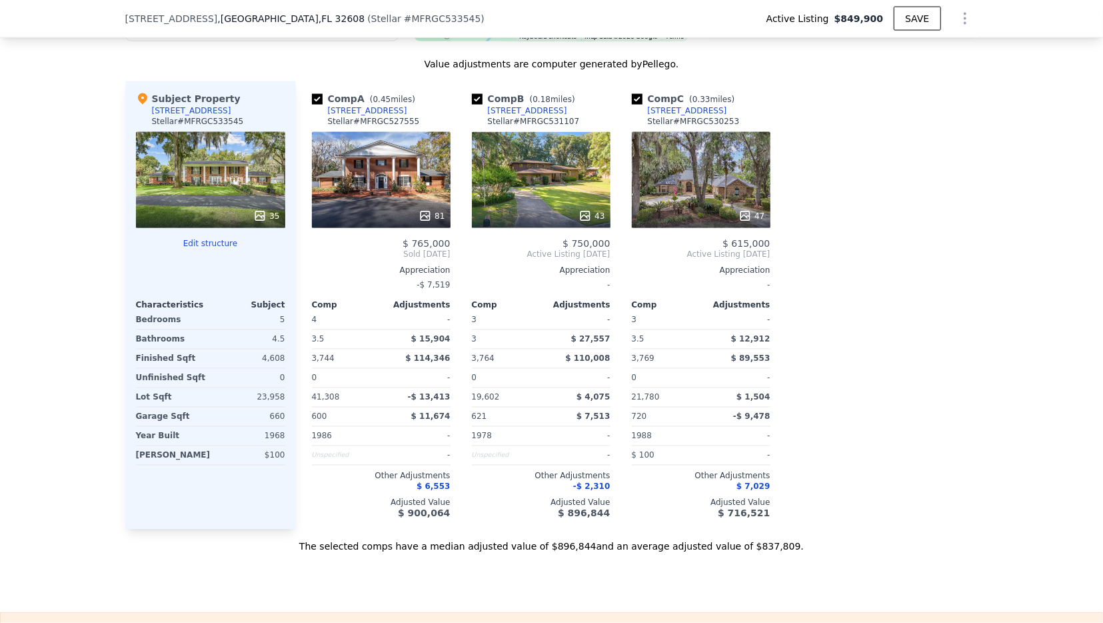
click at [940, 152] on div "Comp A ( 0.45 miles) [STREET_ADDRESS] Stellar # MFRGC527555 81 $ 765,000 Sold […" at bounding box center [637, 305] width 683 height 448
click at [862, 271] on div "Comp A ( 0.45 miles) [STREET_ADDRESS] Stellar # MFRGC527555 81 $ 765,000 Sold […" at bounding box center [637, 305] width 683 height 448
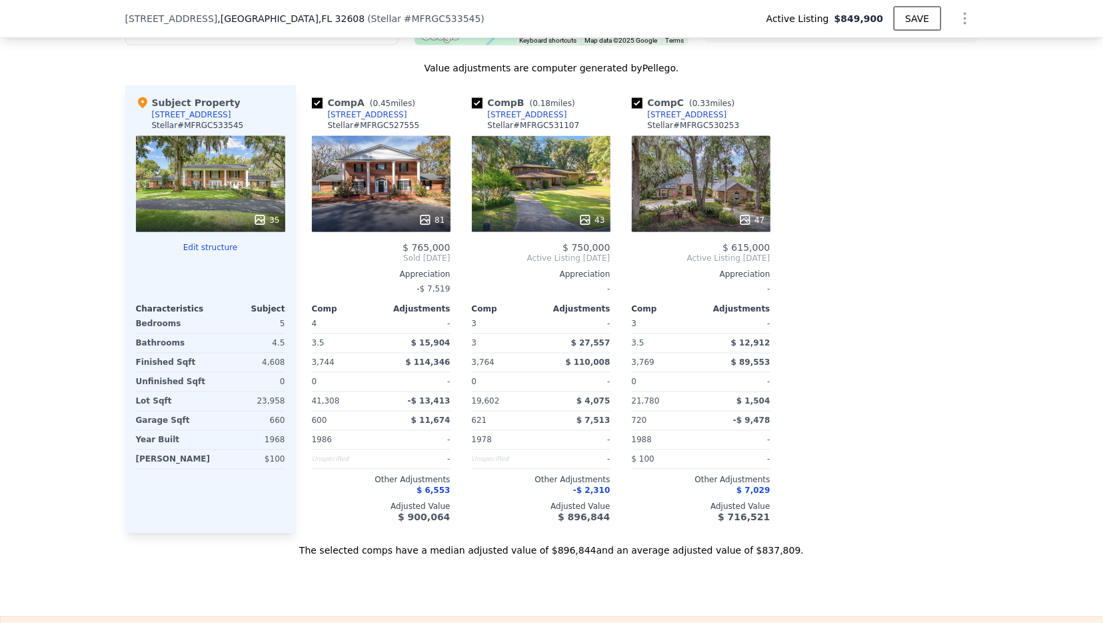
scroll to position [1420, 0]
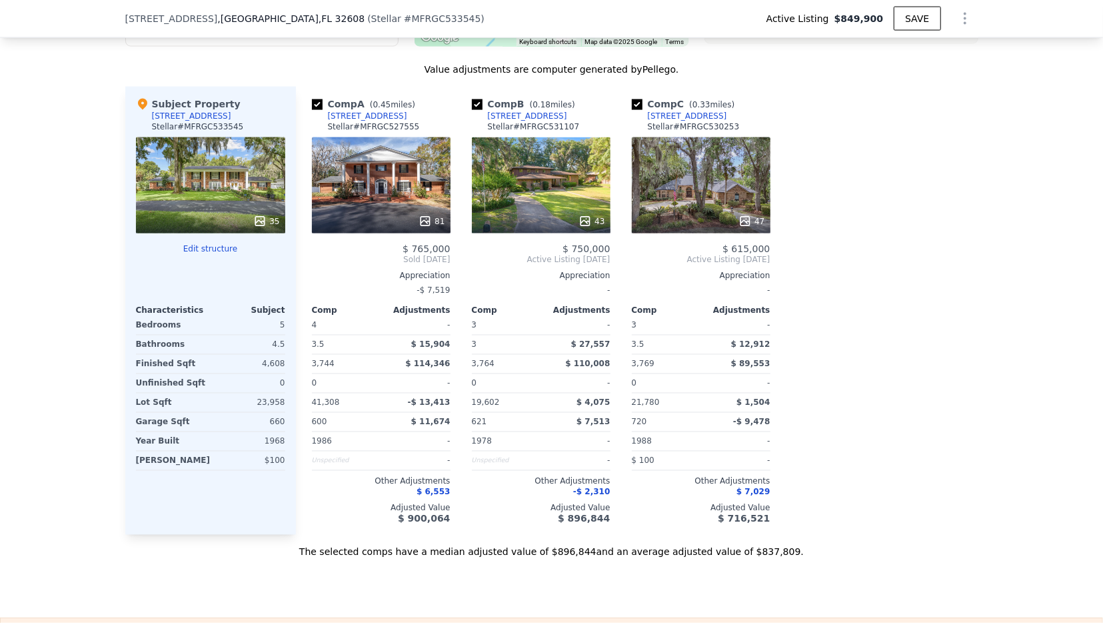
click at [830, 476] on div "Comp A ( 0.45 miles) [STREET_ADDRESS] Stellar # MFRGC527555 81 $ 765,000 Sold […" at bounding box center [637, 311] width 683 height 448
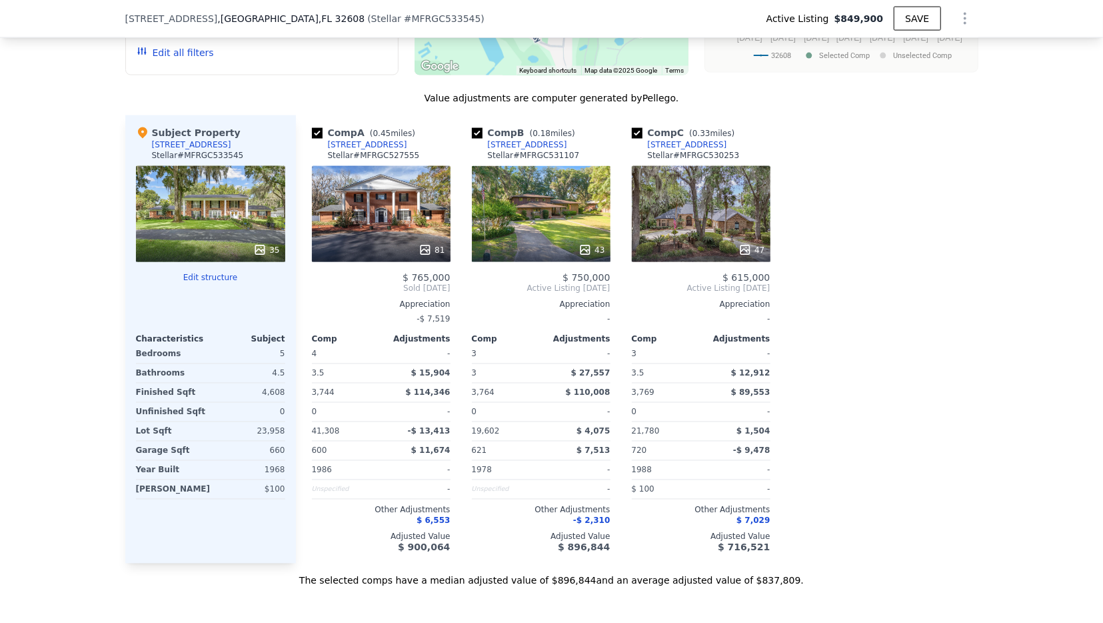
scroll to position [1393, 0]
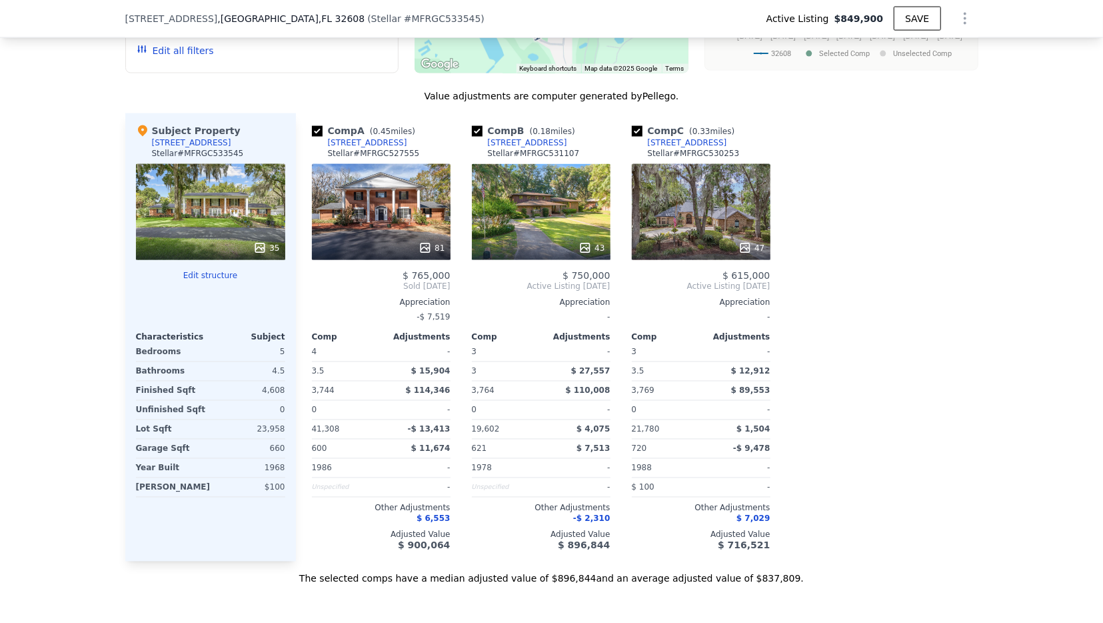
click at [54, 393] on div "We found 3 sales that match your search Listings provided by Stellar MLS . Filt…" at bounding box center [551, 193] width 1103 height 784
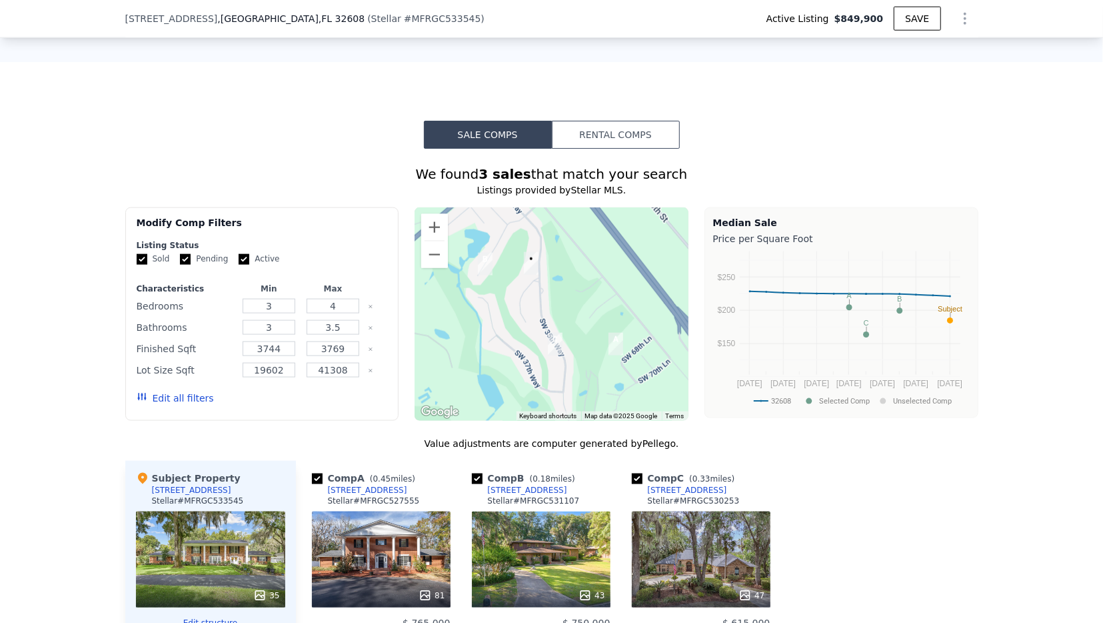
scroll to position [1049, 0]
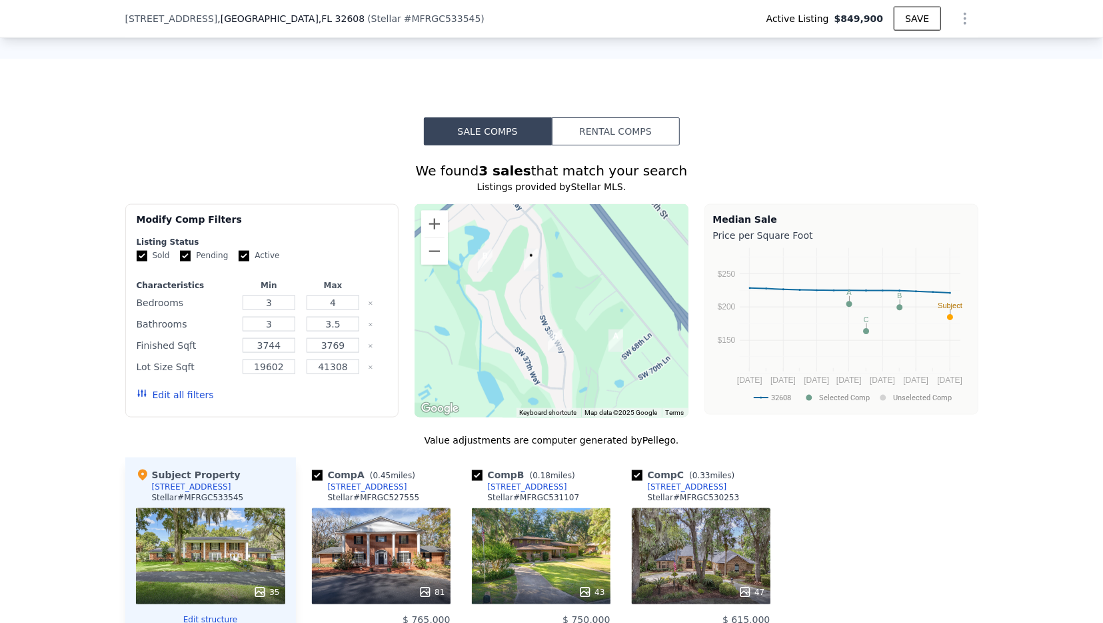
click at [163, 389] on button "Edit all filters" at bounding box center [175, 394] width 77 height 13
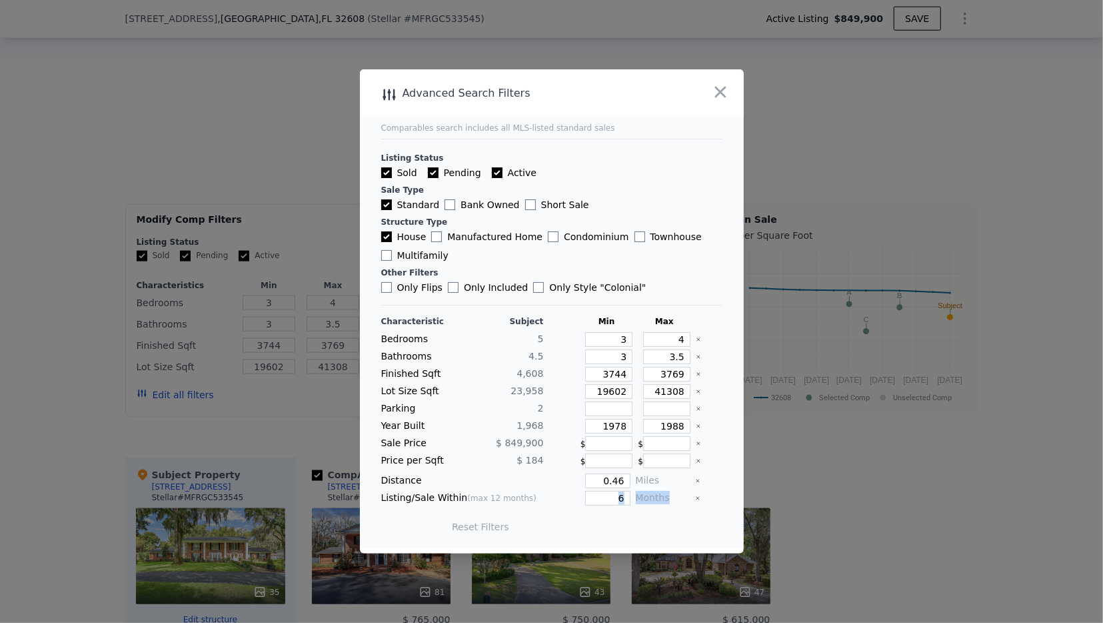
drag, startPoint x: 602, startPoint y: 503, endPoint x: 677, endPoint y: 499, distance: 75.4
click at [677, 499] on div "Characteristic Subject Min Max Bedrooms 5 3 4 Bathrooms 4.5 3 3.5 Finished Sqft…" at bounding box center [551, 430] width 341 height 229
drag, startPoint x: 607, startPoint y: 498, endPoint x: 750, endPoint y: 487, distance: 143.0
click at [630, 491] on input "6" at bounding box center [607, 498] width 45 height 15
type input "12"
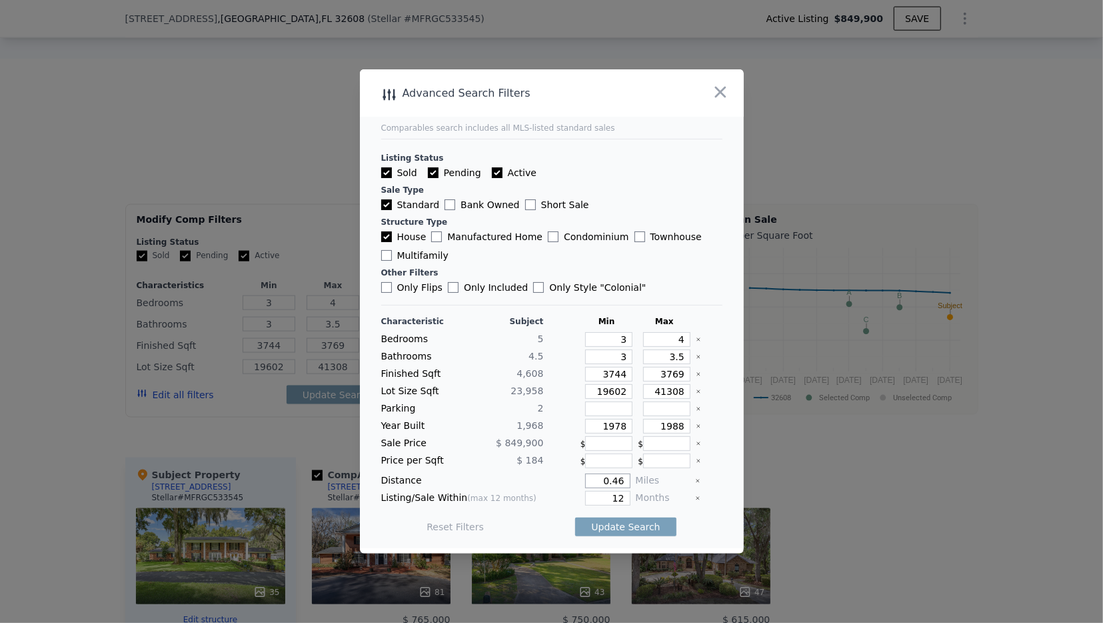
drag, startPoint x: 598, startPoint y: 480, endPoint x: 719, endPoint y: 493, distance: 121.3
click at [630, 488] on input "0.46" at bounding box center [607, 480] width 45 height 15
type input "1"
click at [619, 529] on button "Update Search" at bounding box center [625, 526] width 101 height 19
checkbox input "false"
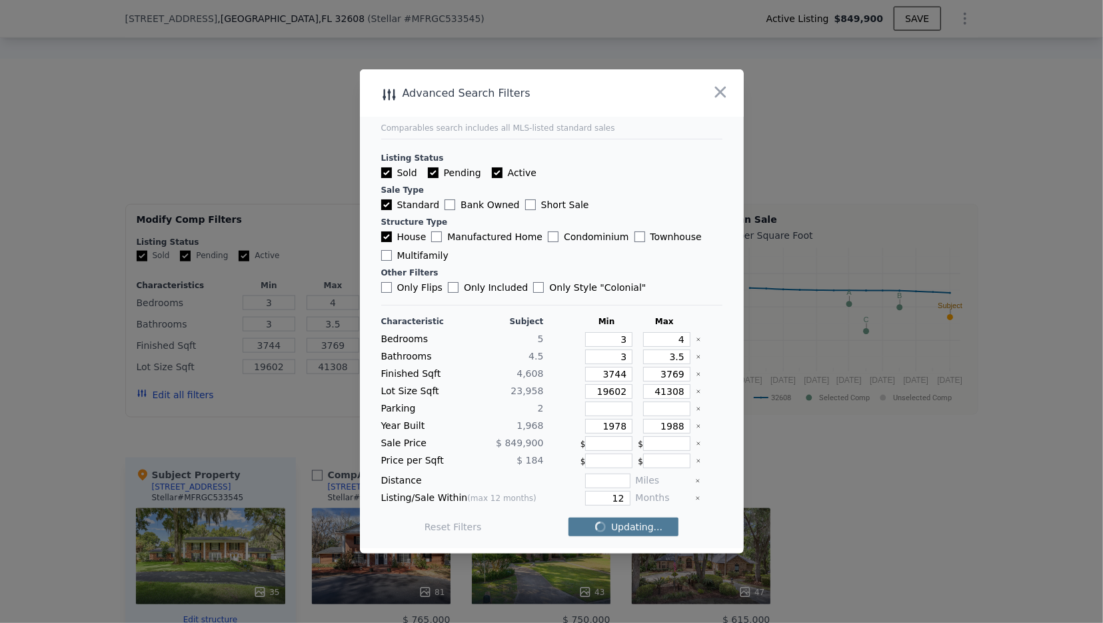
checkbox input "false"
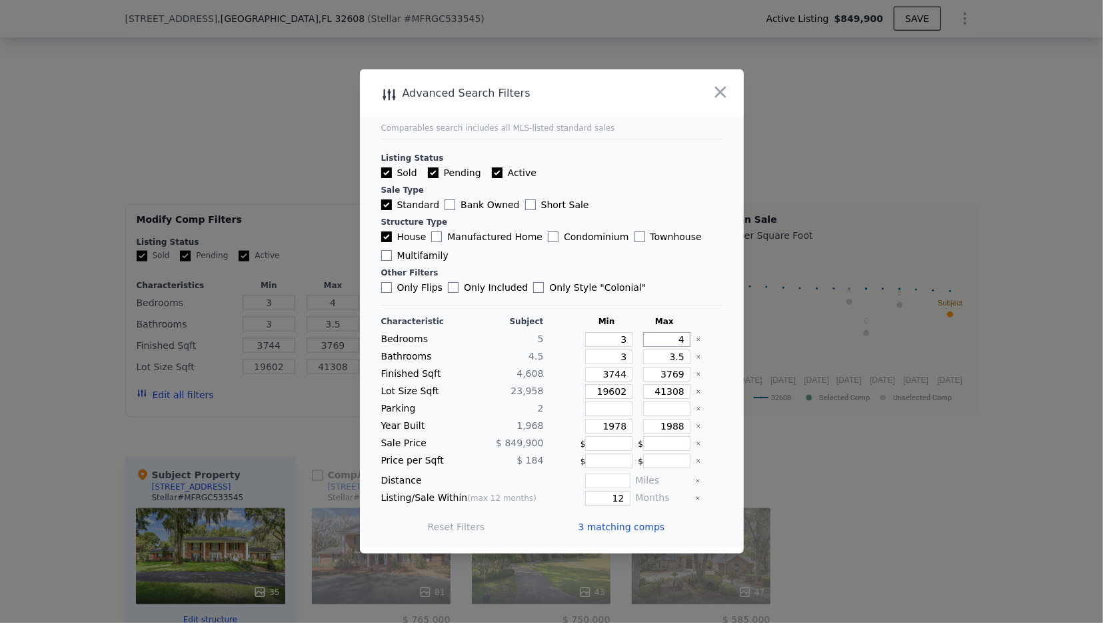
drag, startPoint x: 669, startPoint y: 345, endPoint x: 711, endPoint y: 346, distance: 42.7
click at [691, 346] on input "4" at bounding box center [666, 339] width 47 height 15
type input "5"
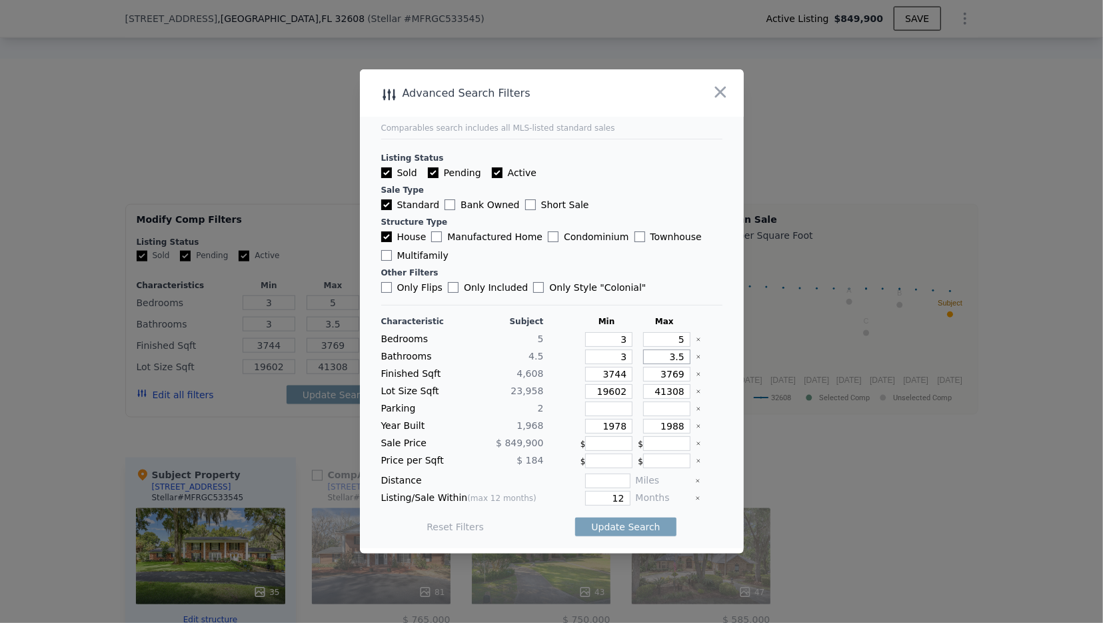
drag, startPoint x: 653, startPoint y: 362, endPoint x: 742, endPoint y: 366, distance: 89.4
click at [691, 364] on input "3.5" at bounding box center [666, 356] width 47 height 15
type input "5"
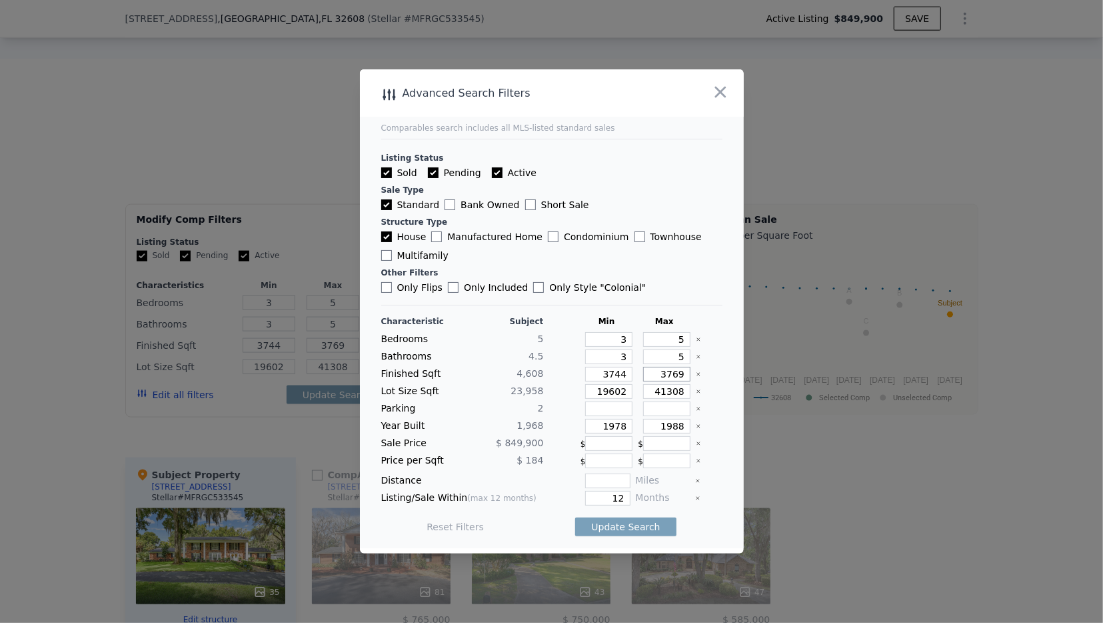
drag, startPoint x: 657, startPoint y: 377, endPoint x: 758, endPoint y: 375, distance: 100.7
click at [691, 375] on input "3769" at bounding box center [666, 374] width 47 height 15
type input "5"
type input "50"
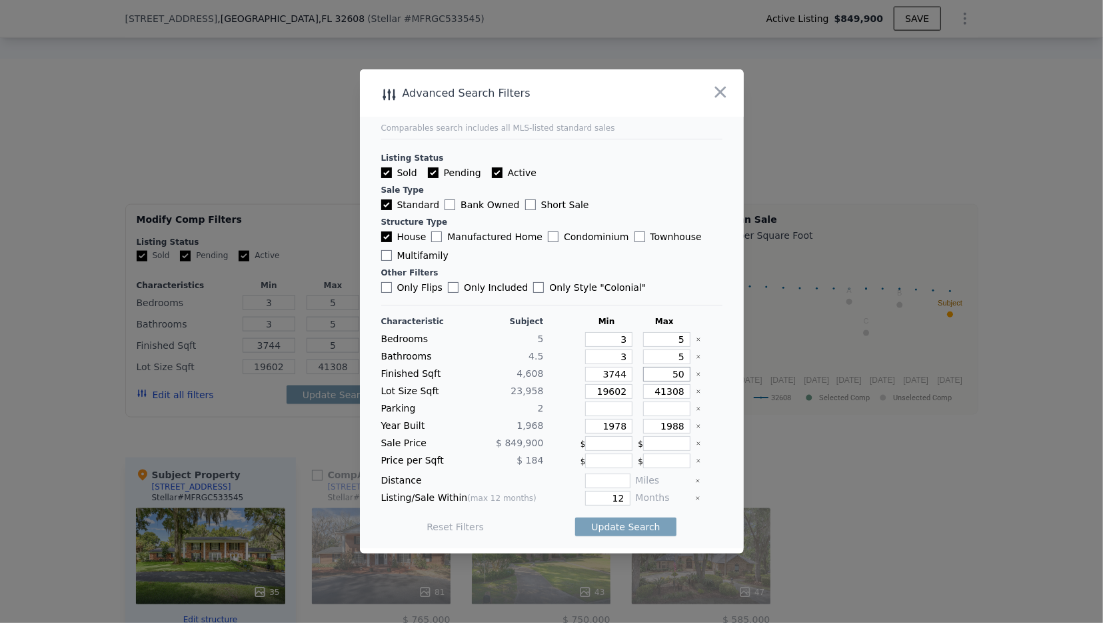
type input "50"
type input "500"
type input "5000"
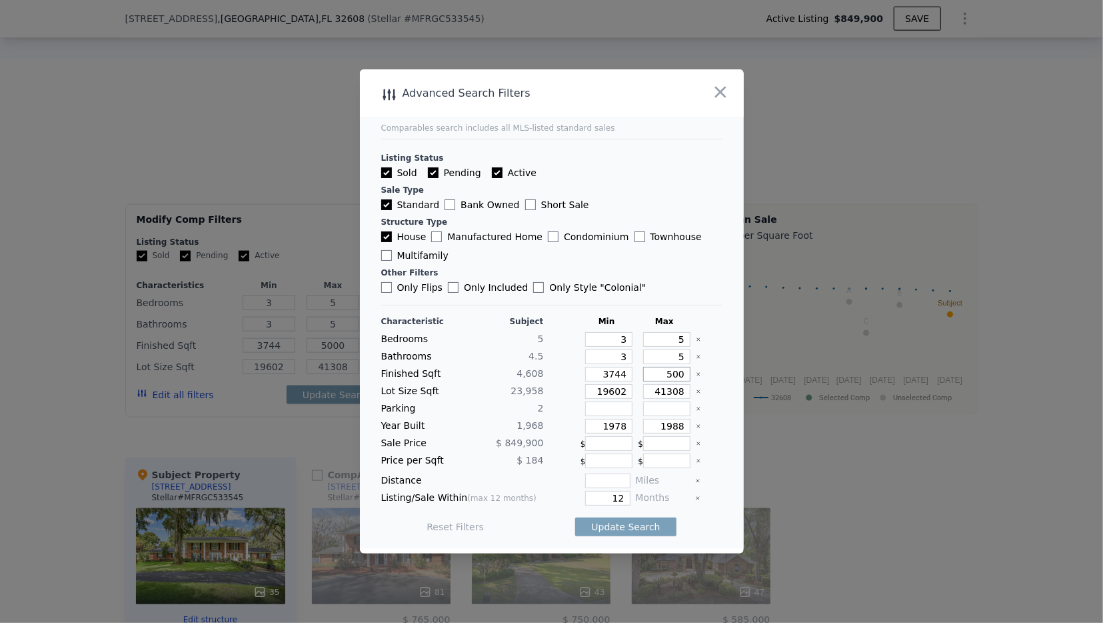
type input "50"
type input "500"
type input "50"
type input "5"
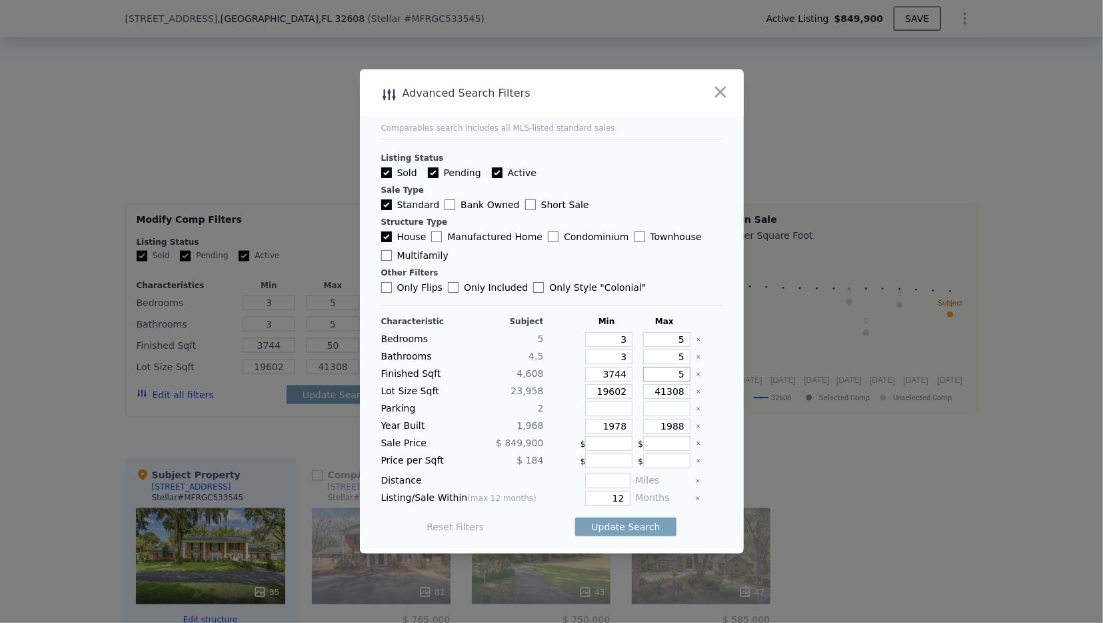
type input "5"
type input "4"
type input "460"
type input "46"
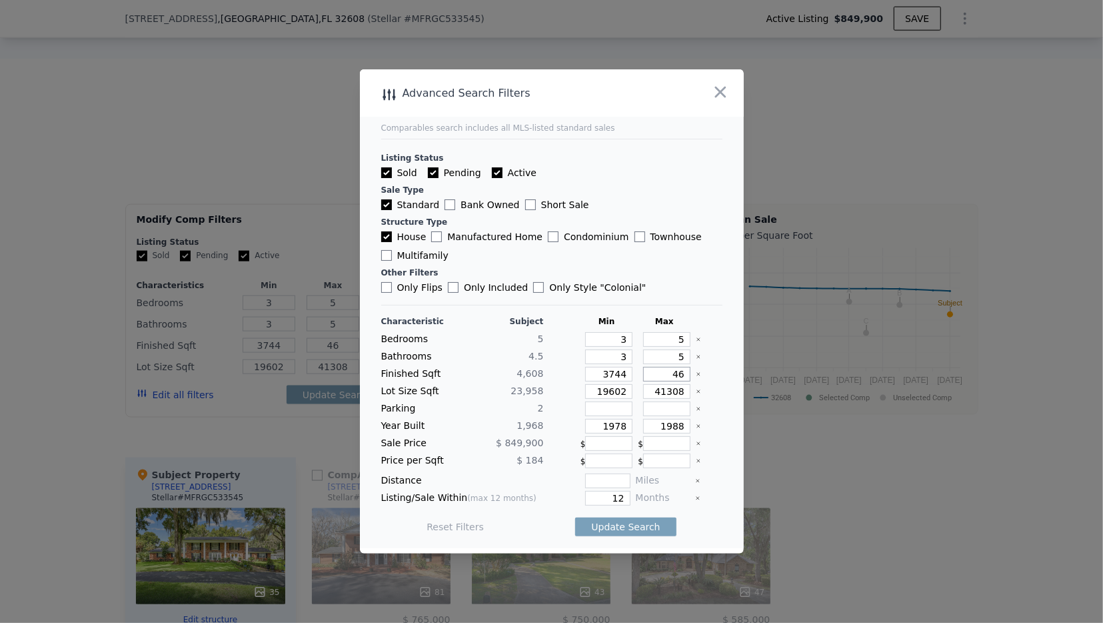
type input "460"
type input "4600"
click at [620, 517] on button "Update Search" at bounding box center [625, 526] width 101 height 19
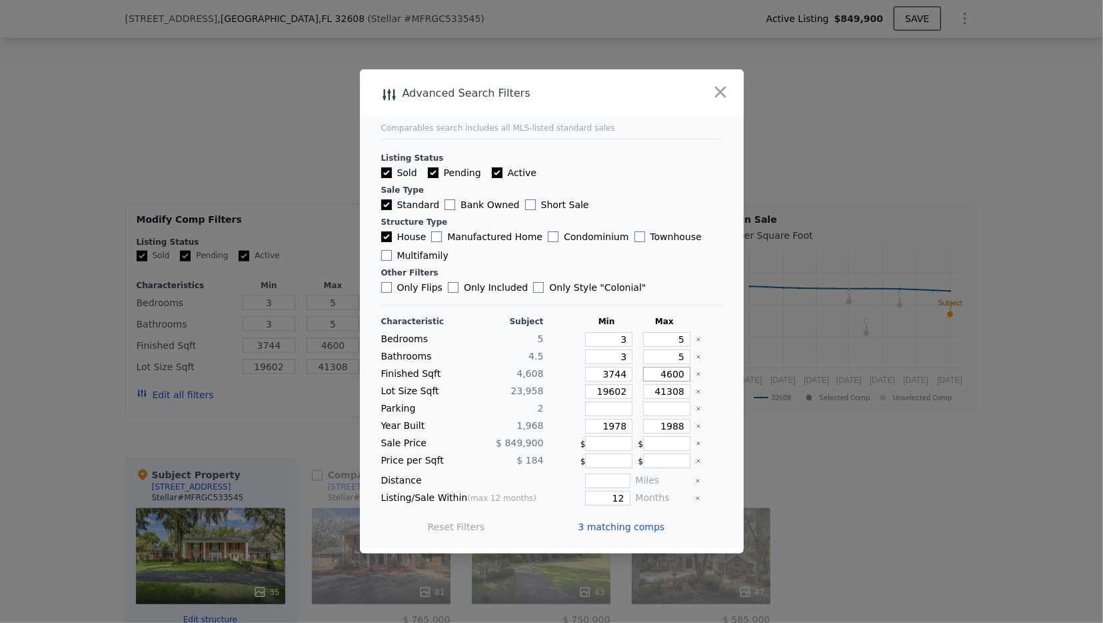
drag, startPoint x: 663, startPoint y: 380, endPoint x: 743, endPoint y: 389, distance: 80.5
click at [691, 381] on input "4600" at bounding box center [666, 374] width 47 height 15
type input "50"
type input "5"
type input "50"
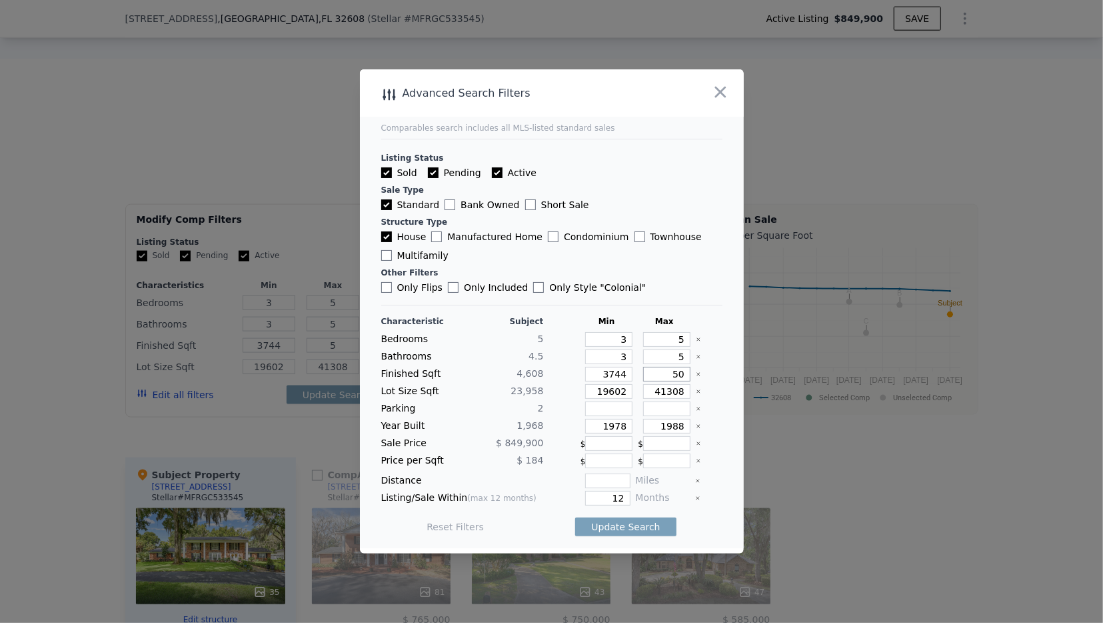
type input "50"
type input "500"
type input "5000"
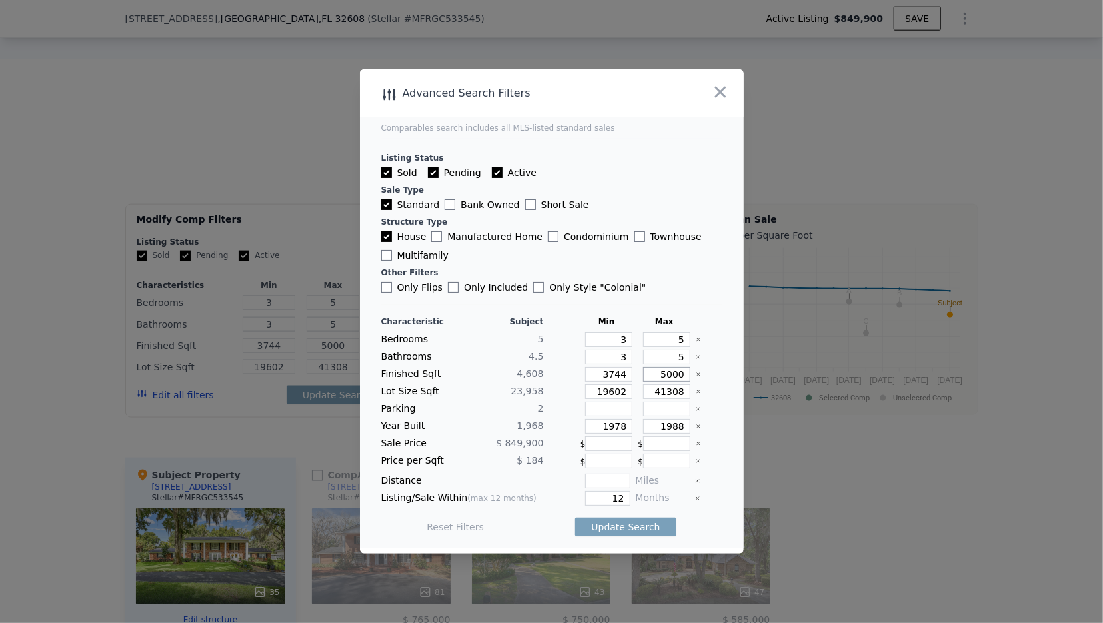
type input "5000"
drag, startPoint x: 593, startPoint y: 377, endPoint x: 712, endPoint y: 391, distance: 120.0
click at [633, 381] on input "3744" at bounding box center [608, 374] width 47 height 15
type input "3"
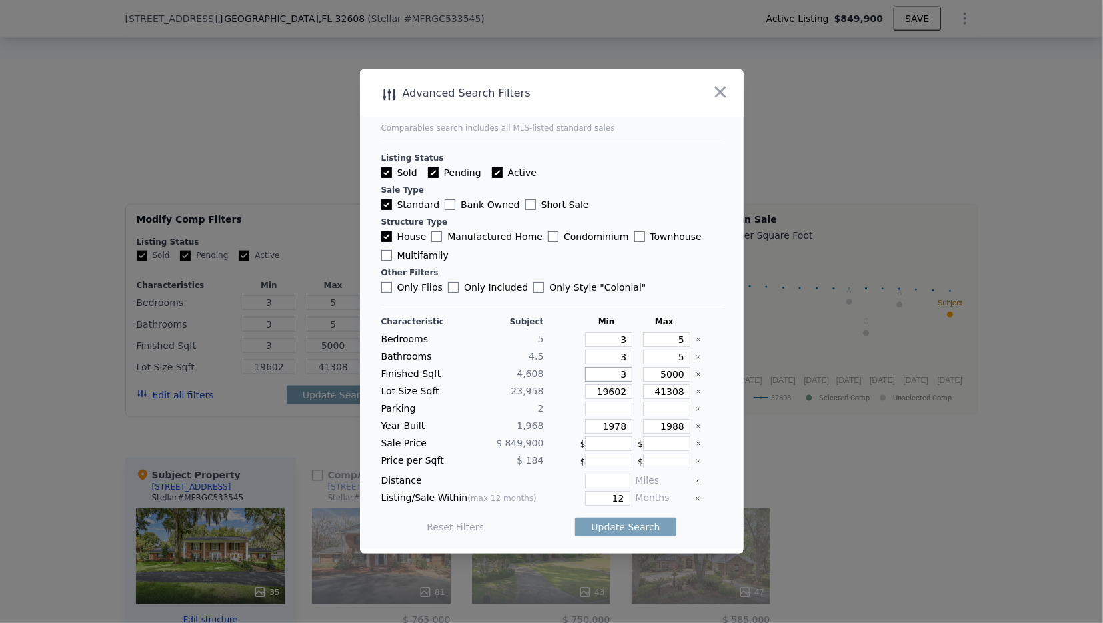
type input "35"
type input "350"
type input "3500"
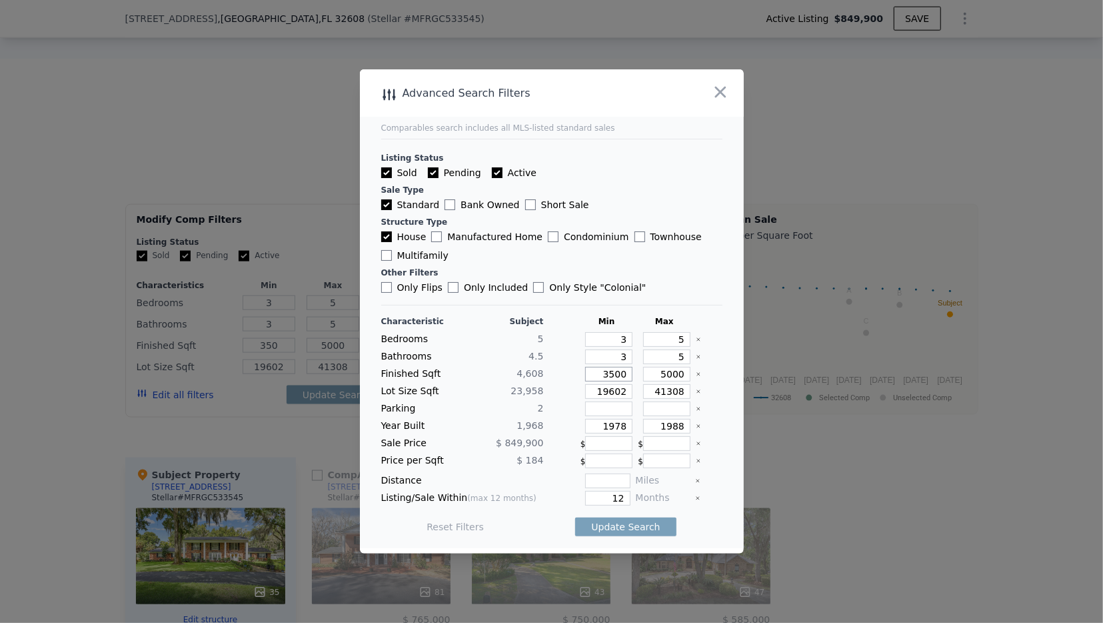
type input "3500"
click at [627, 521] on button "Update Search" at bounding box center [625, 526] width 101 height 19
drag, startPoint x: 603, startPoint y: 377, endPoint x: 693, endPoint y: 379, distance: 90.0
click at [633, 379] on input "3500" at bounding box center [608, 374] width 47 height 15
type input "30"
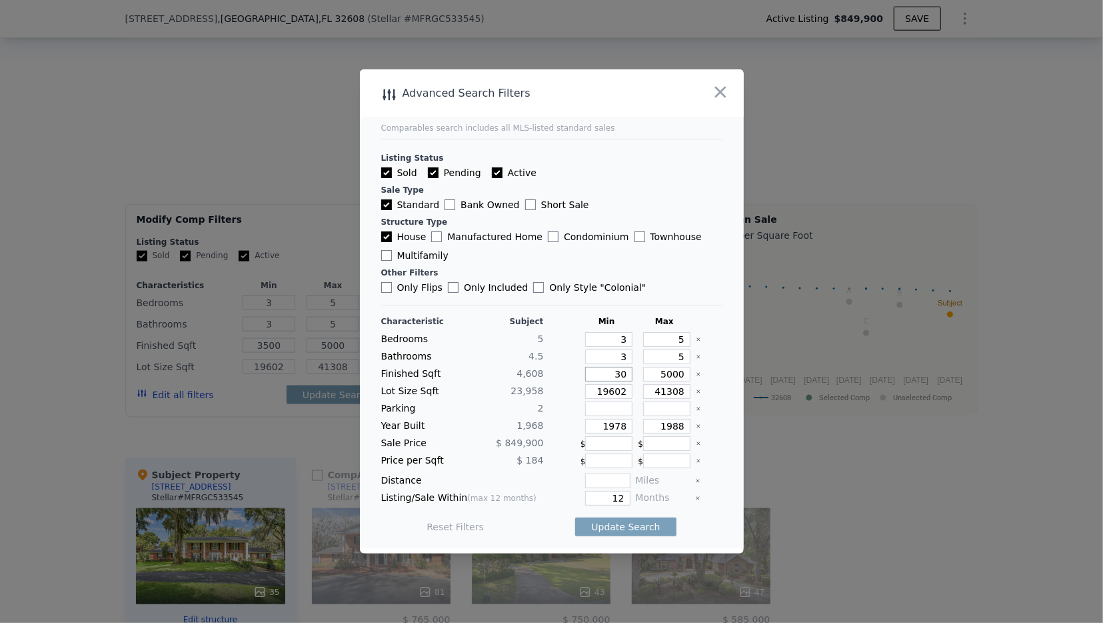
type input "3"
type input "30"
type input "300"
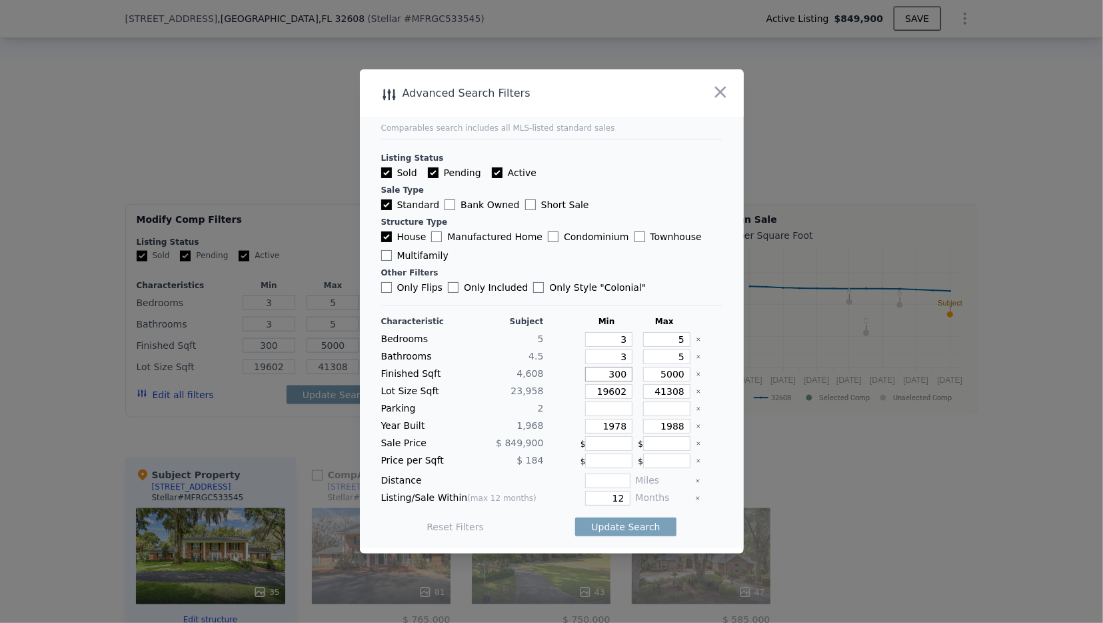
type input "3000"
click at [624, 531] on button "Update Search" at bounding box center [625, 526] width 101 height 19
drag, startPoint x: 603, startPoint y: 426, endPoint x: 696, endPoint y: 429, distance: 93.4
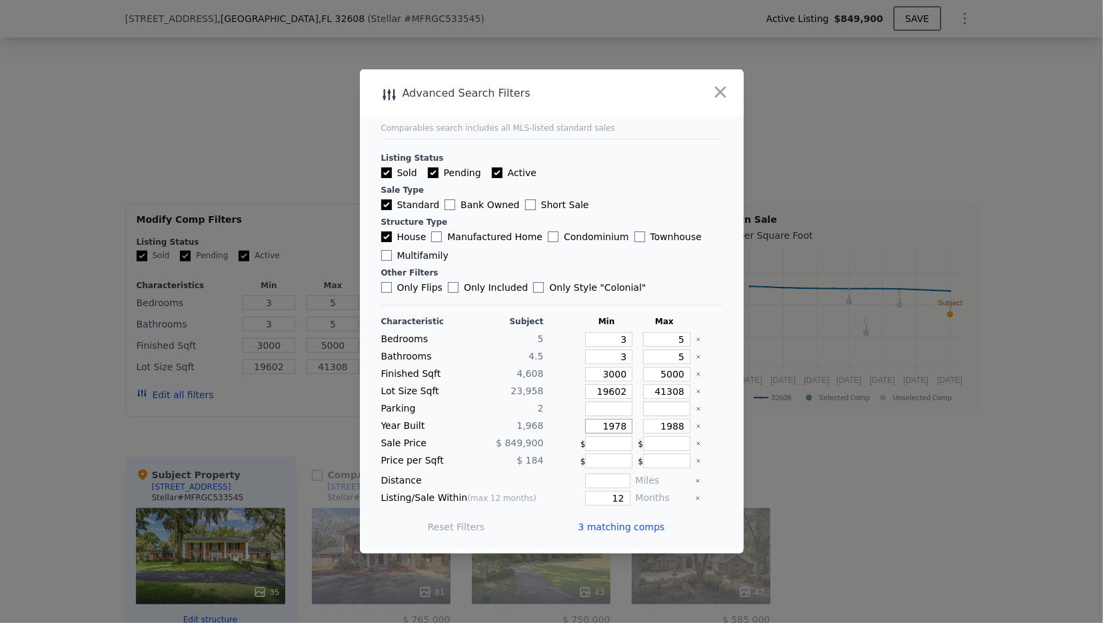
click at [633, 429] on input "1978" at bounding box center [608, 426] width 47 height 15
click at [621, 528] on button "Update Search" at bounding box center [625, 526] width 101 height 19
drag, startPoint x: 593, startPoint y: 394, endPoint x: 714, endPoint y: 395, distance: 121.3
click at [633, 395] on input "19602" at bounding box center [608, 391] width 47 height 15
click at [627, 528] on button "Update Search" at bounding box center [625, 526] width 101 height 19
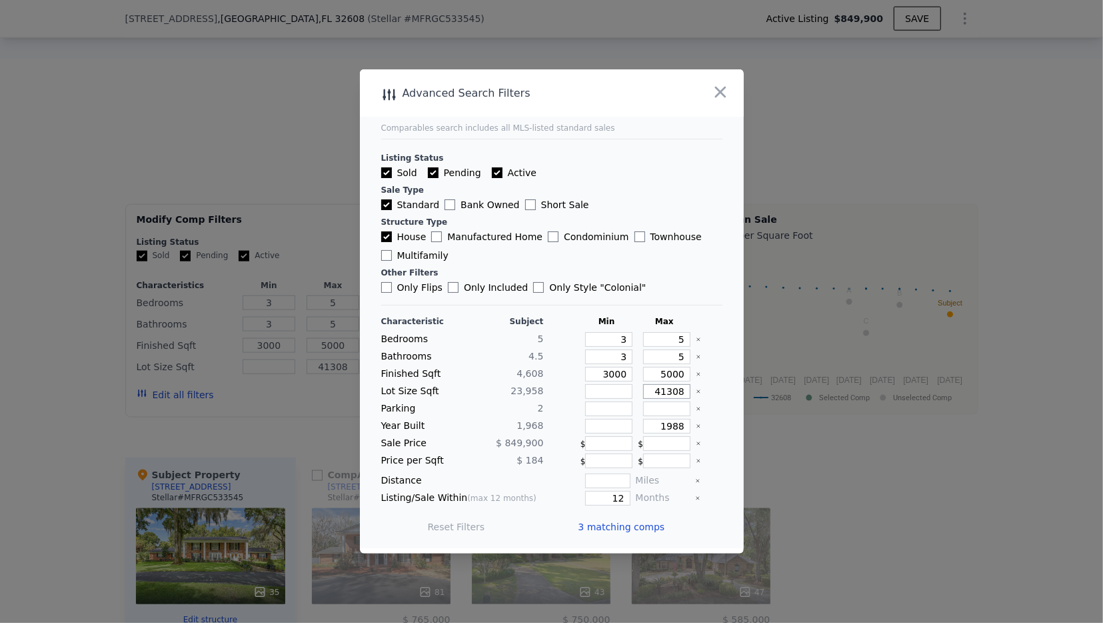
drag, startPoint x: 650, startPoint y: 394, endPoint x: 753, endPoint y: 404, distance: 103.1
click at [691, 399] on input "41308" at bounding box center [666, 391] width 47 height 15
click at [617, 540] on div "Update Search" at bounding box center [625, 526] width 101 height 37
click at [625, 523] on button "Update Search" at bounding box center [625, 526] width 101 height 19
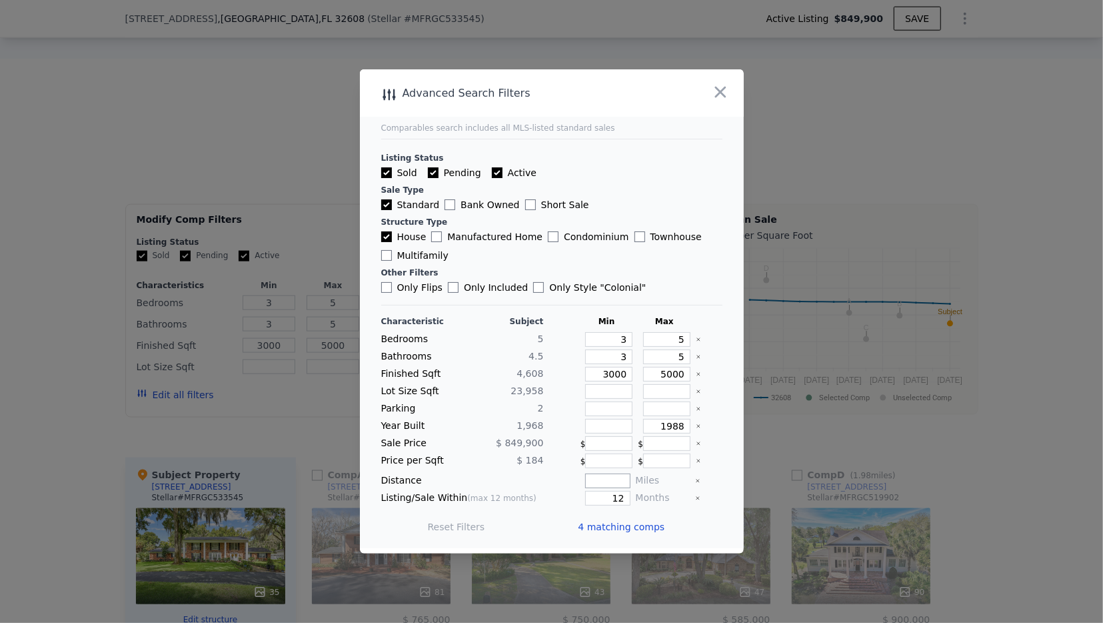
click at [617, 480] on input "number" at bounding box center [607, 480] width 45 height 15
click at [609, 525] on button "Update Search" at bounding box center [625, 526] width 101 height 19
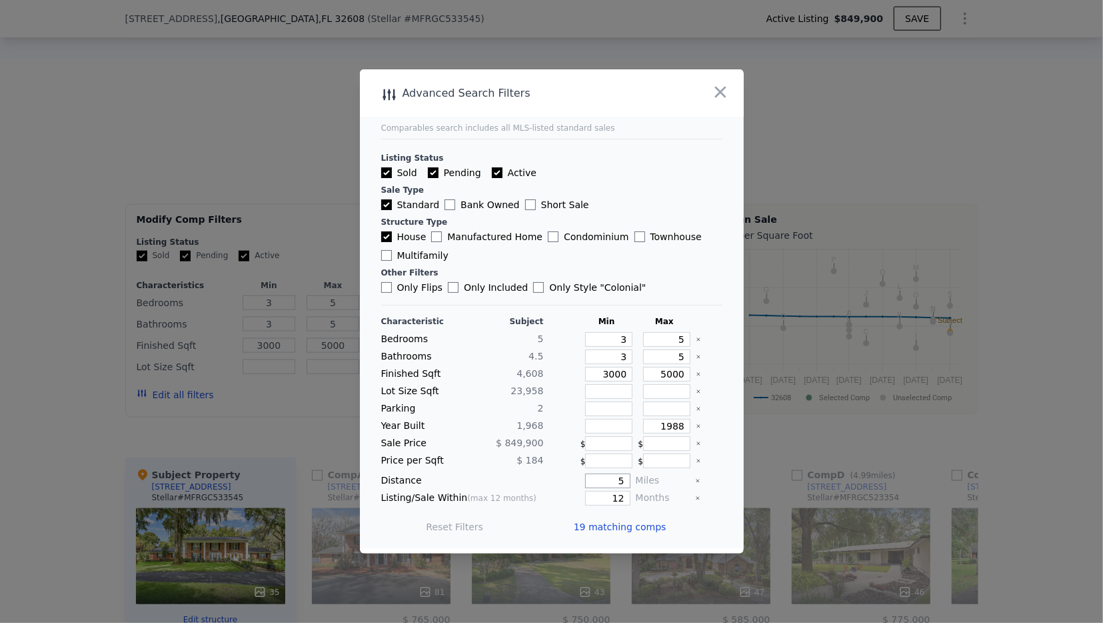
drag, startPoint x: 615, startPoint y: 482, endPoint x: 690, endPoint y: 487, distance: 74.8
click at [630, 487] on input "5" at bounding box center [607, 480] width 45 height 15
type input "4"
type input "5"
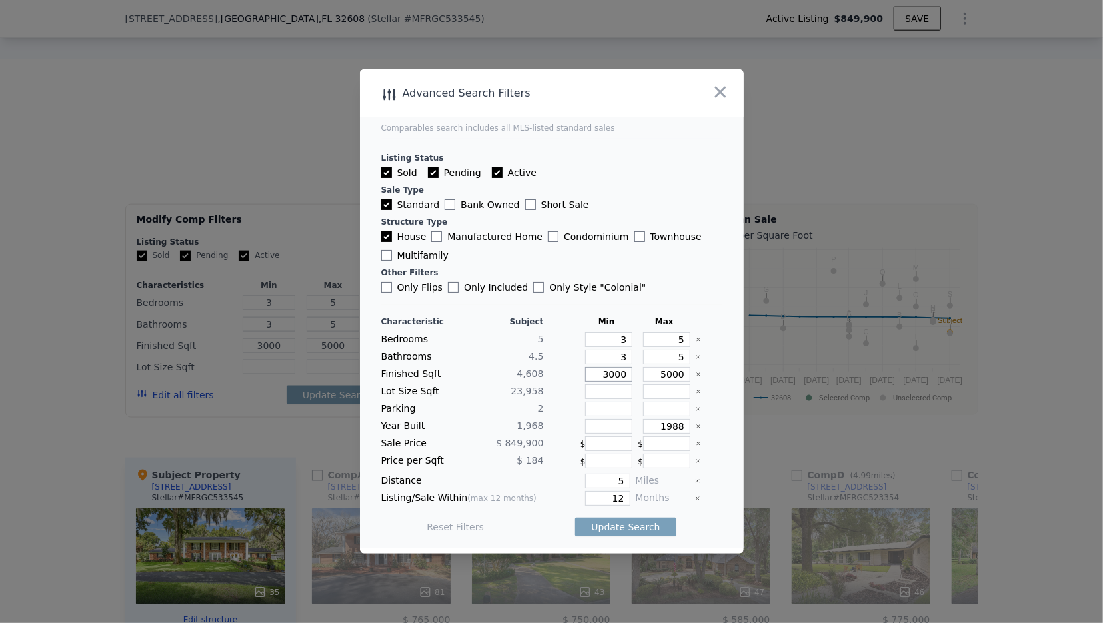
drag, startPoint x: 601, startPoint y: 380, endPoint x: 693, endPoint y: 387, distance: 92.2
click at [633, 381] on input "3000" at bounding box center [608, 374] width 47 height 15
type input "40"
type input "4"
type input "40"
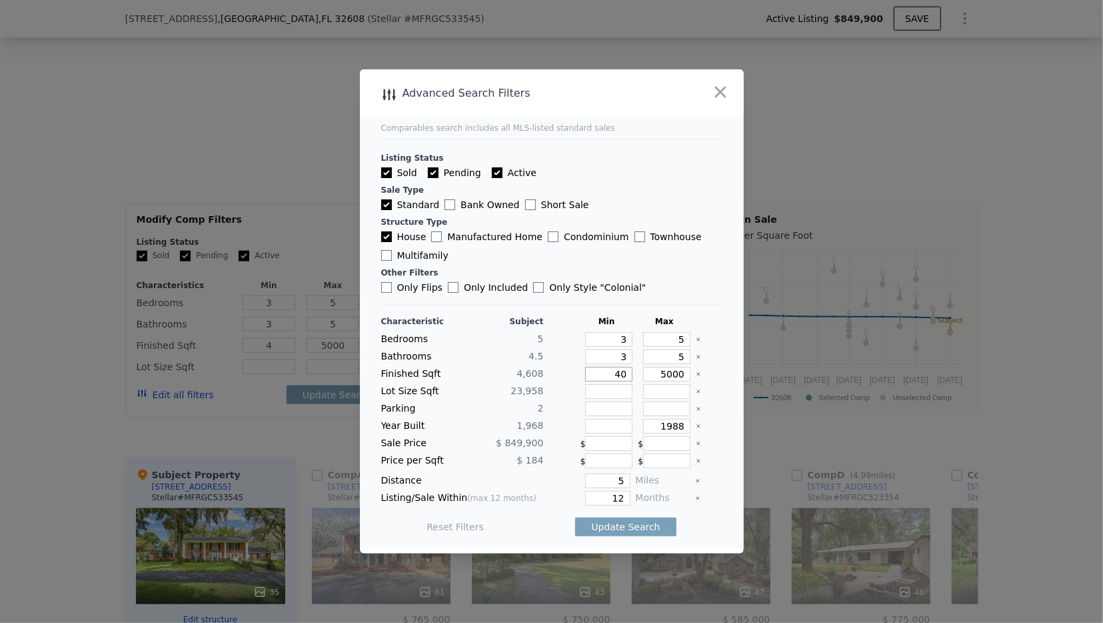
type input "40"
type input "400"
type input "4000"
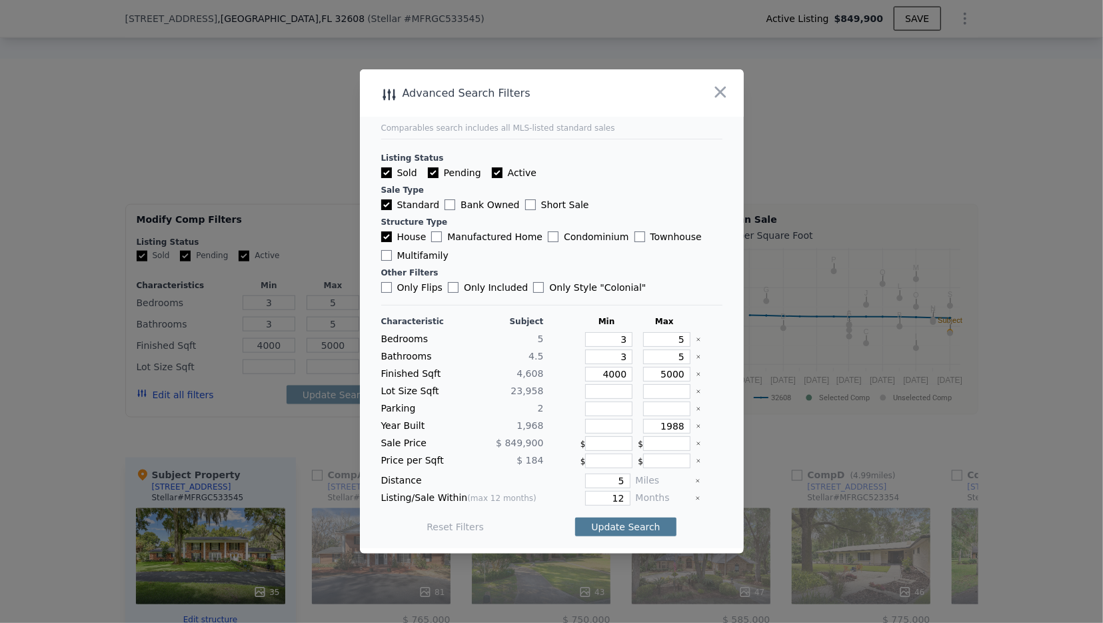
click at [635, 520] on button "Update Search" at bounding box center [625, 526] width 101 height 19
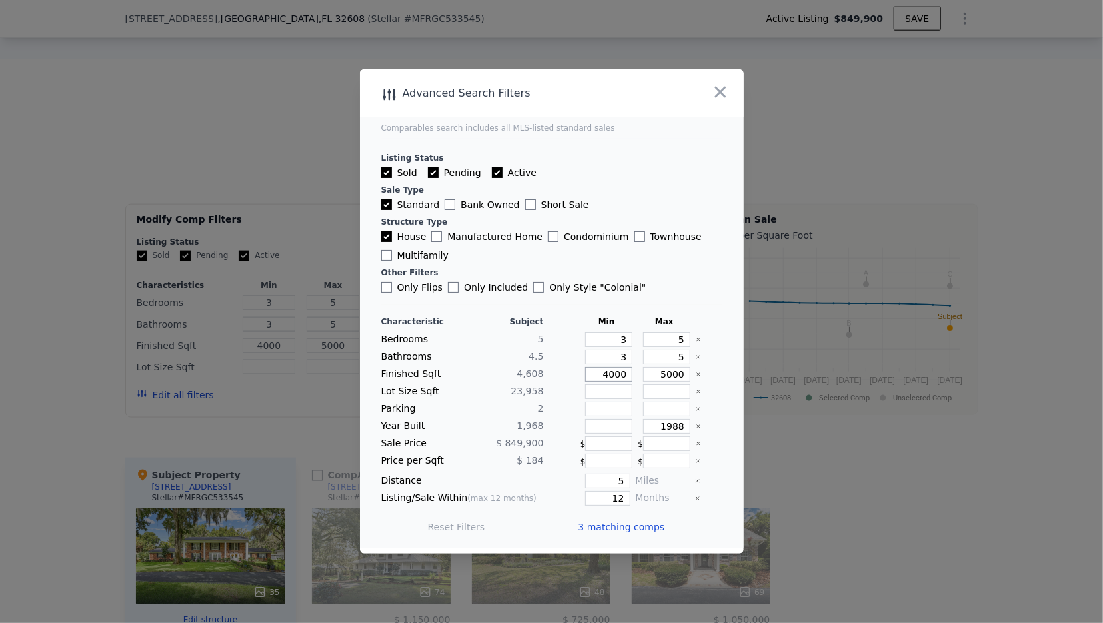
drag, startPoint x: 601, startPoint y: 377, endPoint x: 677, endPoint y: 378, distance: 76.0
click at [633, 378] on input "4000" at bounding box center [608, 374] width 47 height 15
type input "3"
type input "30"
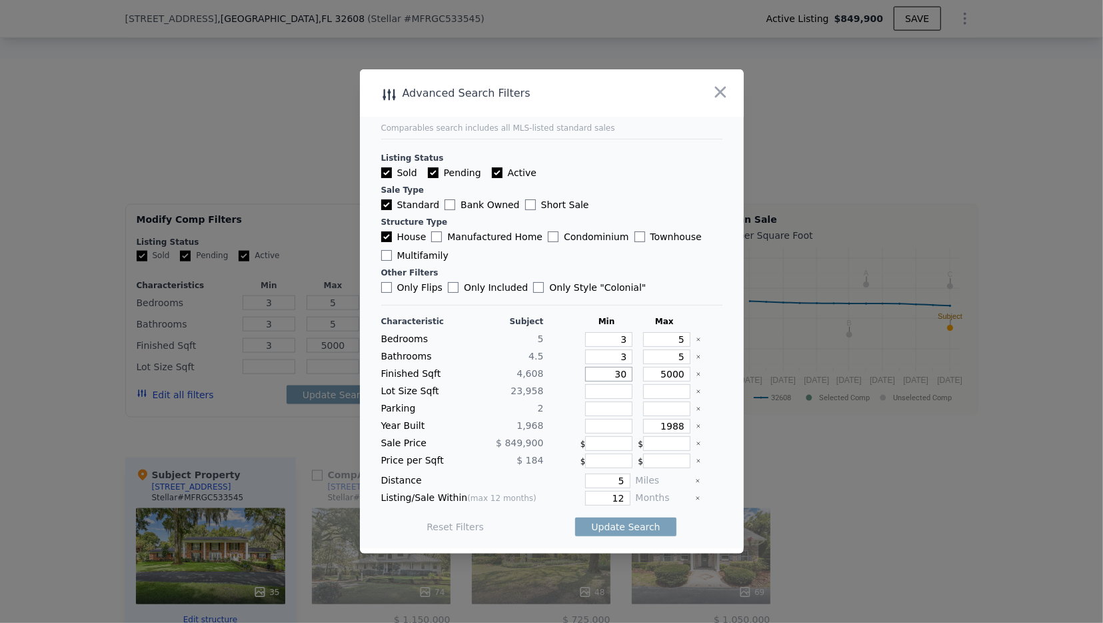
type input "30"
type input "3"
type input "36"
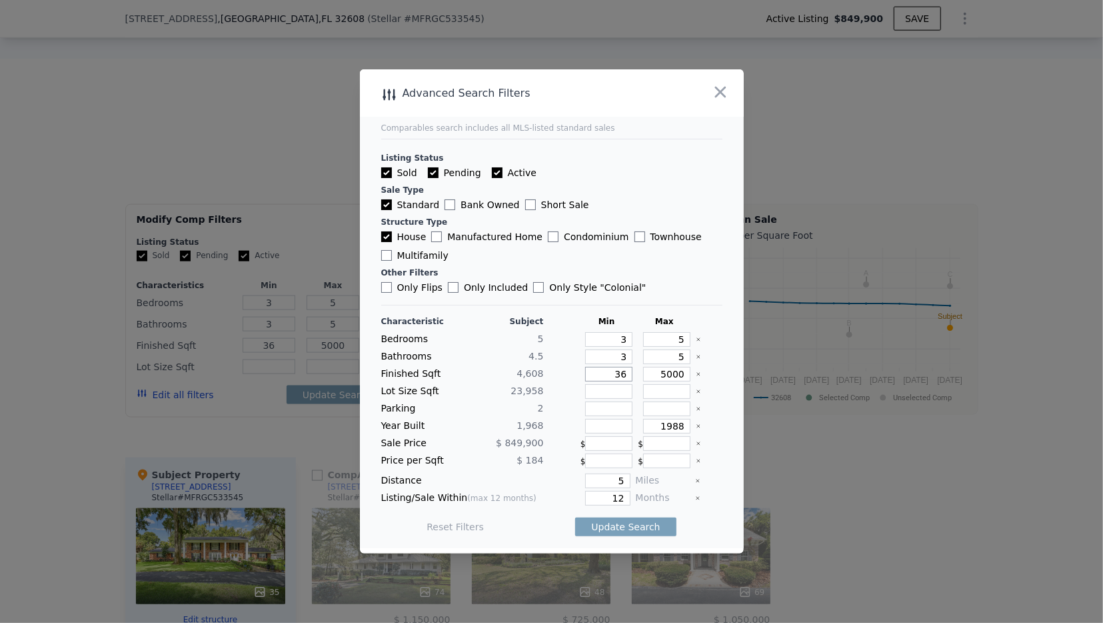
type input "360"
type input "3600"
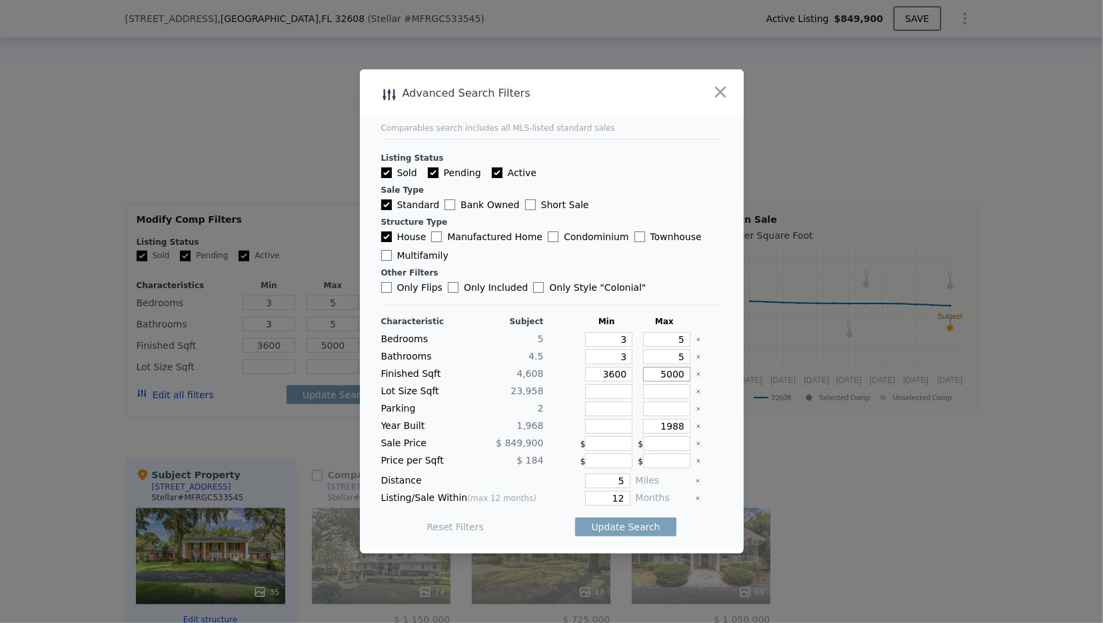
drag, startPoint x: 663, startPoint y: 379, endPoint x: 707, endPoint y: 371, distance: 43.9
click at [691, 371] on input "5000" at bounding box center [666, 374] width 47 height 15
click at [680, 409] on input "number" at bounding box center [666, 408] width 47 height 15
click at [644, 525] on button "Update Search" at bounding box center [625, 526] width 101 height 19
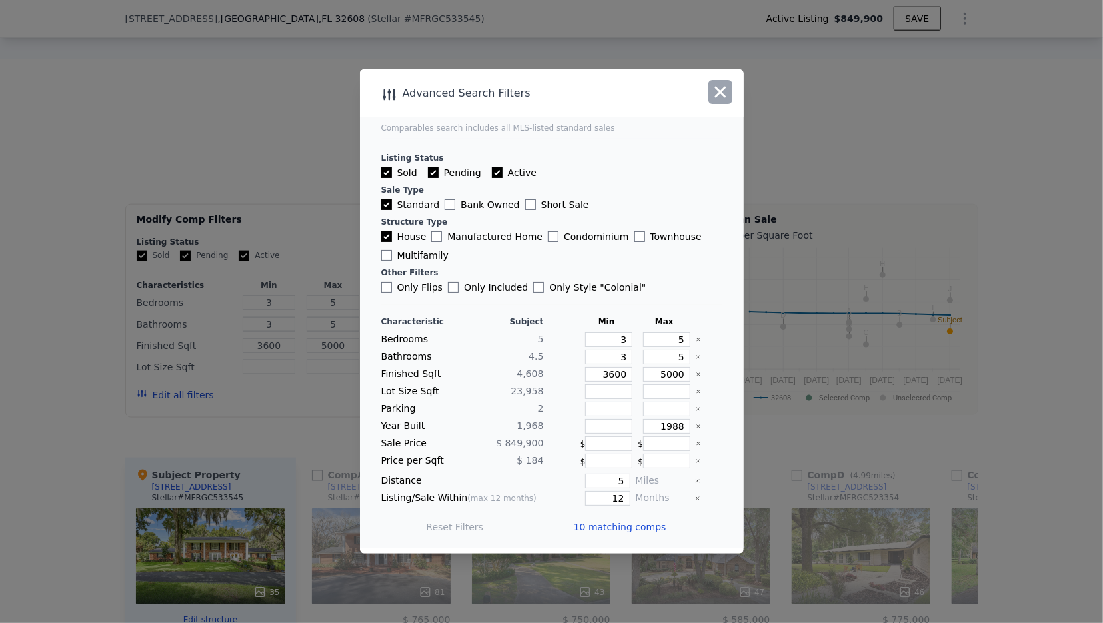
click at [715, 98] on icon "button" at bounding box center [720, 92] width 19 height 19
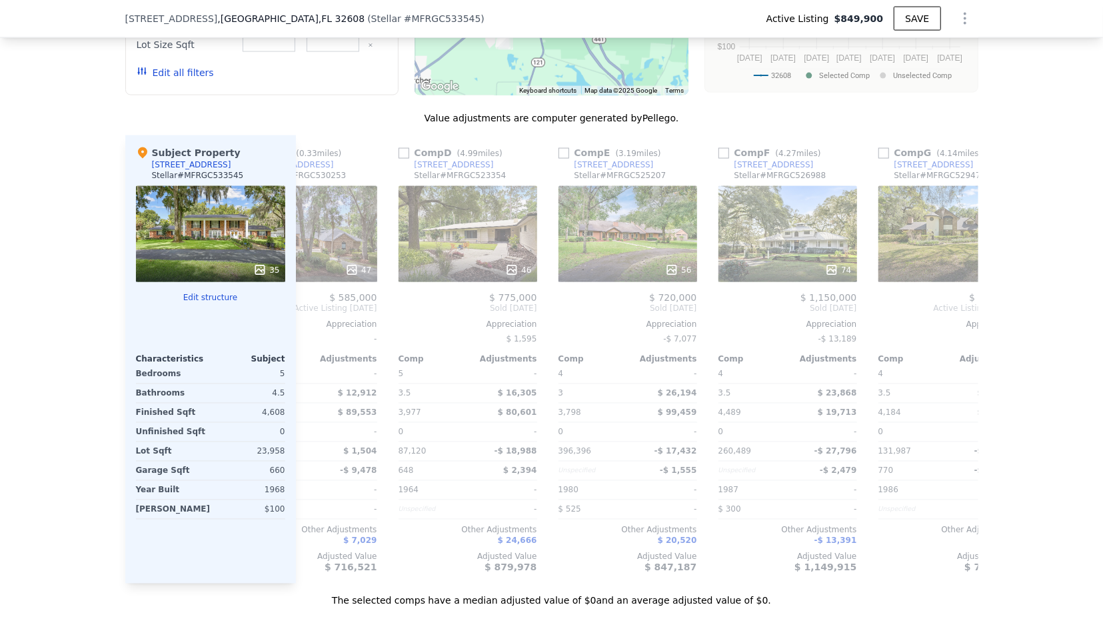
scroll to position [0, 389]
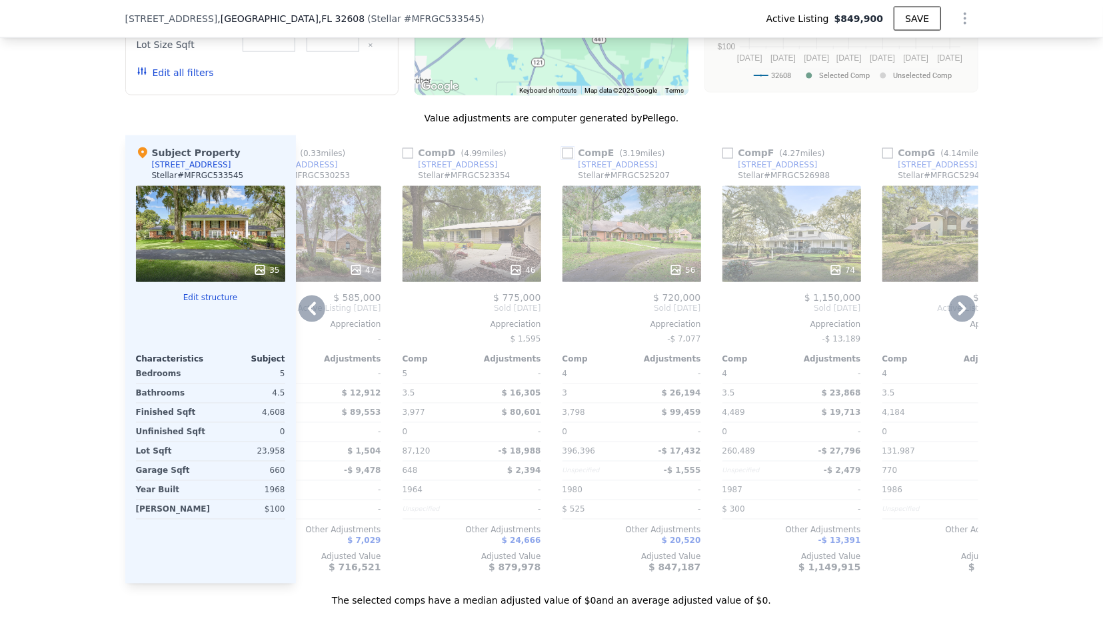
click at [568, 148] on input "checkbox" at bounding box center [568, 153] width 11 height 11
checkbox input "true"
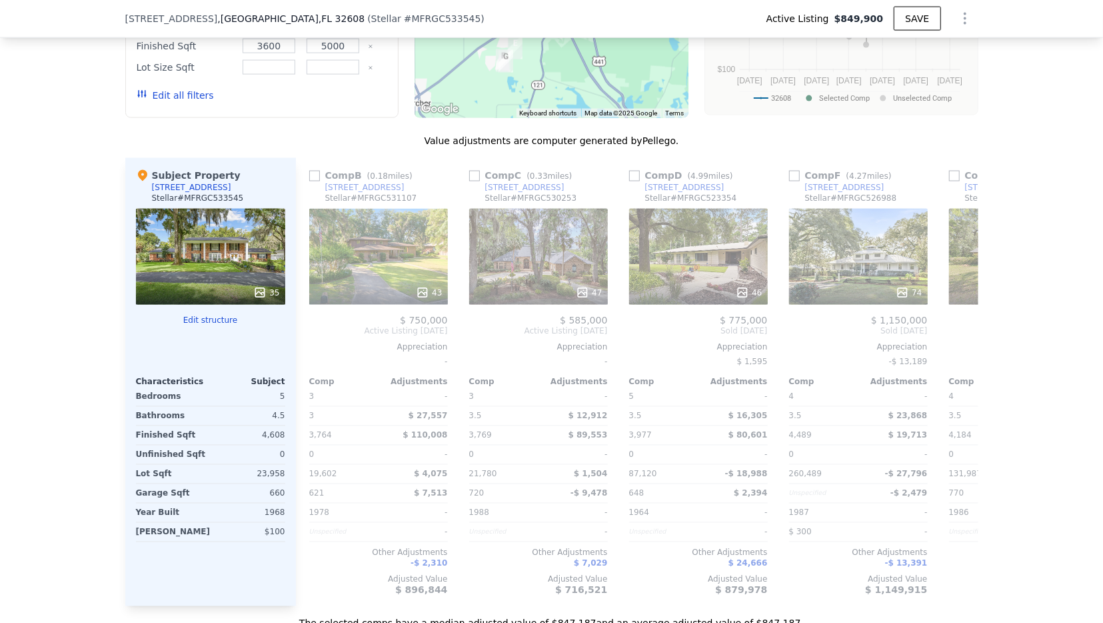
scroll to position [0, 0]
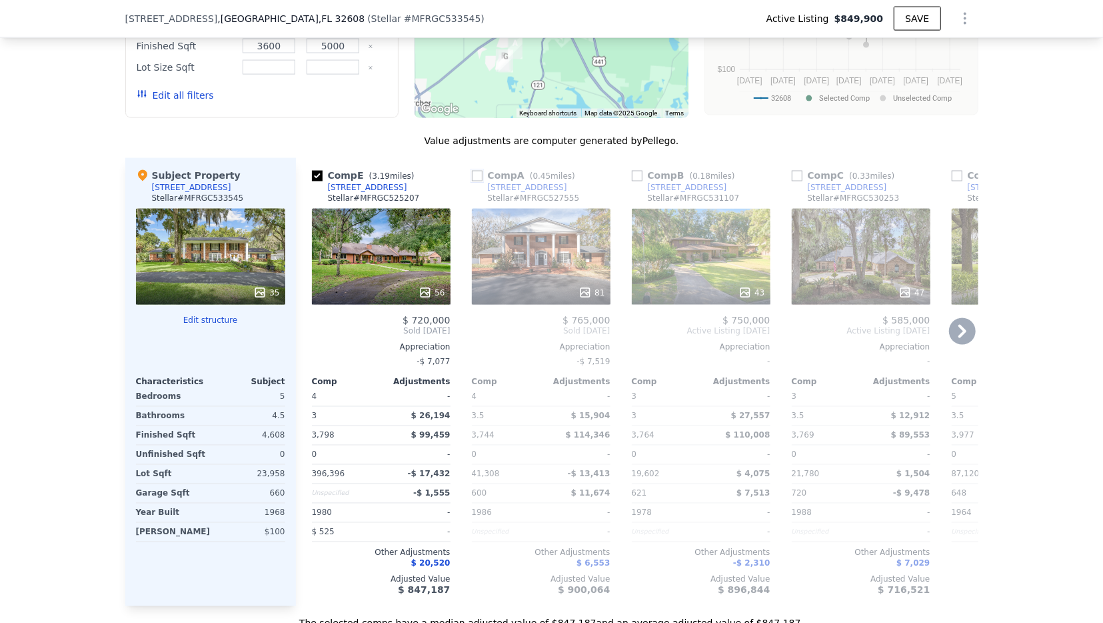
click at [478, 172] on input "checkbox" at bounding box center [477, 176] width 11 height 11
checkbox input "true"
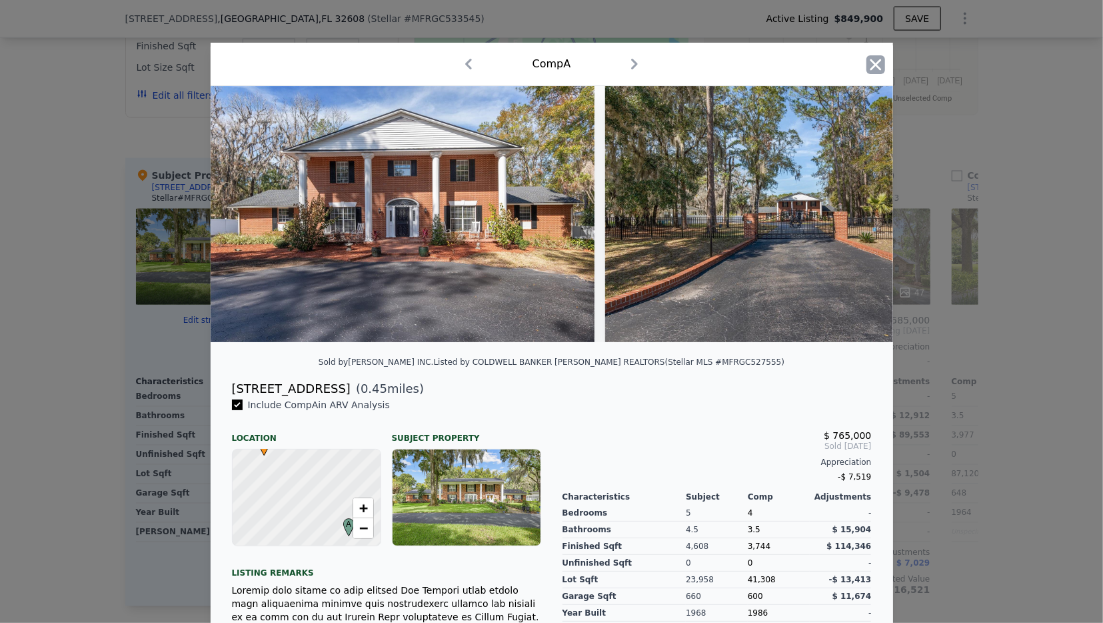
click at [882, 73] on icon "button" at bounding box center [875, 64] width 19 height 19
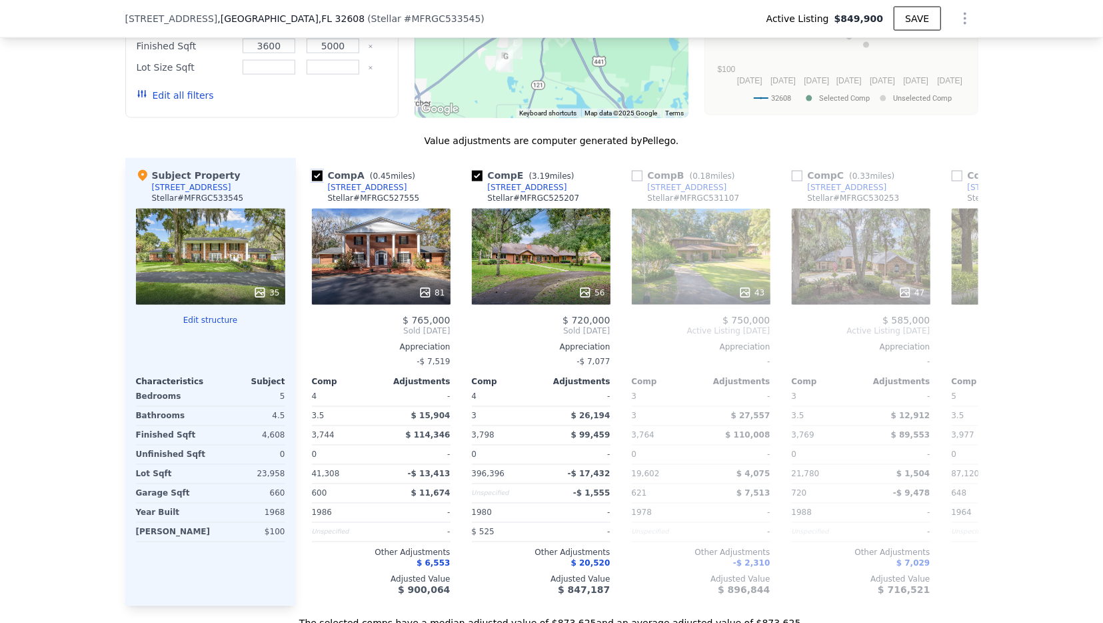
scroll to position [1117, 0]
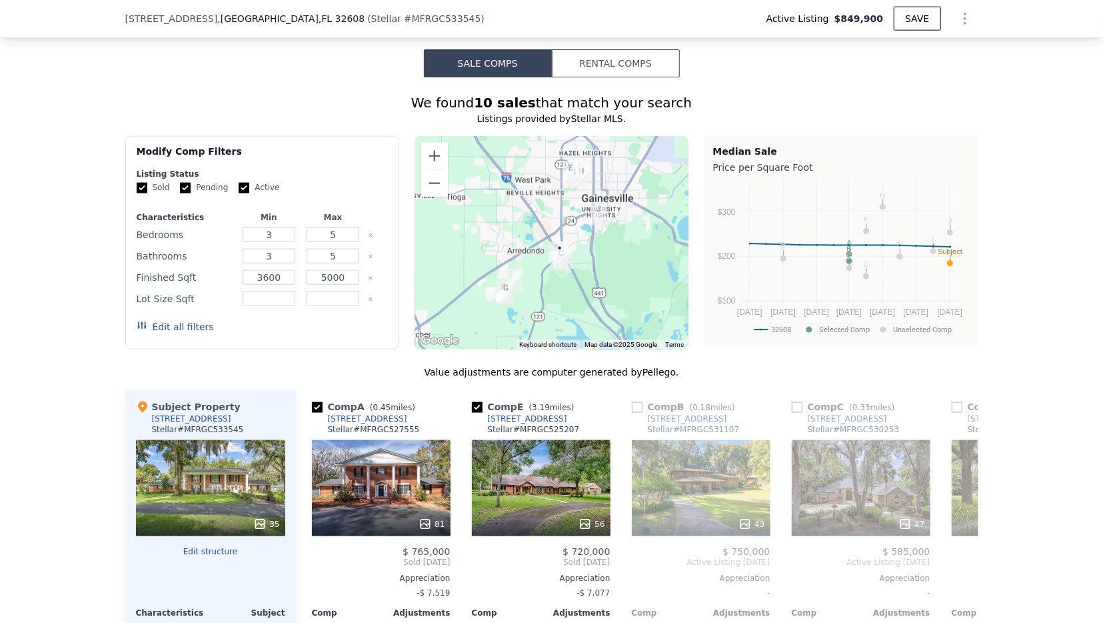
click at [246, 182] on label "Active" at bounding box center [259, 187] width 41 height 11
click at [246, 183] on input "Active" at bounding box center [244, 188] width 11 height 11
checkbox input "false"
click at [343, 329] on button "Update Search" at bounding box center [337, 326] width 101 height 19
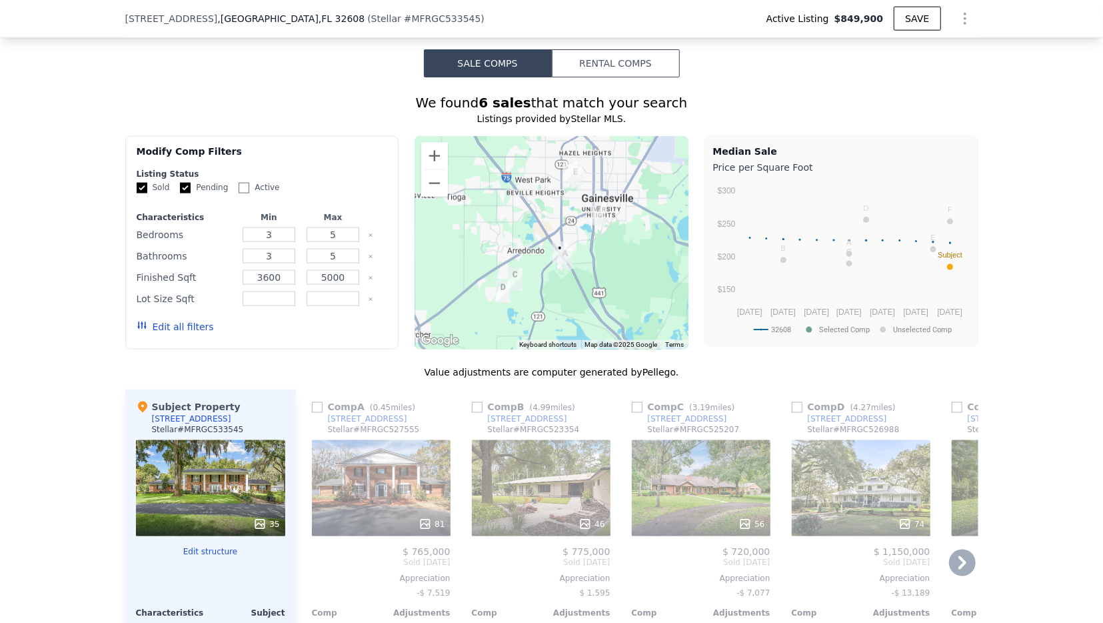
scroll to position [1266, 0]
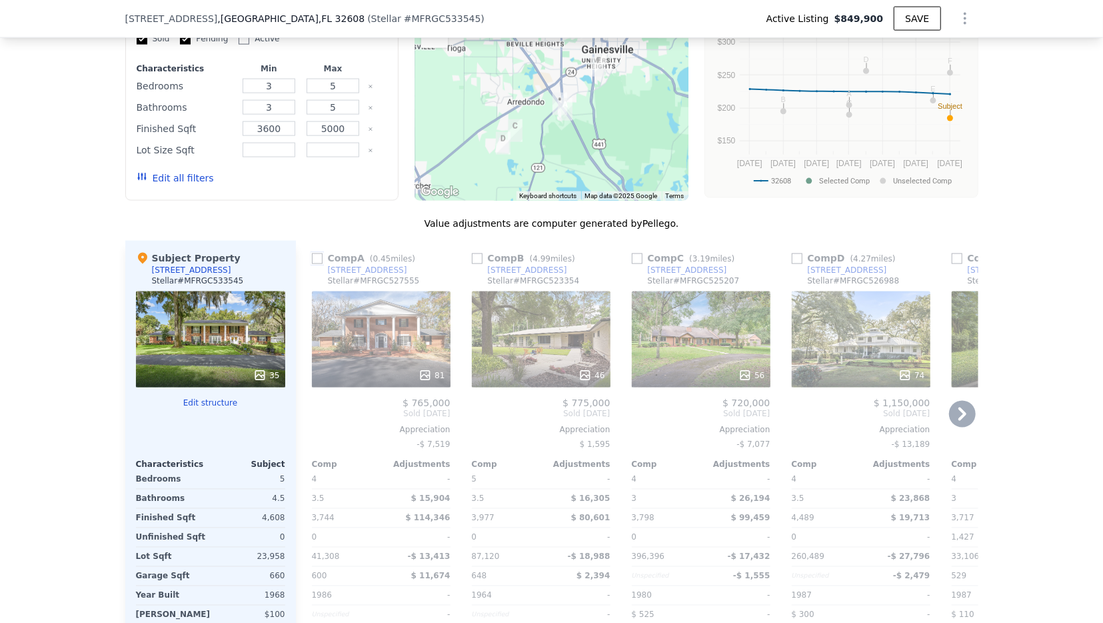
click at [319, 256] on input "checkbox" at bounding box center [317, 258] width 11 height 11
checkbox input "true"
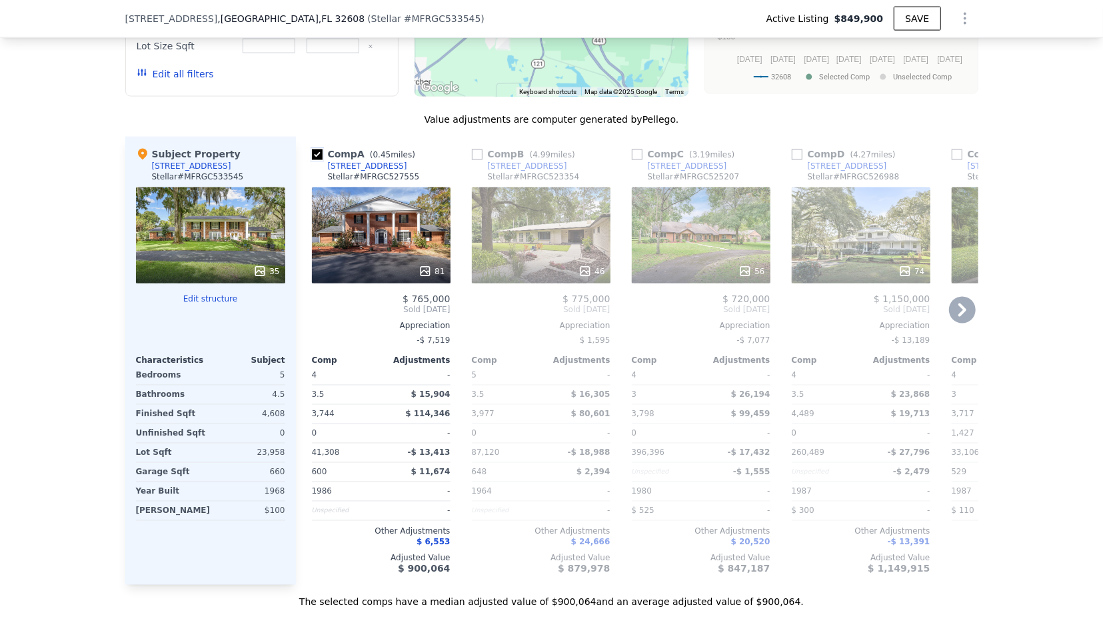
scroll to position [1369, 0]
click at [477, 150] on input "checkbox" at bounding box center [477, 155] width 11 height 11
checkbox input "true"
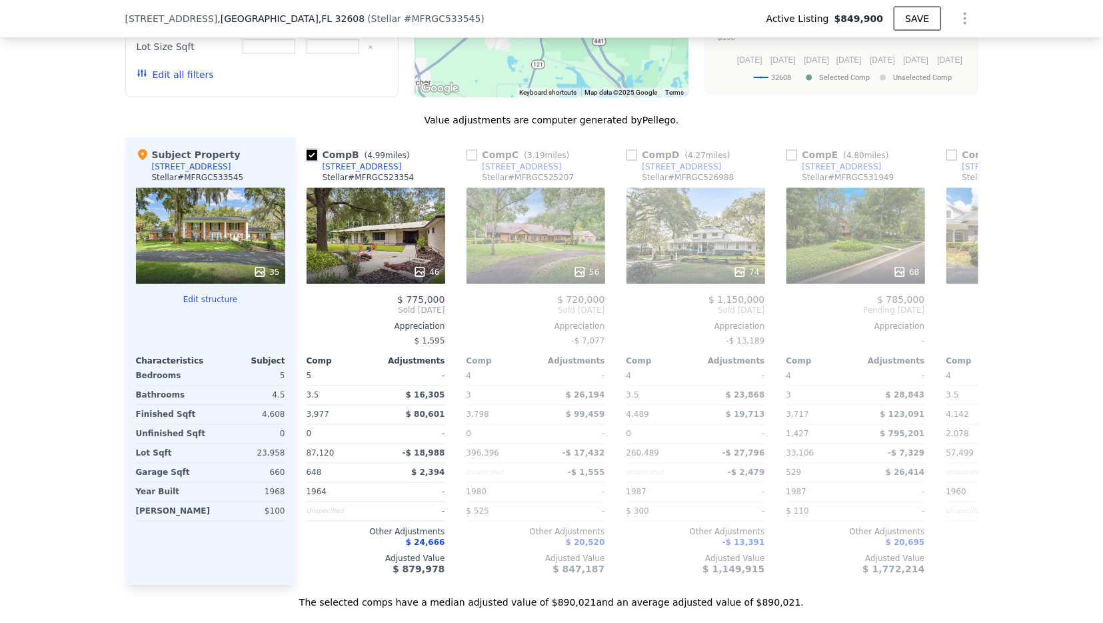
scroll to position [0, 167]
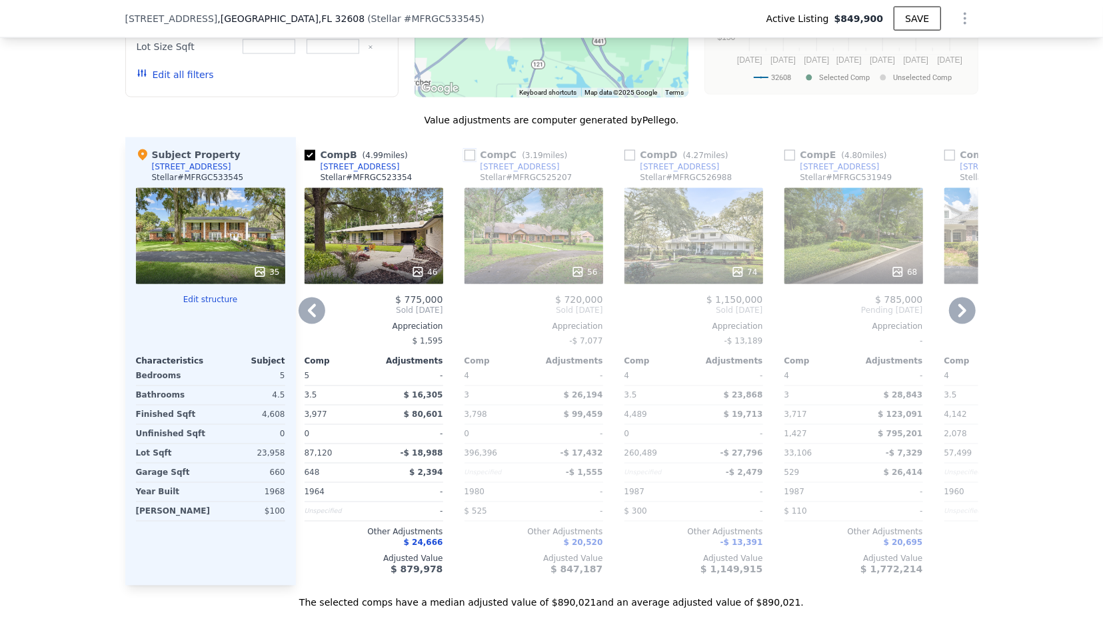
click at [469, 152] on input "checkbox" at bounding box center [470, 155] width 11 height 11
checkbox input "true"
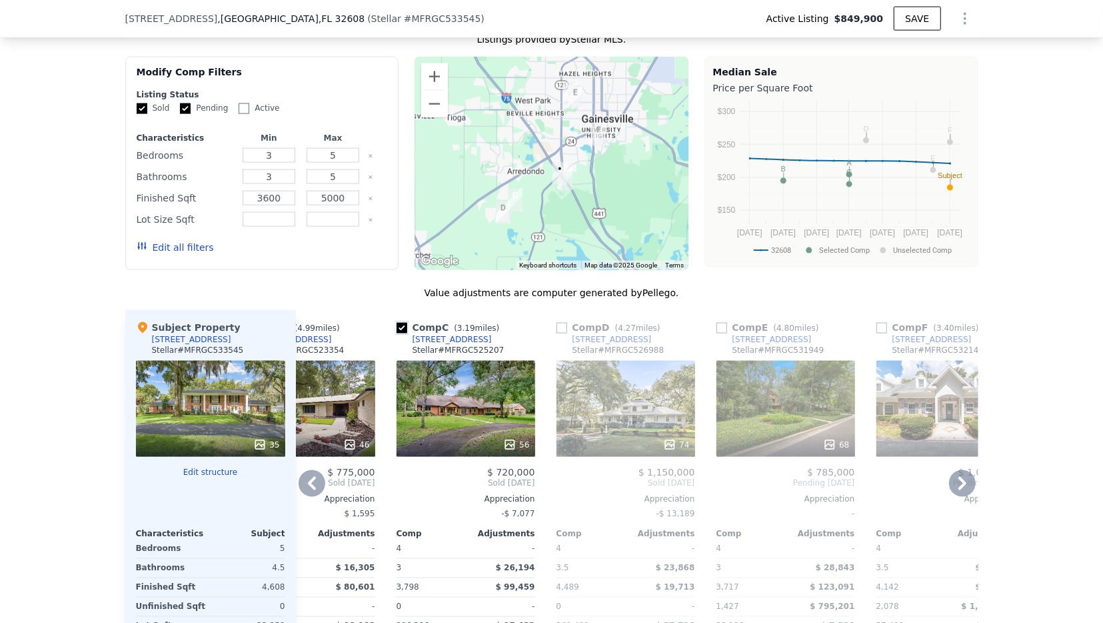
scroll to position [1184, 0]
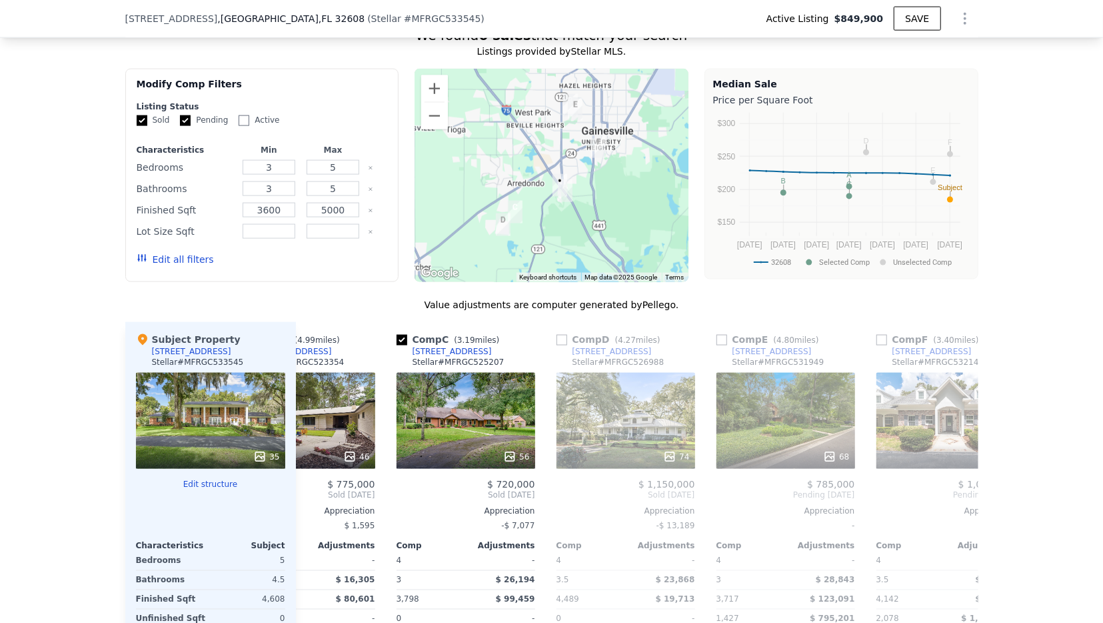
click at [192, 253] on button "Edit all filters" at bounding box center [175, 259] width 77 height 13
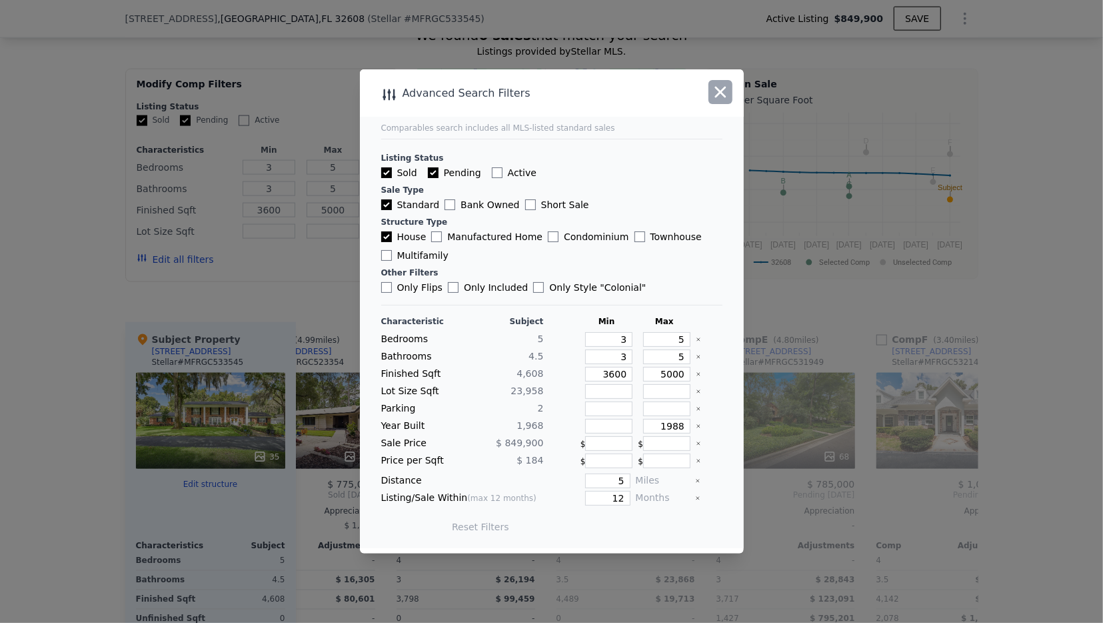
click at [721, 95] on icon "button" at bounding box center [720, 92] width 11 height 11
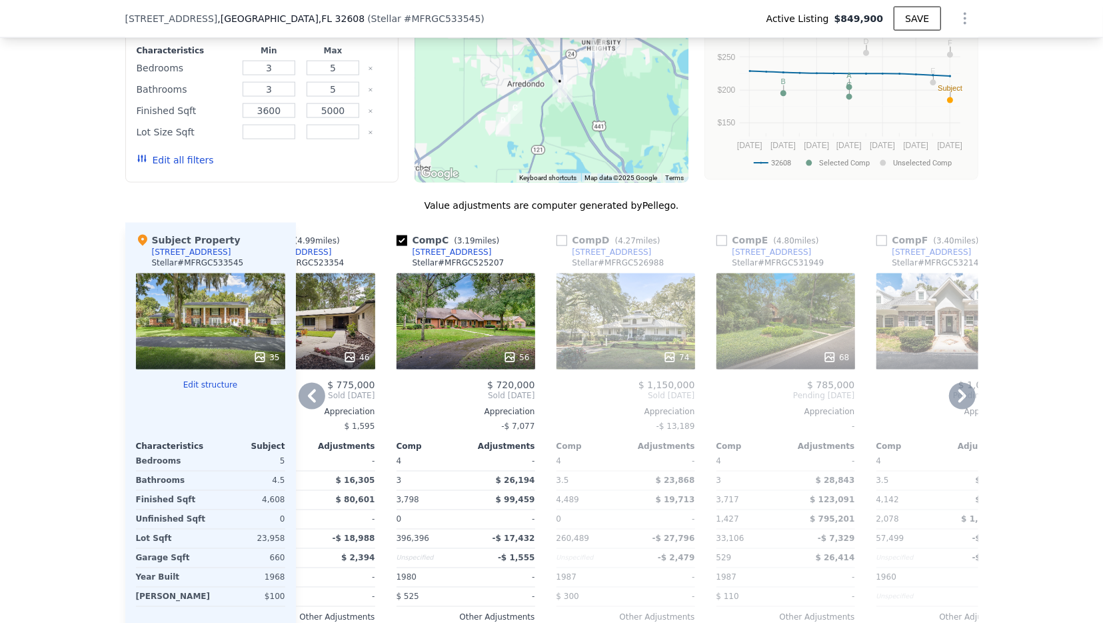
scroll to position [1287, 0]
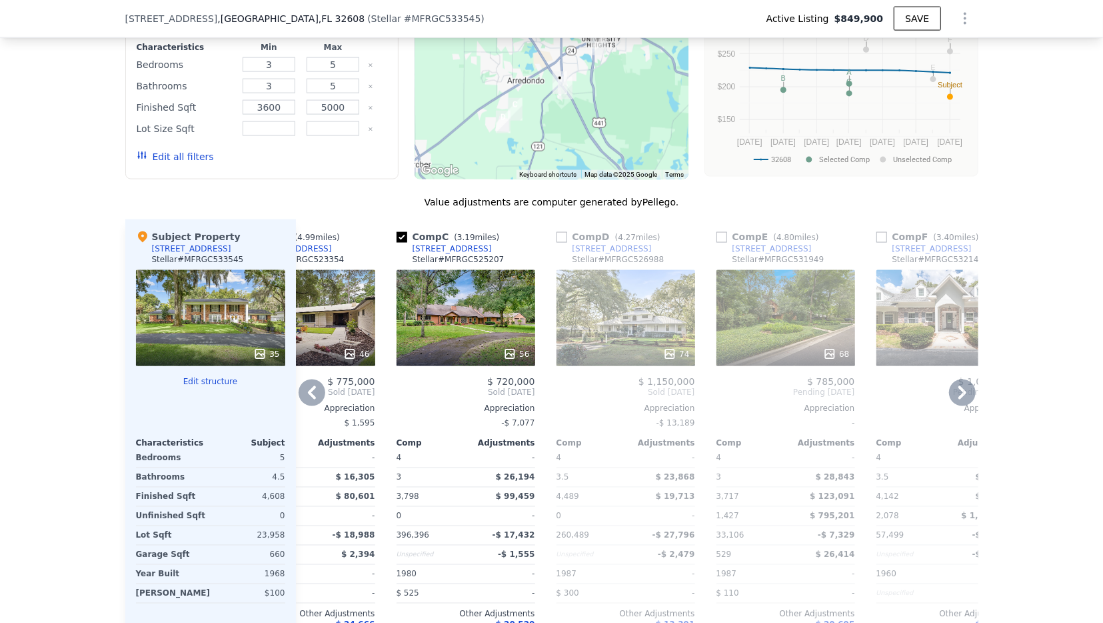
click at [570, 236] on div "Comp D ( 4.27 miles)" at bounding box center [611, 236] width 109 height 13
click at [561, 232] on input "checkbox" at bounding box center [562, 237] width 11 height 11
checkbox input "true"
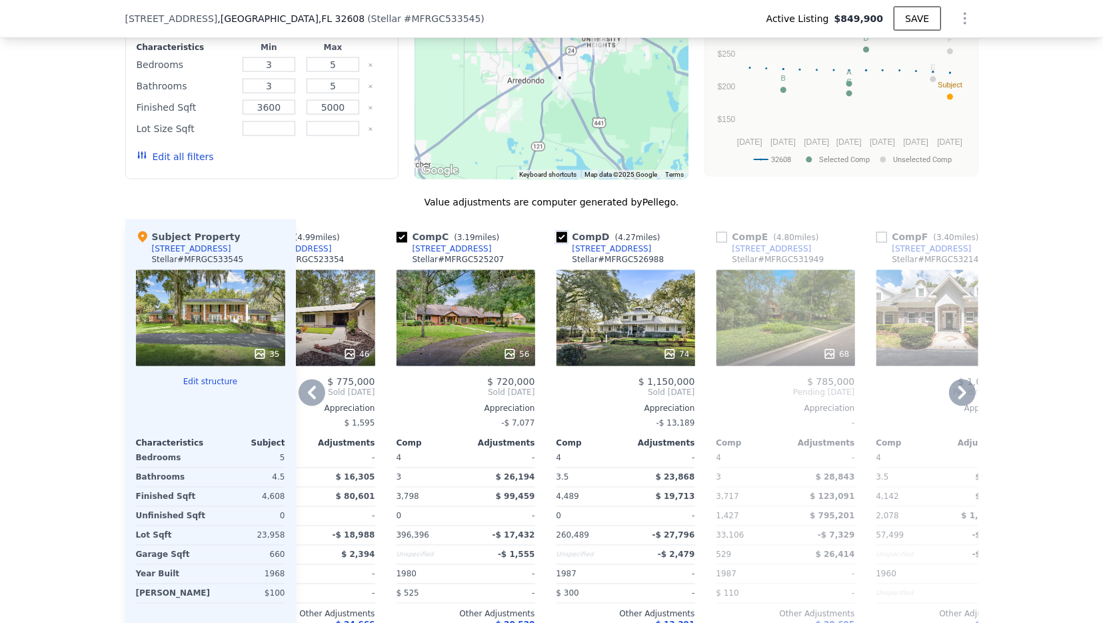
scroll to position [0, 309]
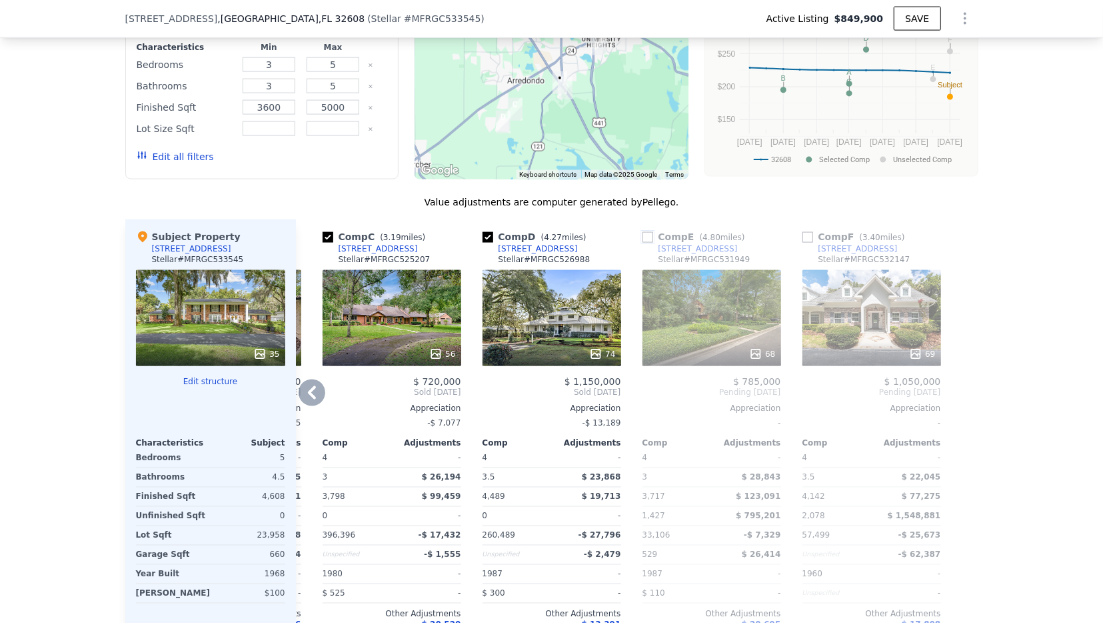
click at [653, 237] on input "checkbox" at bounding box center [648, 237] width 11 height 11
checkbox input "true"
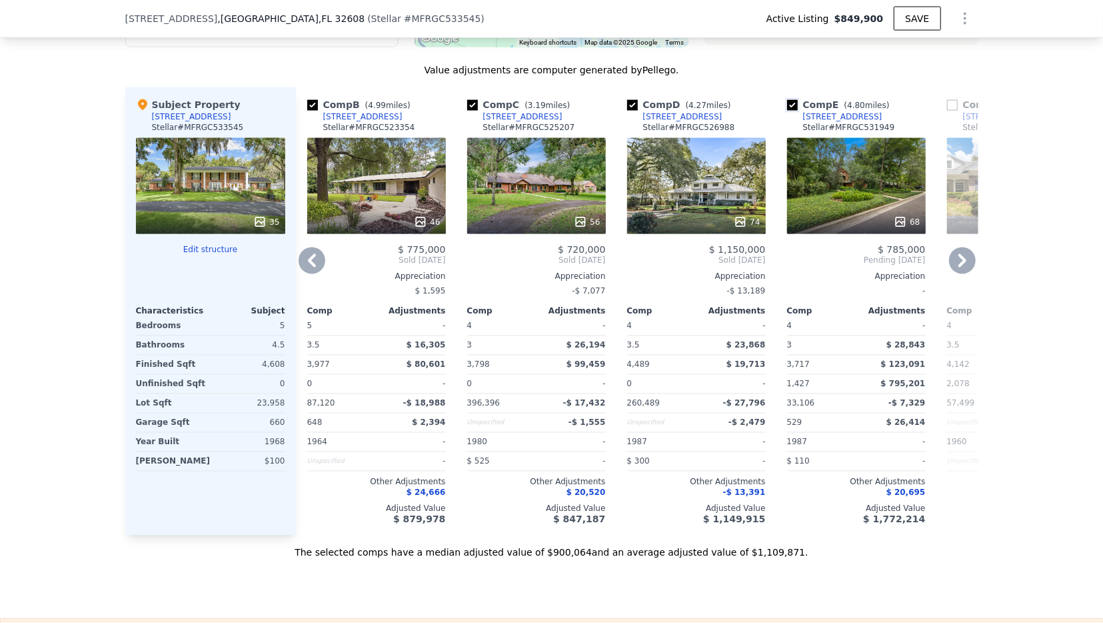
scroll to position [0, 0]
